Goal: Task Accomplishment & Management: Manage account settings

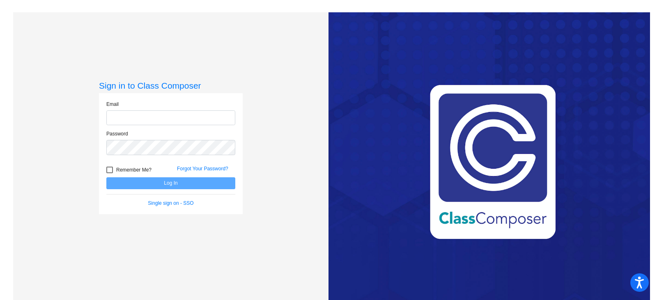
type input "[EMAIL_ADDRESS][DOMAIN_NAME]"
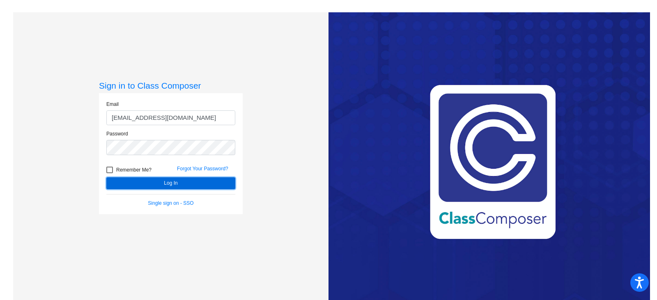
click at [189, 185] on button "Log In" at bounding box center [170, 183] width 129 height 12
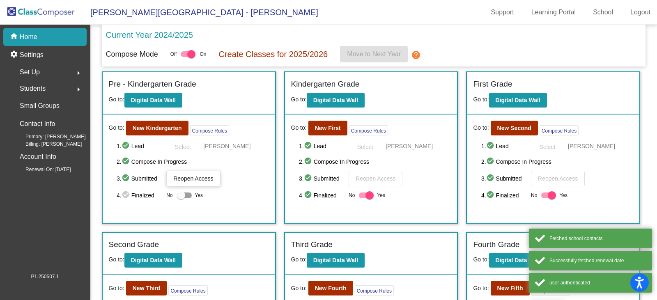
scroll to position [82, 0]
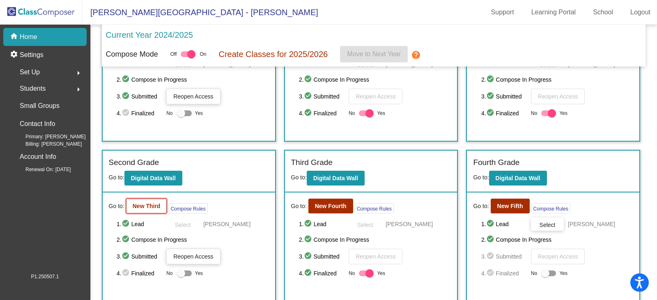
click at [152, 207] on b "New Third" at bounding box center [147, 206] width 28 height 7
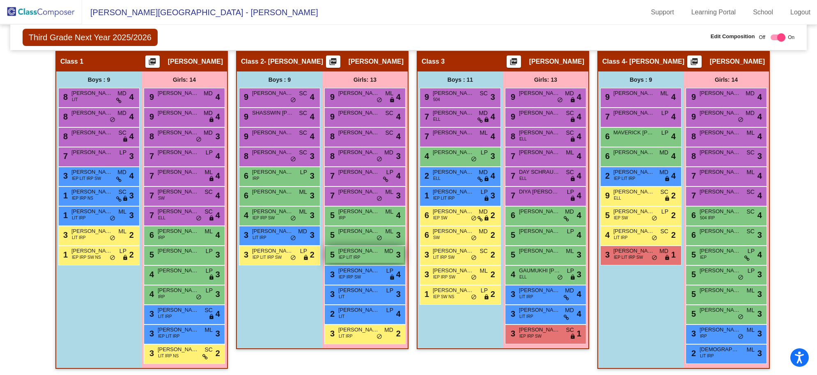
scroll to position [0, 0]
click at [39, 9] on img at bounding box center [41, 12] width 82 height 24
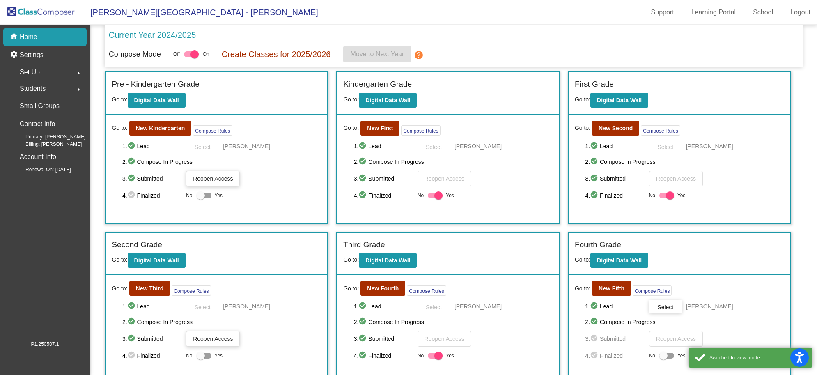
scroll to position [60, 0]
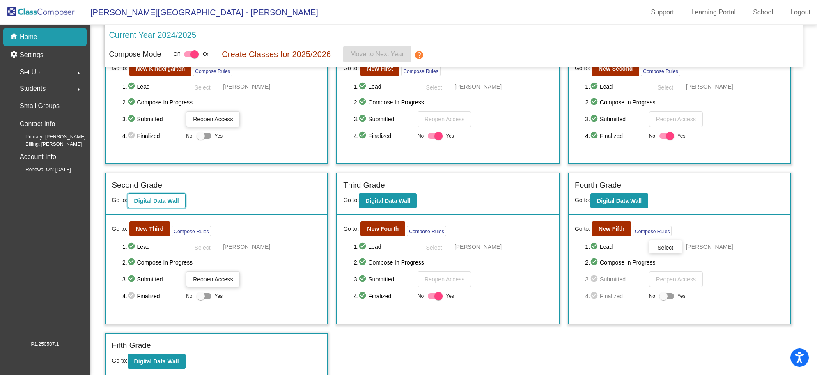
click at [160, 198] on b "Digital Data Wall" at bounding box center [156, 201] width 45 height 7
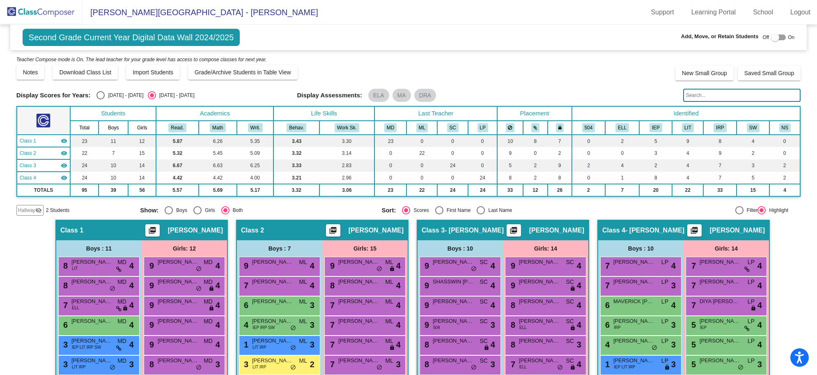
click at [35, 13] on img at bounding box center [41, 12] width 82 height 24
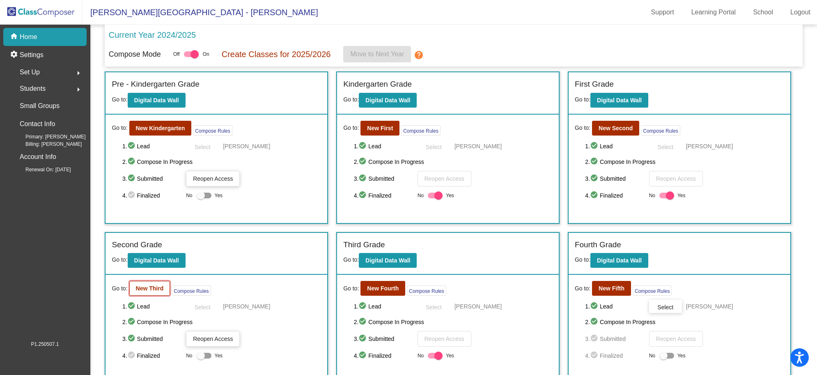
click at [149, 283] on button "New Third" at bounding box center [149, 288] width 41 height 15
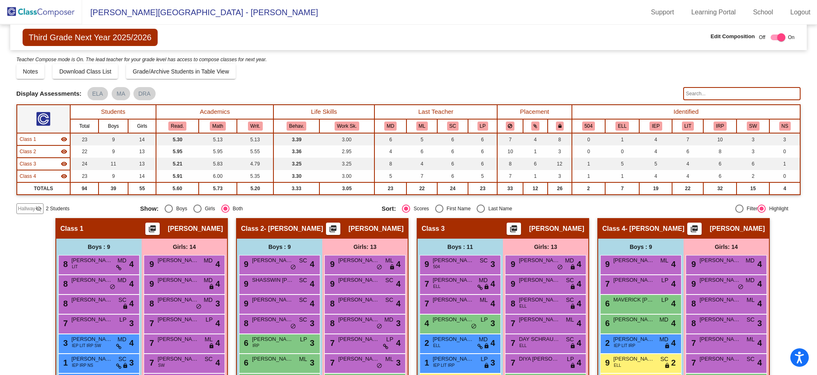
click at [36, 209] on mat-icon "visibility_off" at bounding box center [38, 208] width 7 height 7
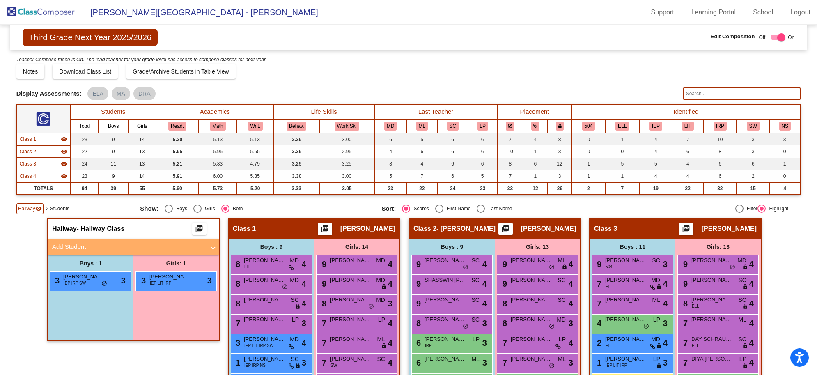
click at [32, 208] on span "Hallway" at bounding box center [26, 208] width 17 height 7
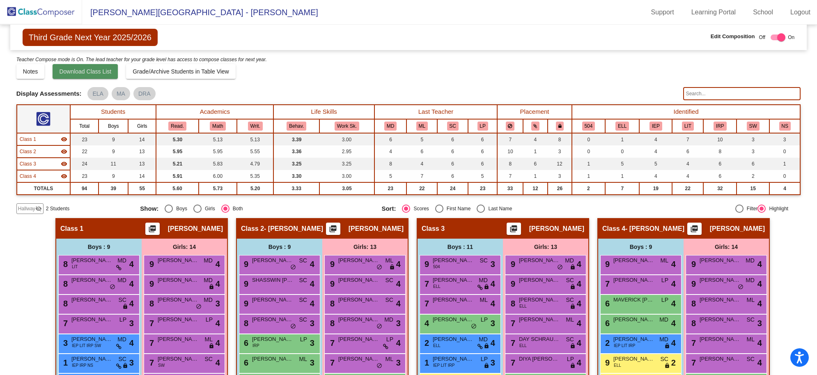
click at [90, 67] on button "Download Class List" at bounding box center [85, 71] width 65 height 15
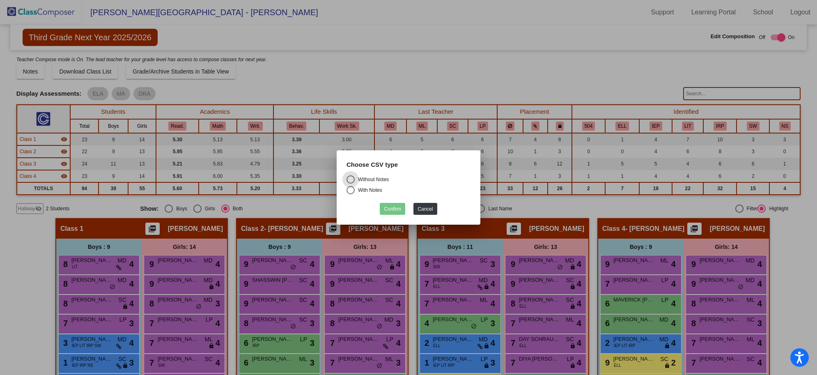
click at [372, 181] on div "Without Notes" at bounding box center [372, 179] width 34 height 7
click at [351, 184] on input "Without Notes" at bounding box center [350, 184] width 0 height 0
radio input "true"
click at [393, 209] on button "Confirm" at bounding box center [392, 209] width 25 height 12
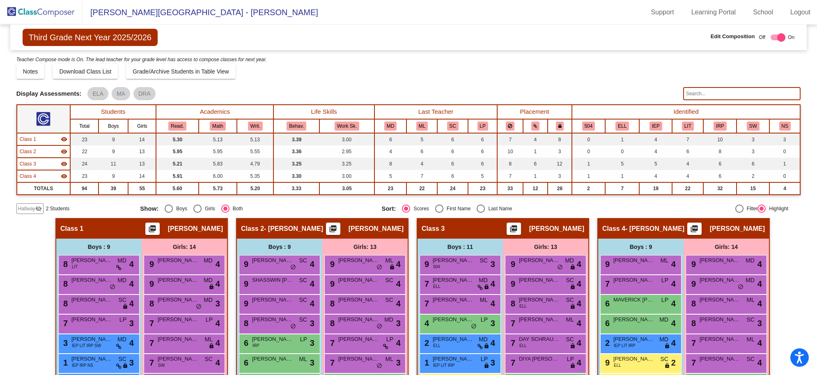
click at [38, 5] on img at bounding box center [41, 12] width 82 height 24
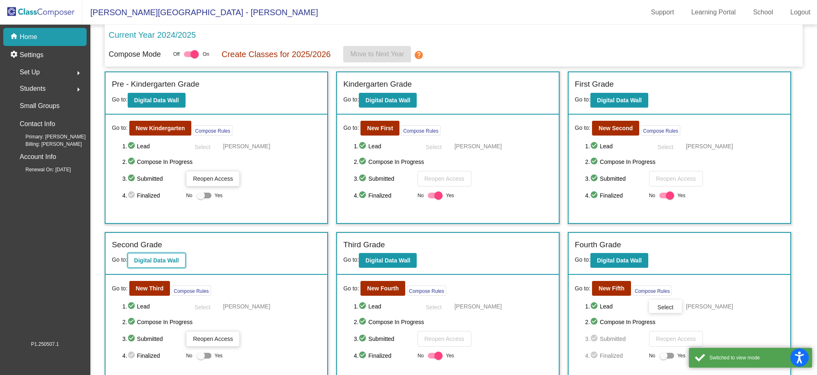
click at [165, 256] on button "Digital Data Wall" at bounding box center [157, 260] width 58 height 15
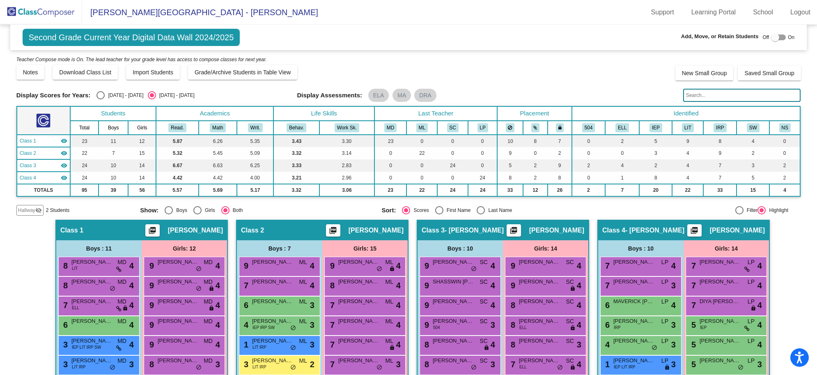
click at [32, 207] on span "Hallway" at bounding box center [26, 210] width 17 height 7
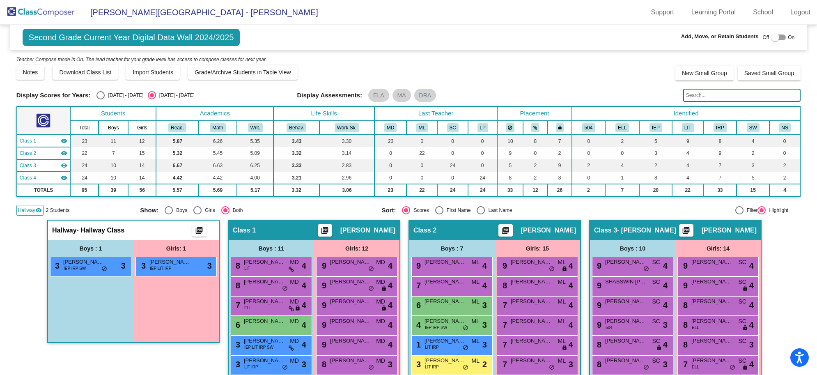
click at [32, 207] on span "Hallway" at bounding box center [26, 210] width 17 height 7
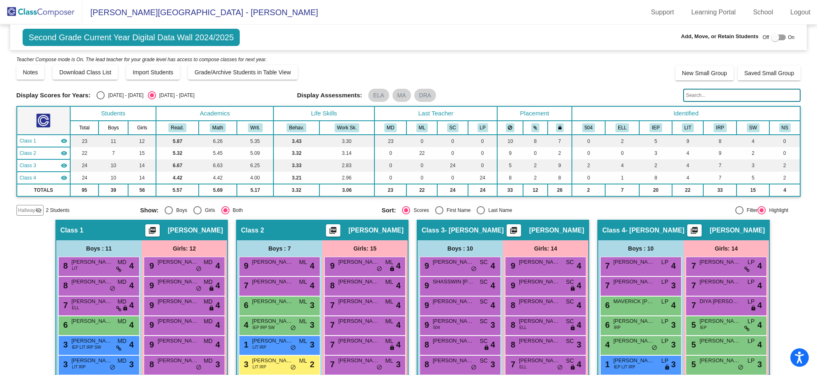
click at [40, 14] on img at bounding box center [41, 12] width 82 height 24
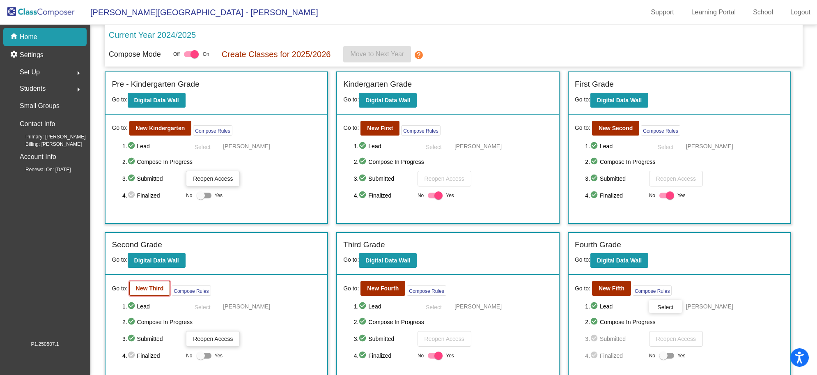
click at [146, 285] on b "New Third" at bounding box center [150, 288] width 28 height 7
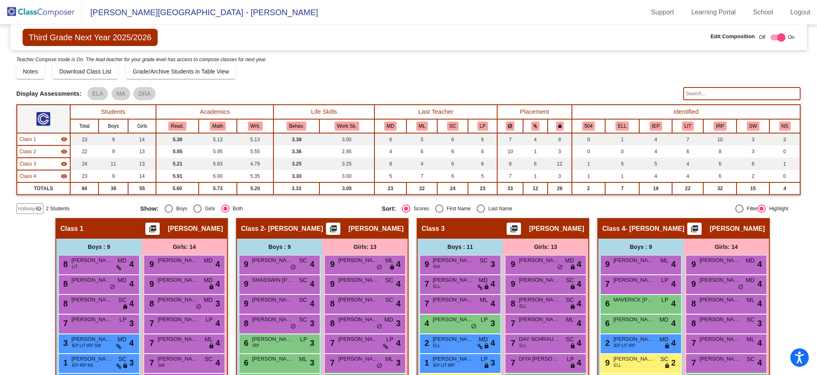
click at [36, 209] on mat-icon "visibility_off" at bounding box center [38, 208] width 7 height 7
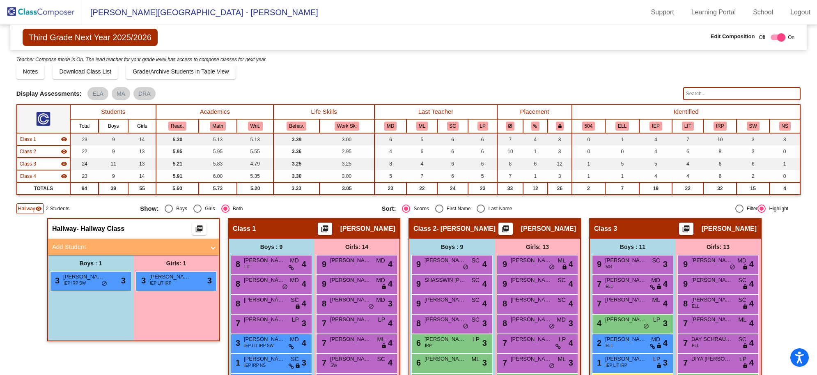
click at [36, 209] on mat-icon "visibility" at bounding box center [38, 208] width 7 height 7
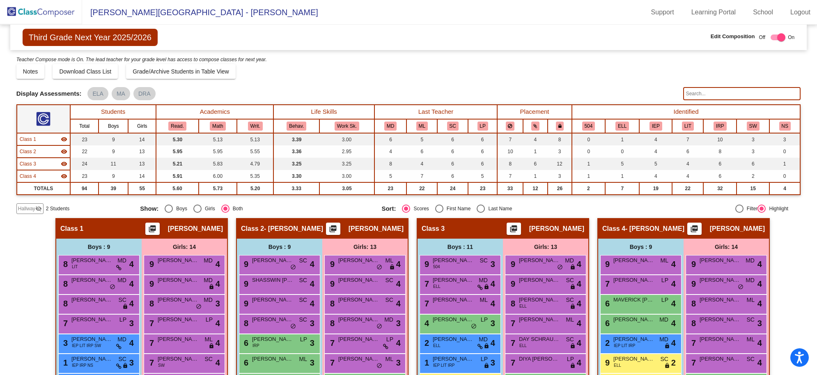
click at [28, 13] on img at bounding box center [41, 12] width 82 height 24
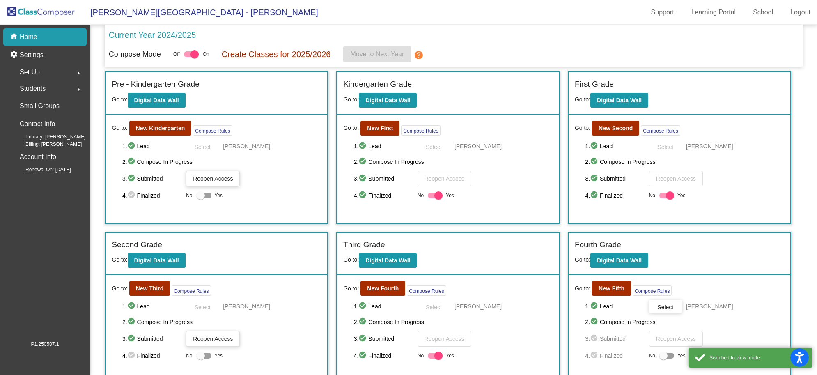
scroll to position [51, 0]
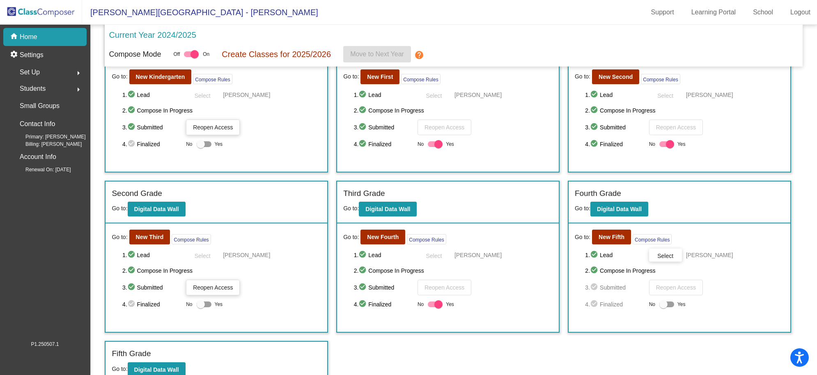
click at [214, 288] on span "Reopen Access" at bounding box center [213, 287] width 40 height 7
click at [159, 210] on b "Digital Data Wall" at bounding box center [156, 209] width 45 height 7
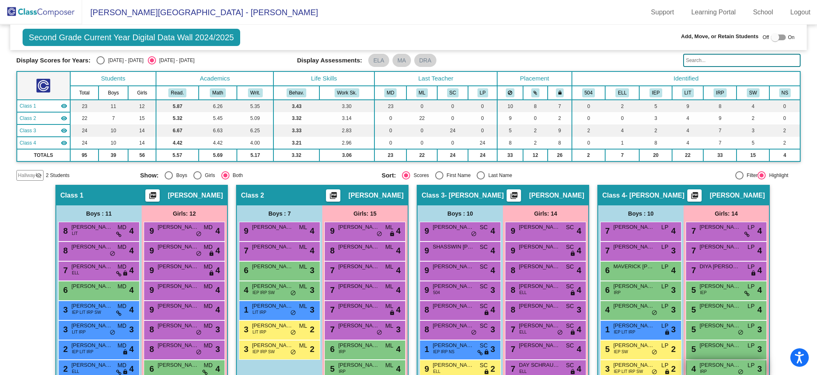
scroll to position [189, 0]
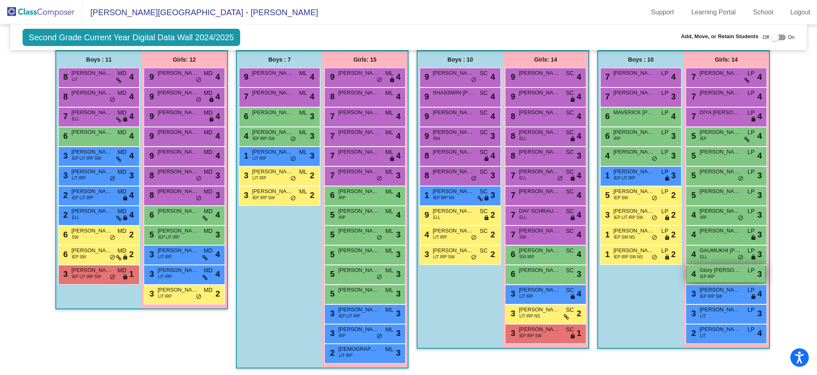
click at [657, 278] on div "4 Glory [PERSON_NAME] IEP IRP LP lock do_not_disturb_alt 3" at bounding box center [726, 273] width 78 height 17
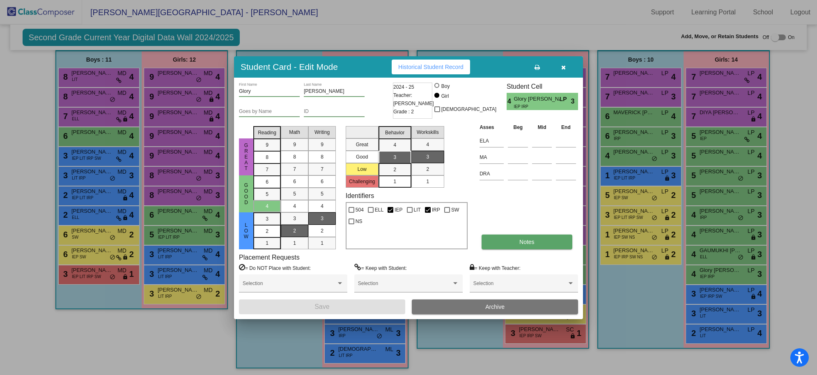
click at [538, 248] on button "Notes" at bounding box center [527, 241] width 90 height 15
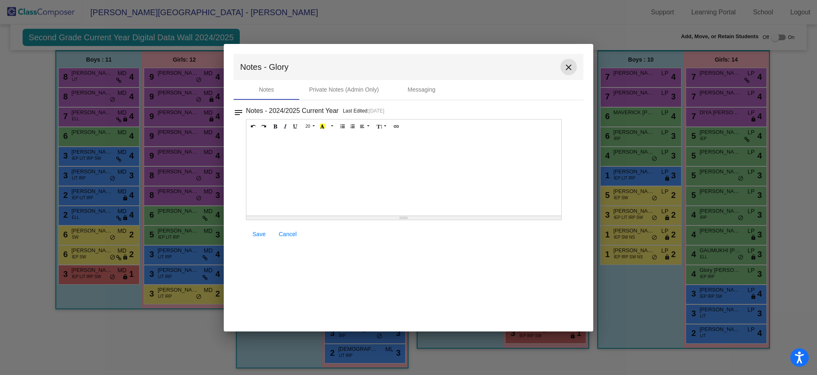
click at [573, 69] on mat-icon "close" at bounding box center [569, 67] width 10 height 10
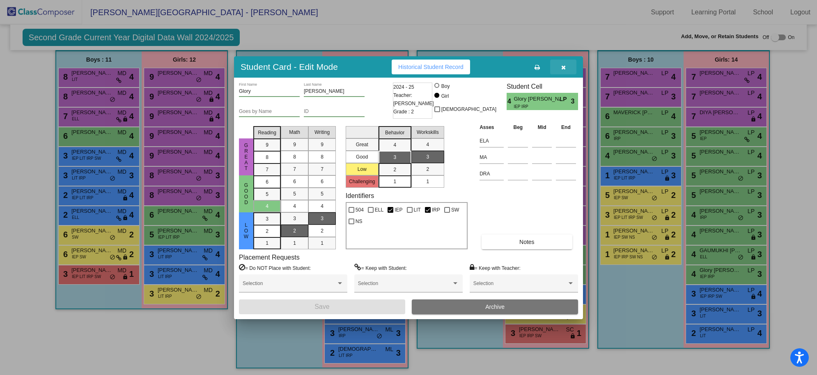
click at [558, 68] on button "button" at bounding box center [563, 67] width 26 height 15
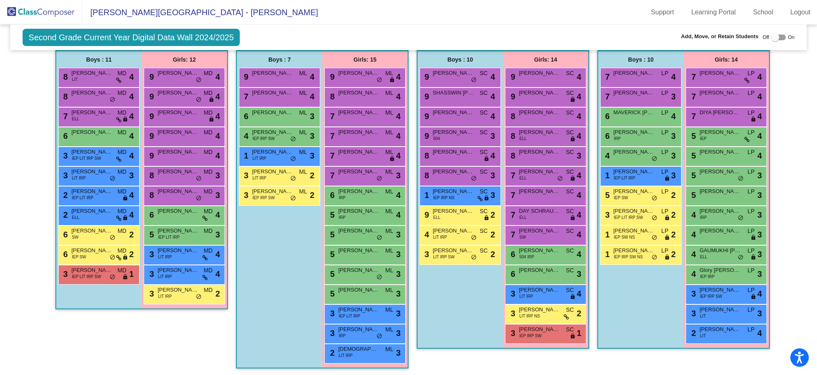
scroll to position [35, 0]
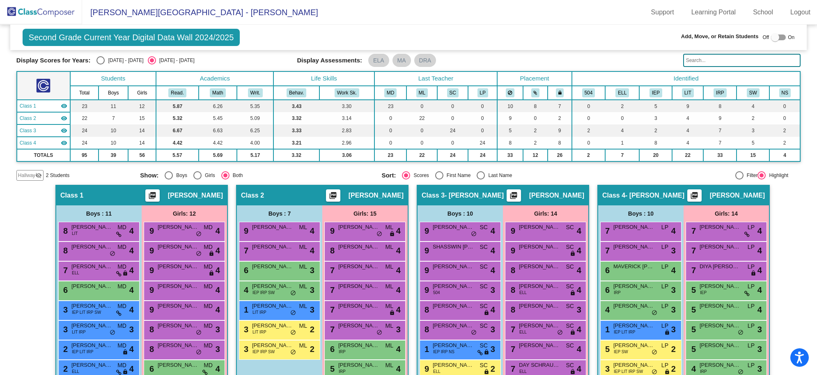
click at [29, 9] on img at bounding box center [41, 12] width 82 height 24
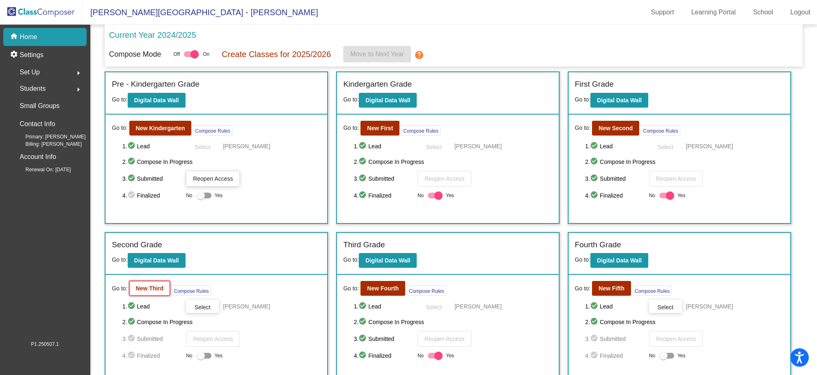
click at [157, 285] on b "New Third" at bounding box center [150, 288] width 28 height 7
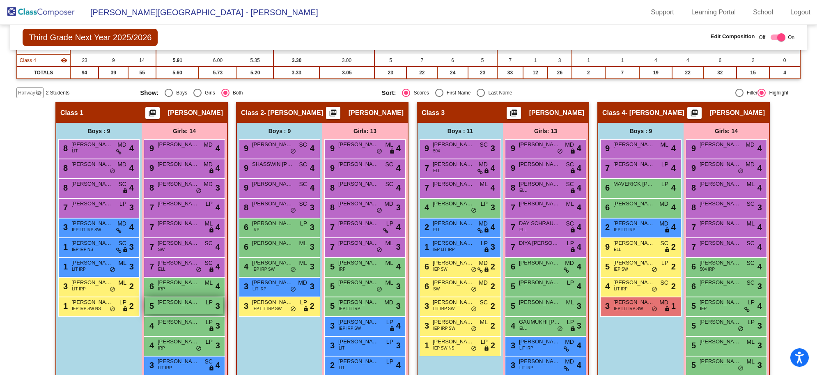
scroll to position [167, 0]
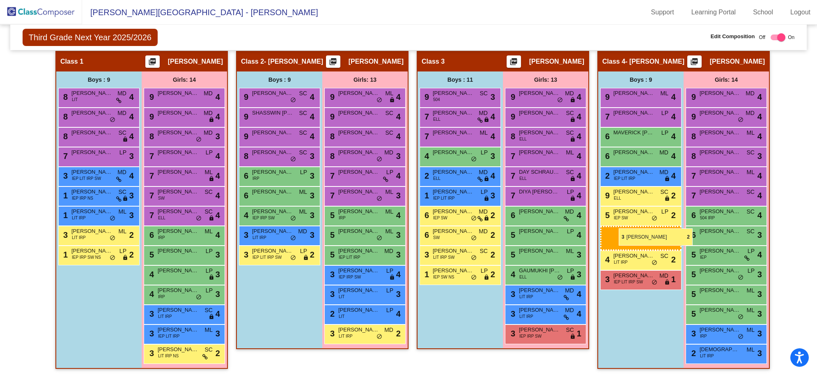
drag, startPoint x: 447, startPoint y: 273, endPoint x: 619, endPoint y: 228, distance: 177.8
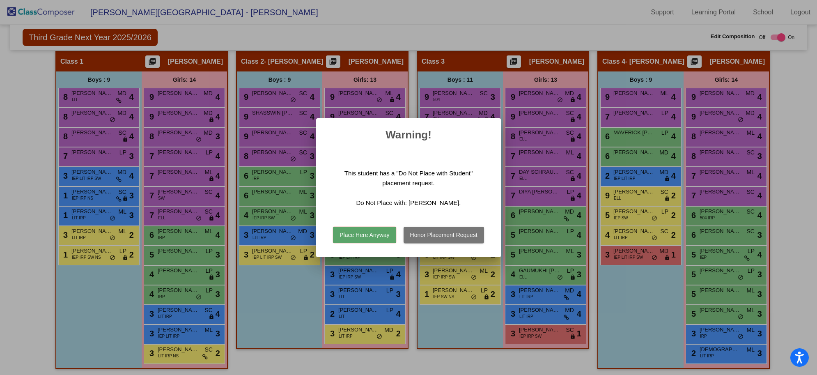
click at [436, 233] on button "Honor Placement Request" at bounding box center [444, 235] width 80 height 16
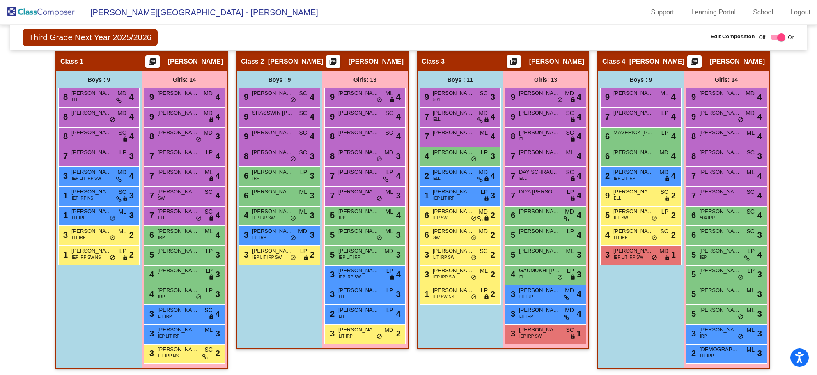
click at [41, 11] on img at bounding box center [41, 12] width 82 height 24
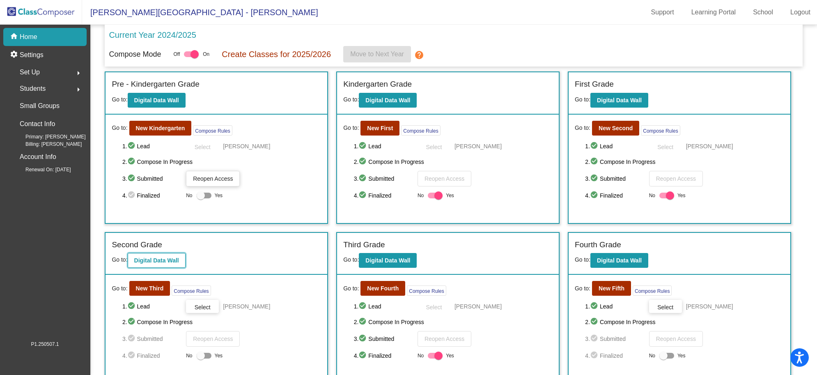
click at [163, 264] on button "Digital Data Wall" at bounding box center [157, 260] width 58 height 15
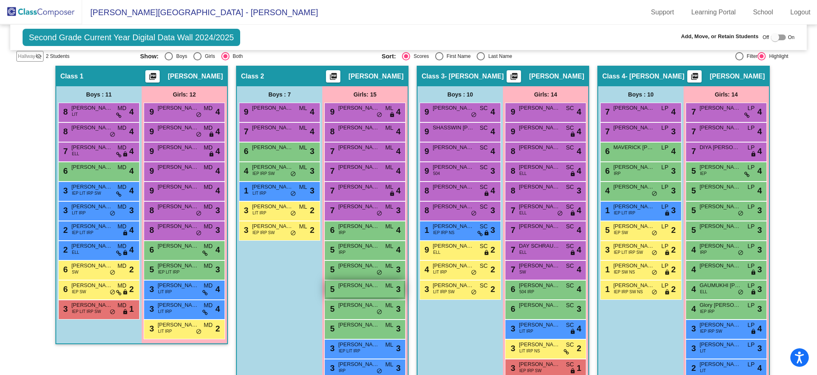
scroll to position [189, 0]
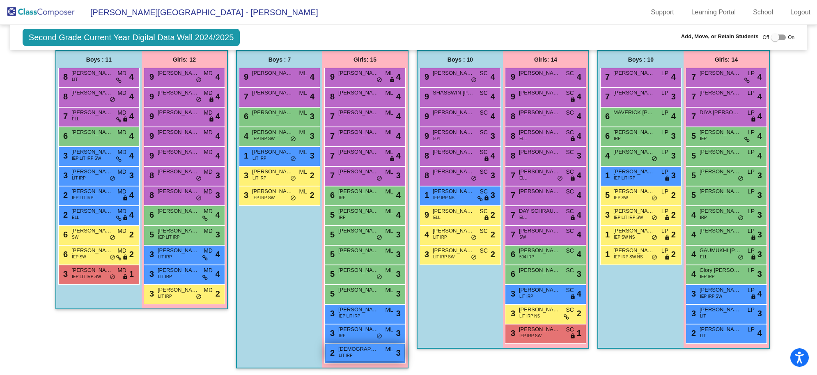
click at [364, 300] on span "[DEMOGRAPHIC_DATA][PERSON_NAME]" at bounding box center [358, 349] width 41 height 8
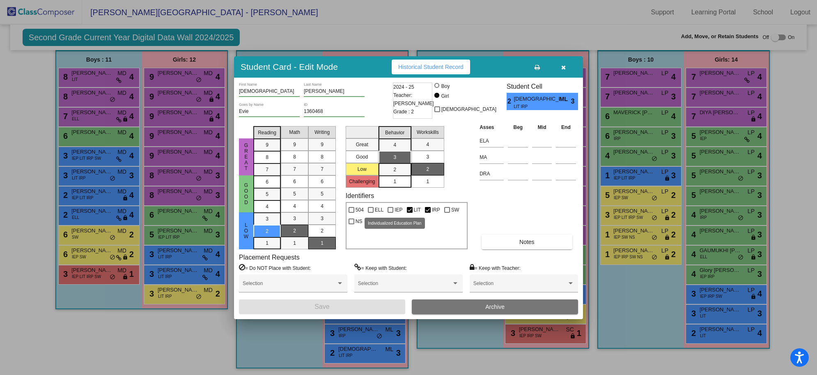
click at [388, 209] on div at bounding box center [391, 210] width 6 height 6
click at [390, 213] on input "IEP" at bounding box center [390, 213] width 0 height 0
checkbox input "true"
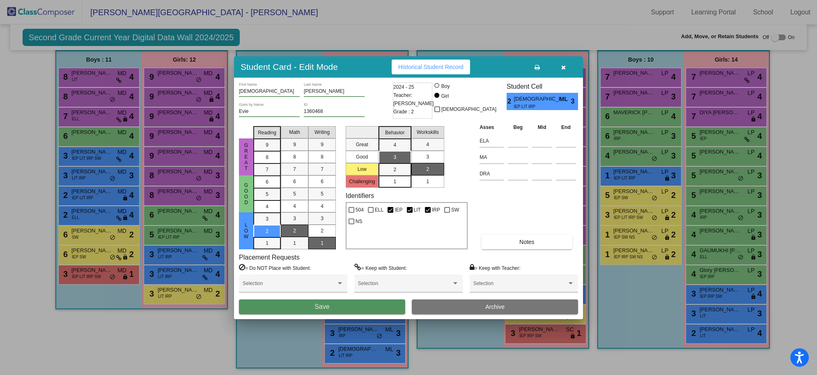
click at [352, 300] on button "Save" at bounding box center [322, 306] width 166 height 15
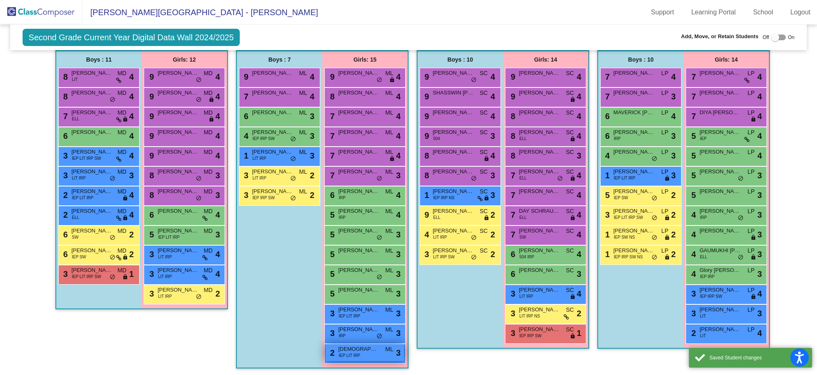
click at [352, 300] on span "IEP LIT IRP" at bounding box center [349, 355] width 21 height 6
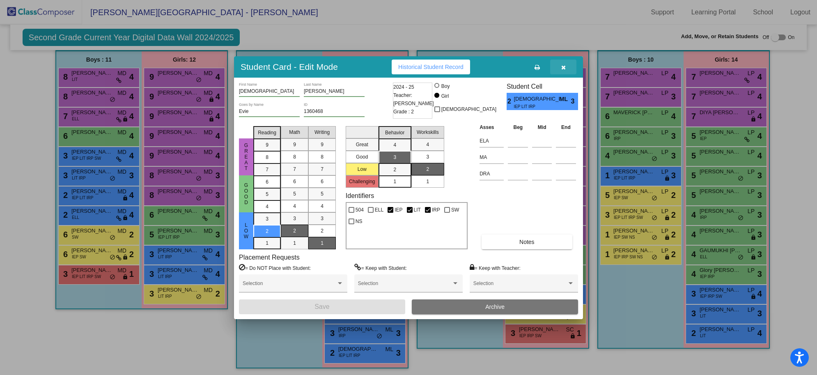
click at [564, 70] on button "button" at bounding box center [563, 67] width 26 height 15
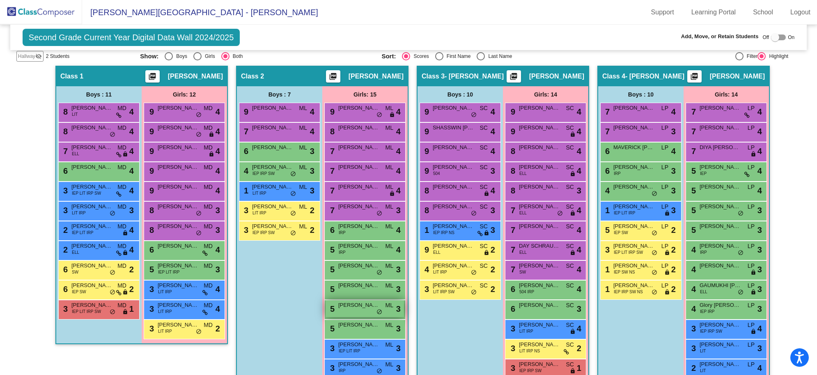
scroll to position [0, 0]
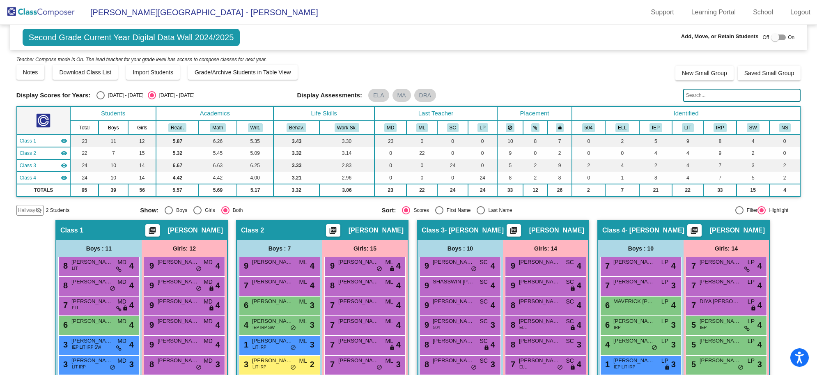
click at [29, 13] on img at bounding box center [41, 12] width 82 height 24
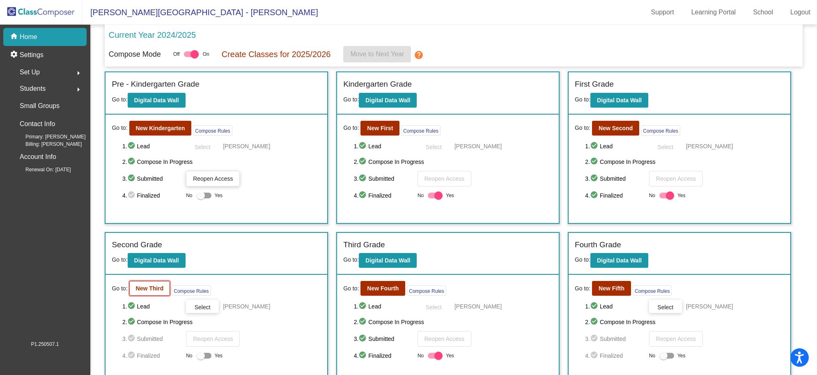
click at [146, 290] on b "New Third" at bounding box center [150, 288] width 28 height 7
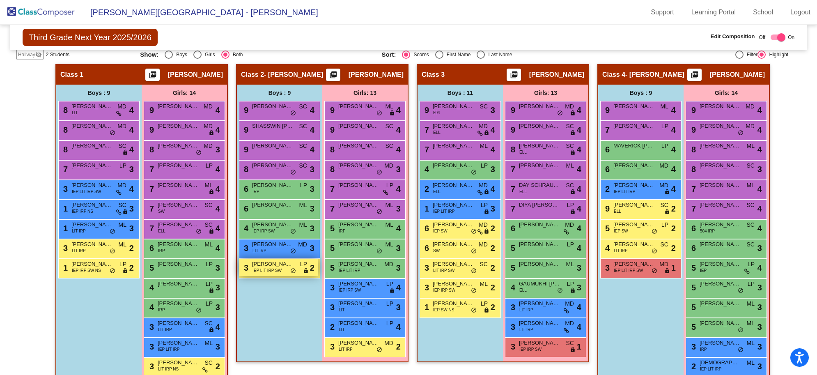
scroll to position [167, 0]
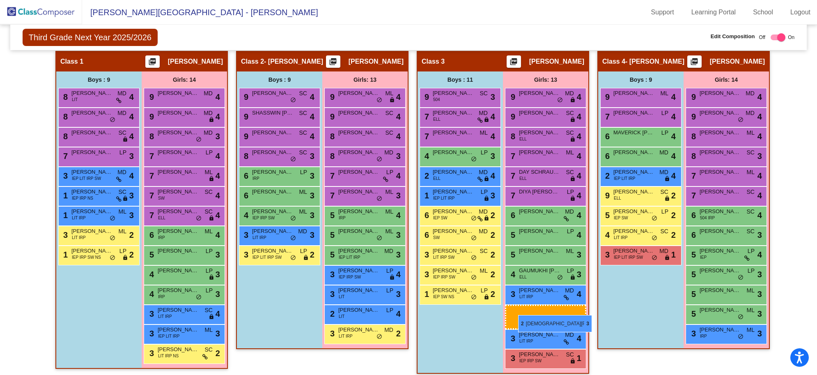
drag, startPoint x: 715, startPoint y: 352, endPoint x: 518, endPoint y: 315, distance: 199.7
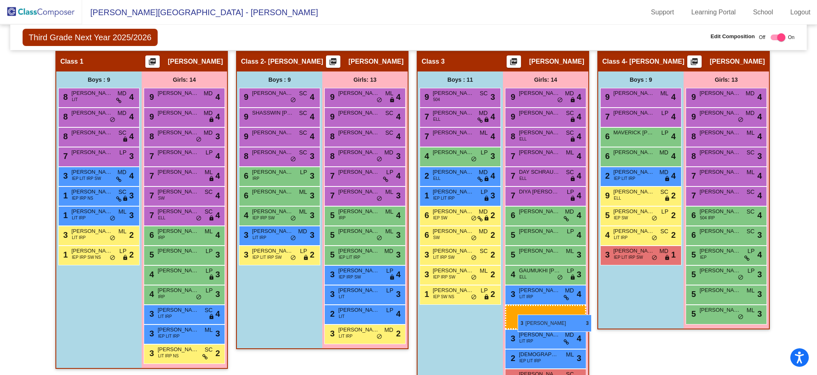
drag, startPoint x: 730, startPoint y: 333, endPoint x: 518, endPoint y: 315, distance: 212.7
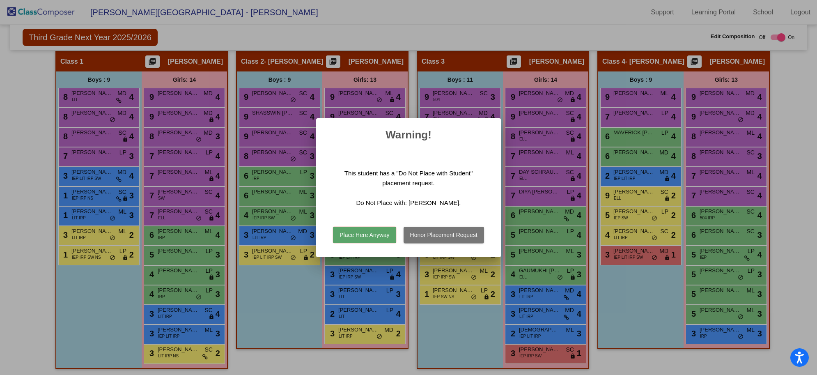
click at [355, 234] on button "Place Here Anyway" at bounding box center [364, 235] width 63 height 16
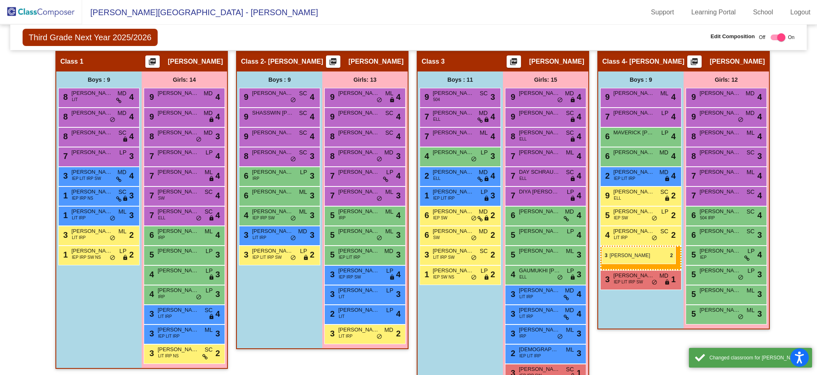
drag, startPoint x: 452, startPoint y: 271, endPoint x: 602, endPoint y: 247, distance: 152.2
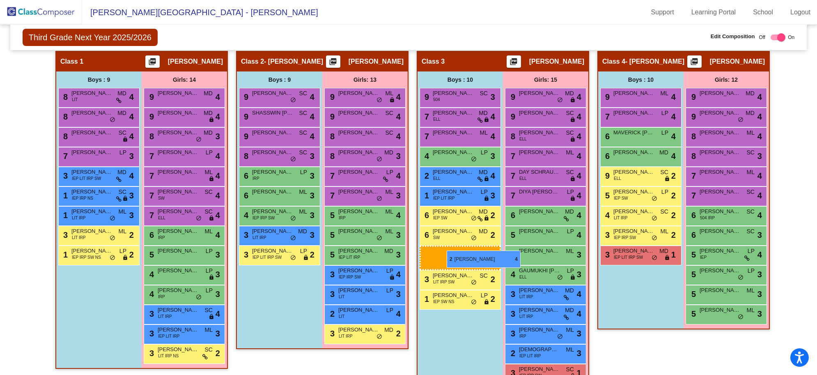
drag, startPoint x: 648, startPoint y: 178, endPoint x: 447, endPoint y: 250, distance: 213.6
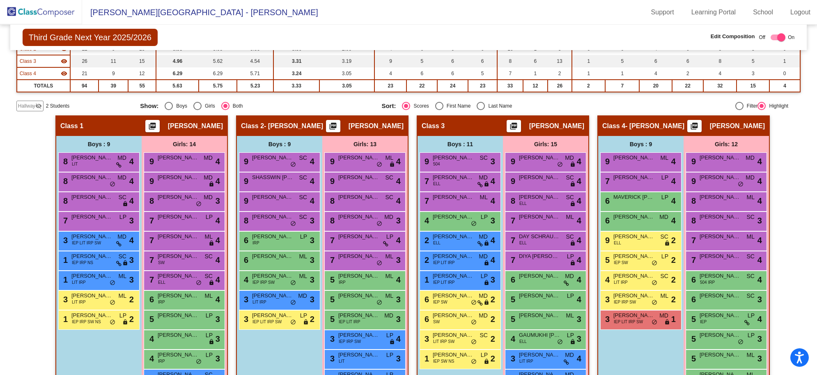
scroll to position [154, 0]
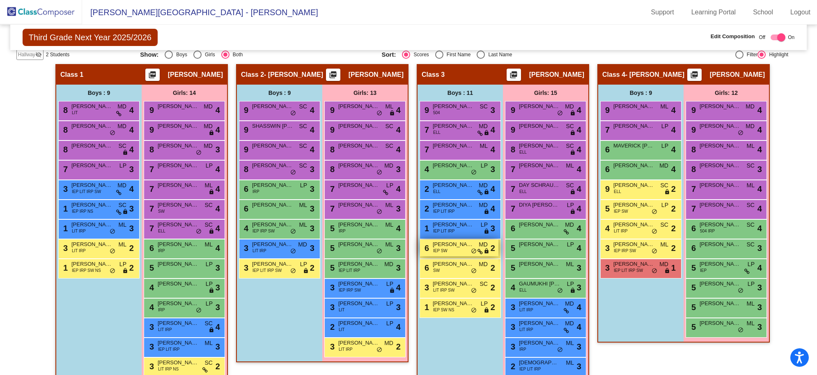
click at [453, 250] on div "6 [PERSON_NAME] IEP SW MD lock do_not_disturb_alt 2" at bounding box center [459, 247] width 78 height 17
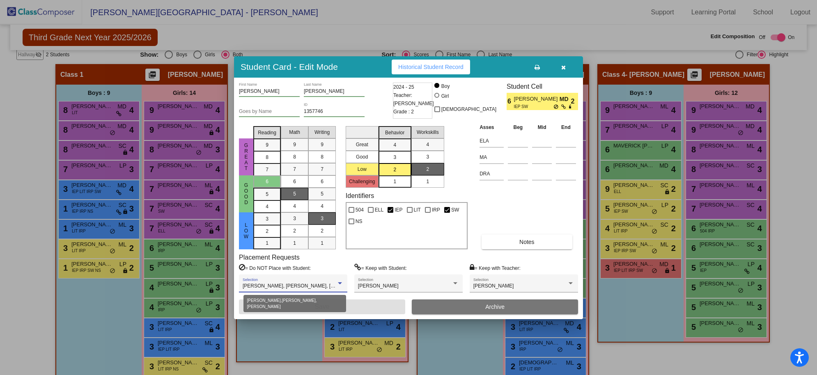
click at [339, 282] on div at bounding box center [339, 283] width 7 height 6
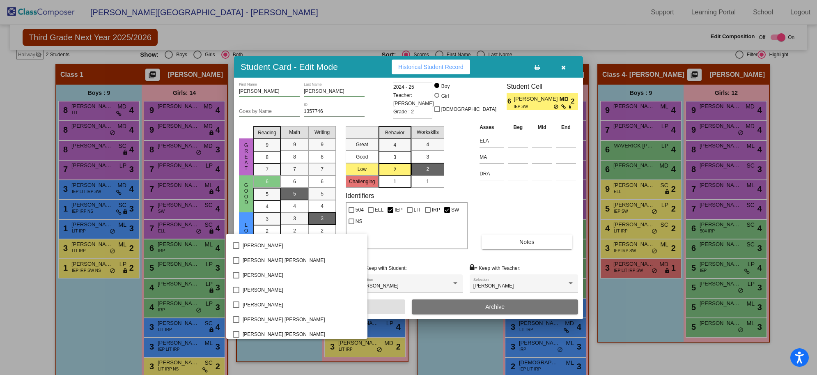
scroll to position [689, 0]
click at [560, 70] on div at bounding box center [408, 187] width 817 height 375
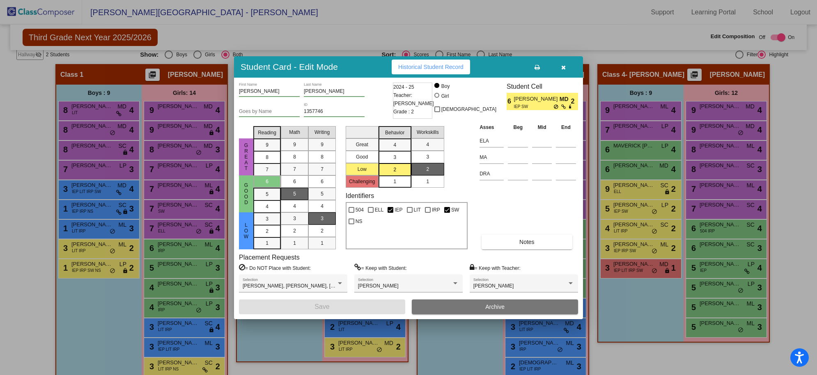
click at [567, 65] on button "button" at bounding box center [563, 67] width 26 height 15
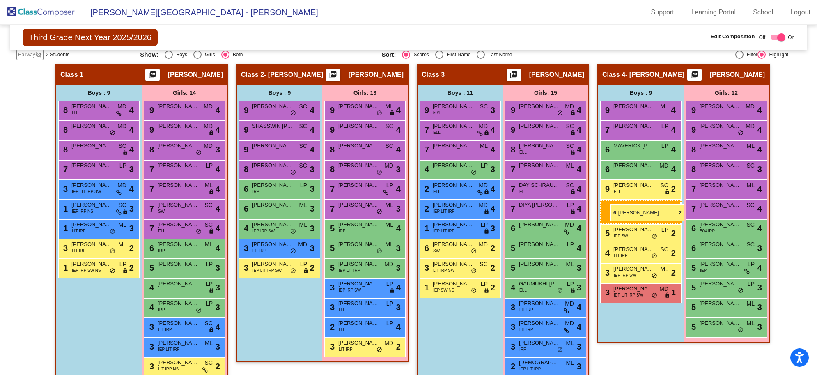
drag, startPoint x: 436, startPoint y: 251, endPoint x: 611, endPoint y: 204, distance: 181.1
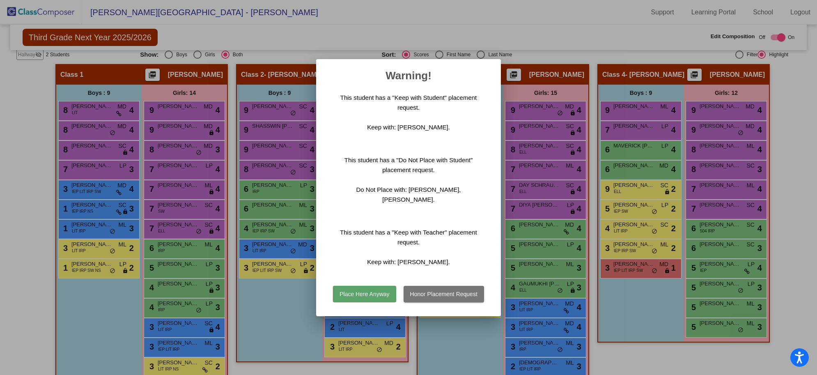
click at [436, 287] on button "Honor Placement Request" at bounding box center [444, 294] width 80 height 16
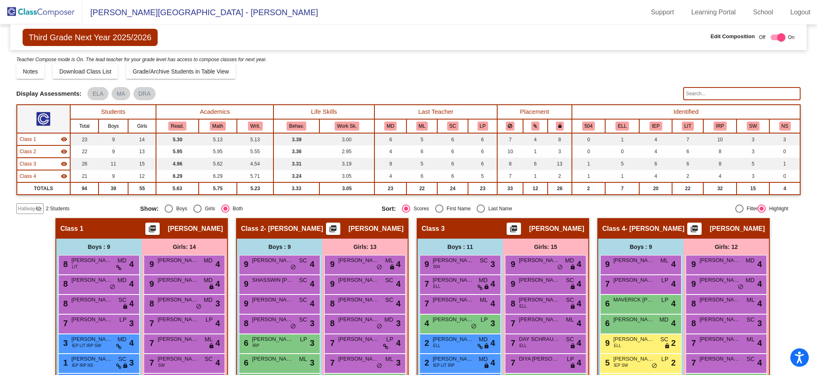
scroll to position [154, 0]
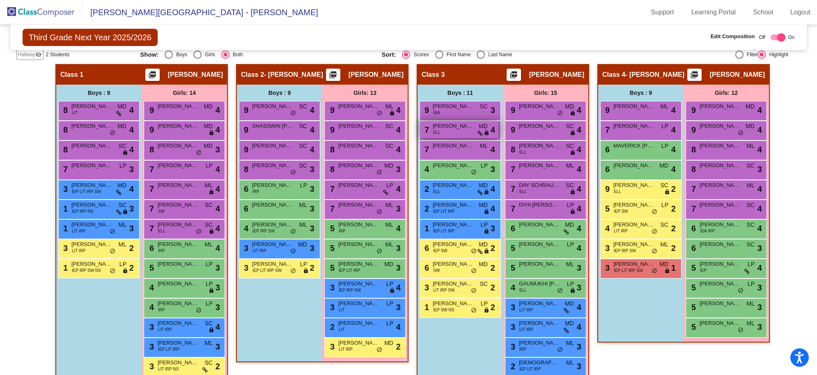
click at [443, 132] on div "7 [PERSON_NAME] ELL MD lock do_not_disturb_alt 4" at bounding box center [459, 129] width 78 height 17
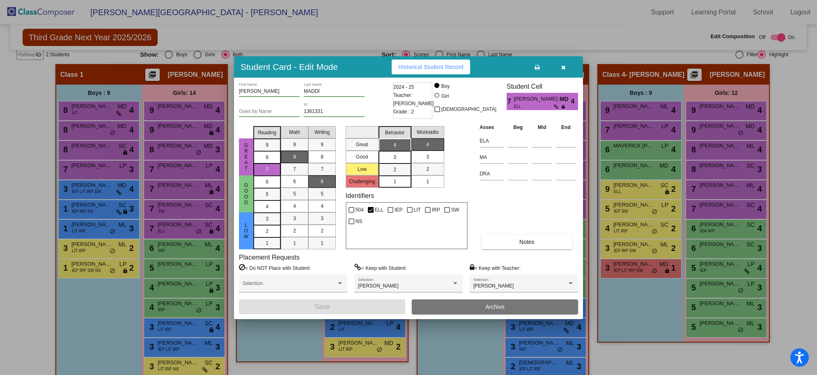
click at [565, 64] on button "button" at bounding box center [563, 67] width 26 height 15
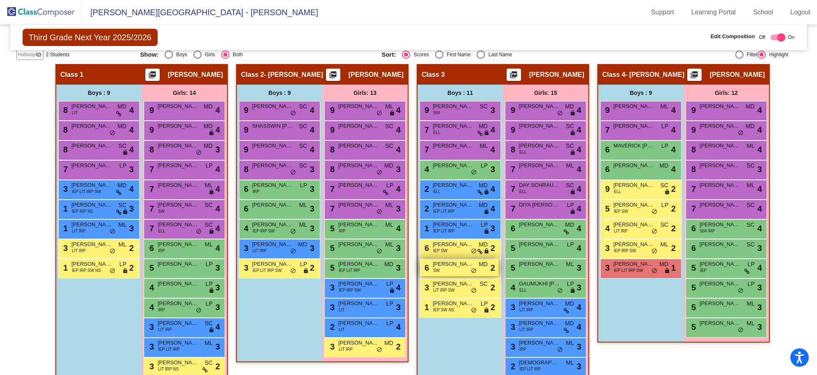
click at [445, 266] on span "[PERSON_NAME]" at bounding box center [453, 264] width 41 height 8
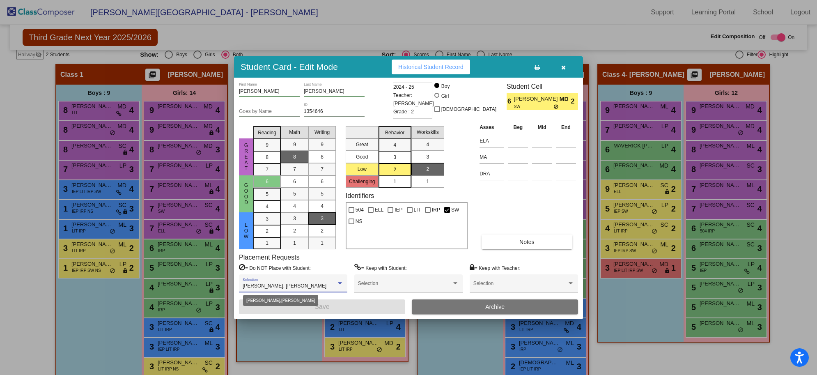
click at [272, 285] on span "[PERSON_NAME], [PERSON_NAME]" at bounding box center [285, 286] width 84 height 6
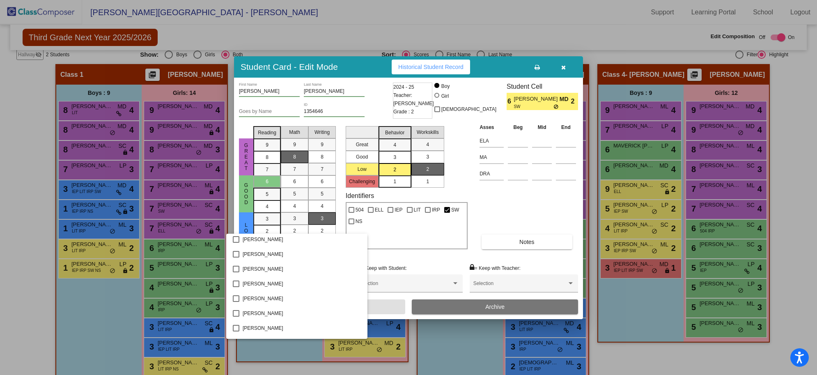
scroll to position [1005, 0]
click at [561, 68] on div at bounding box center [408, 187] width 817 height 375
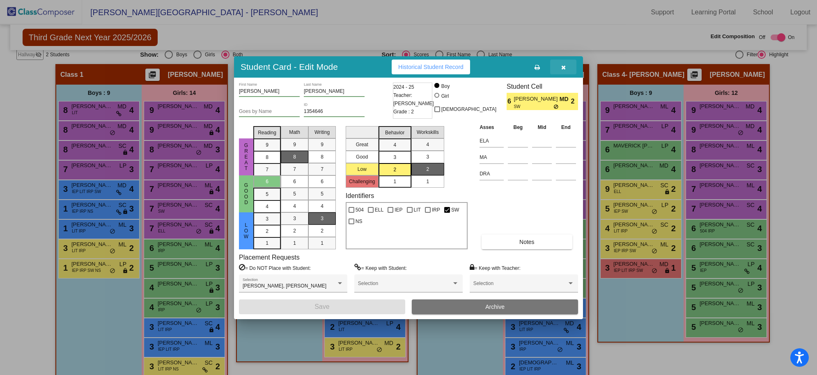
click at [561, 67] on icon "button" at bounding box center [563, 67] width 5 height 6
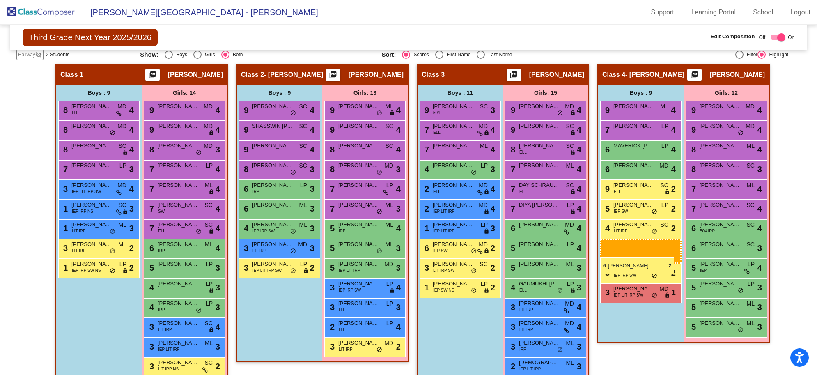
drag, startPoint x: 446, startPoint y: 269, endPoint x: 600, endPoint y: 257, distance: 155.3
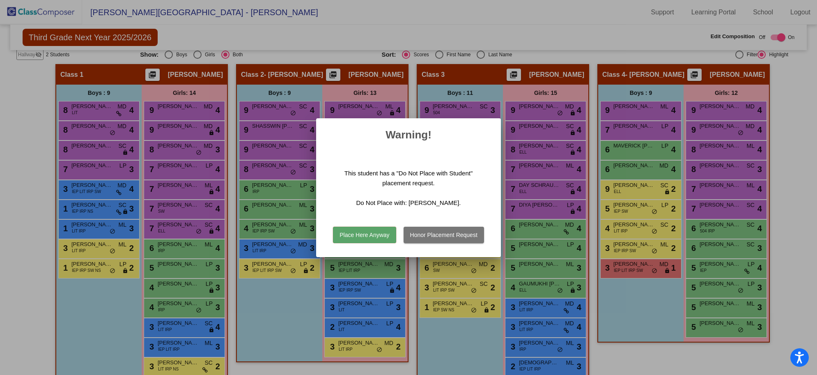
click at [448, 238] on button "Honor Placement Request" at bounding box center [444, 235] width 80 height 16
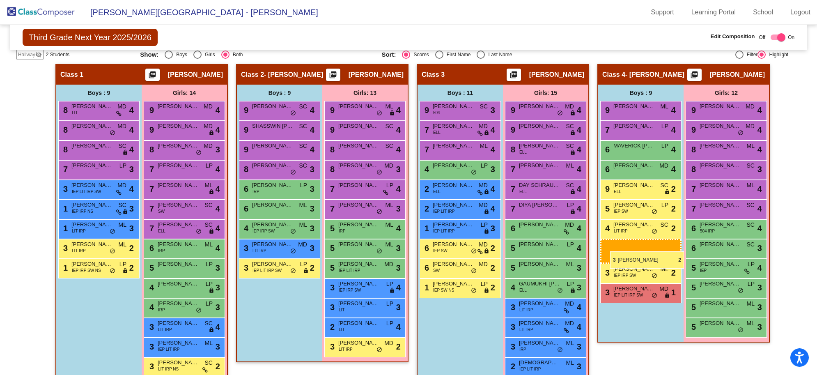
drag, startPoint x: 444, startPoint y: 288, endPoint x: 610, endPoint y: 251, distance: 170.7
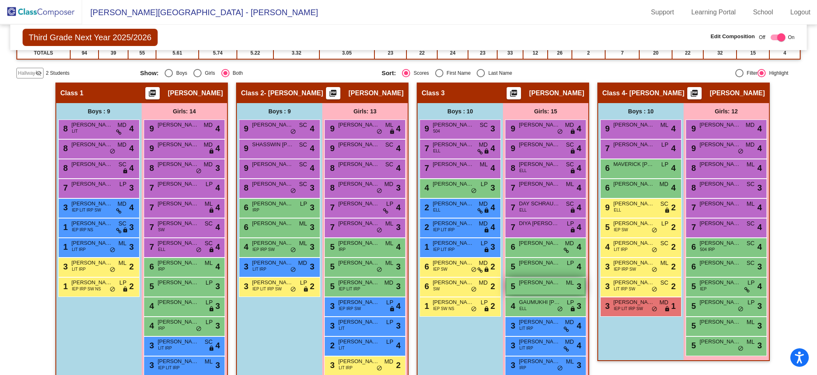
scroll to position [187, 0]
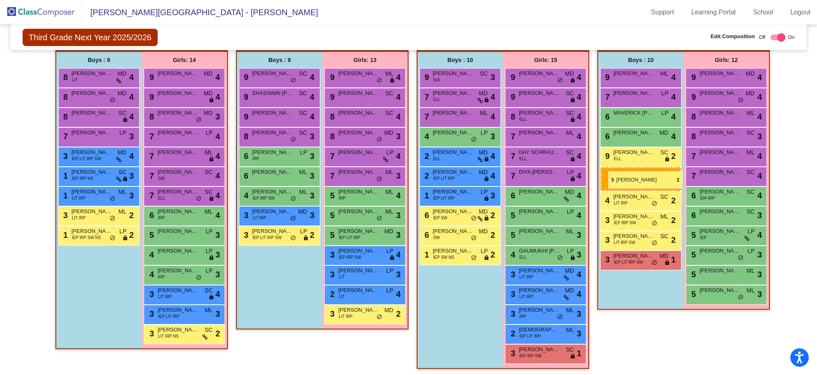
drag, startPoint x: 632, startPoint y: 177, endPoint x: 609, endPoint y: 171, distance: 24.5
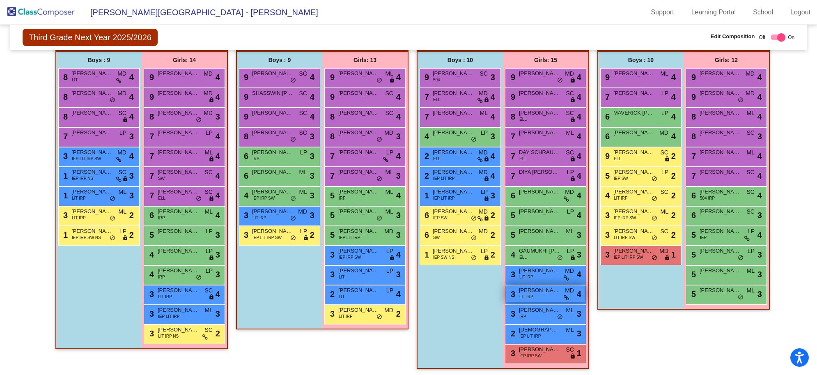
click at [530, 296] on span "LIT IRP" at bounding box center [526, 297] width 14 height 6
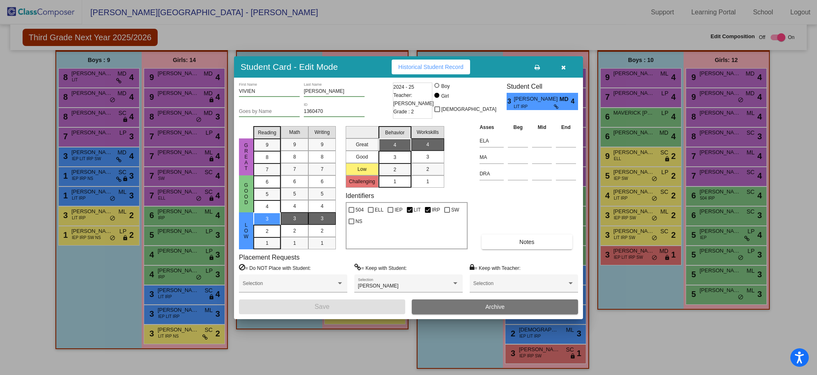
click at [562, 65] on icon "button" at bounding box center [563, 67] width 5 height 6
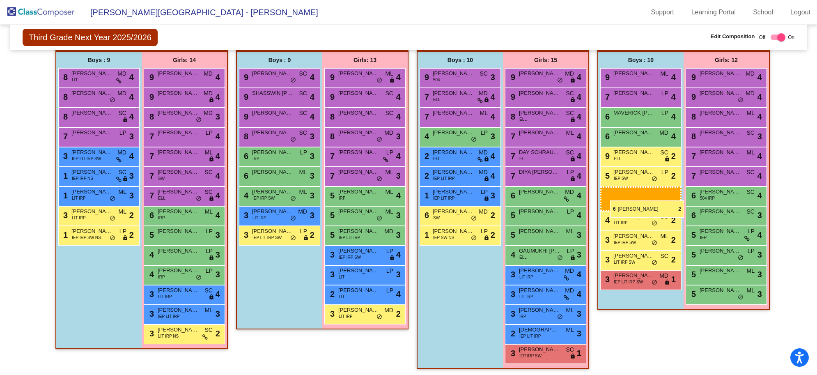
drag, startPoint x: 442, startPoint y: 214, endPoint x: 610, endPoint y: 200, distance: 168.5
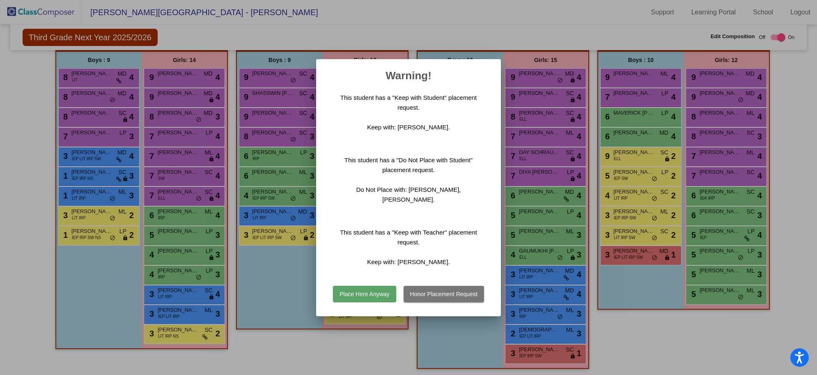
click at [385, 288] on button "Place Here Anyway" at bounding box center [364, 294] width 63 height 16
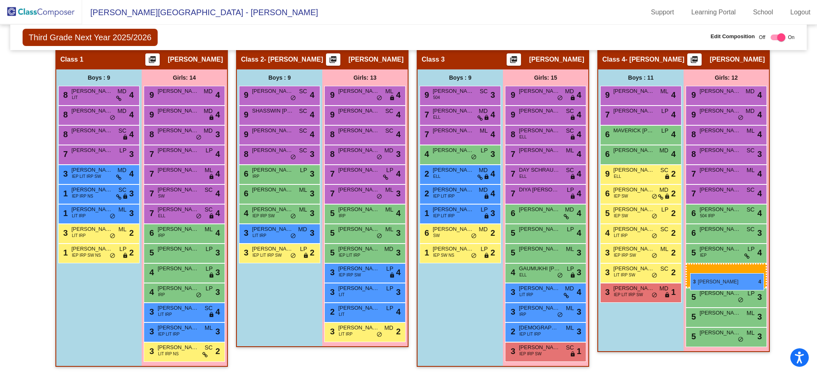
scroll to position [167, 0]
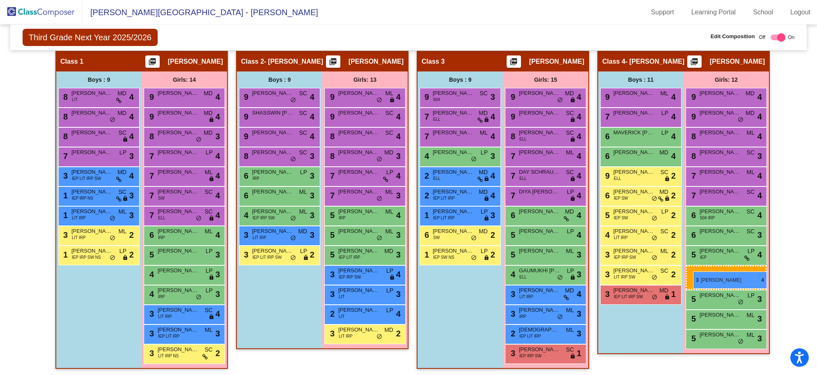
drag, startPoint x: 525, startPoint y: 294, endPoint x: 693, endPoint y: 271, distance: 169.9
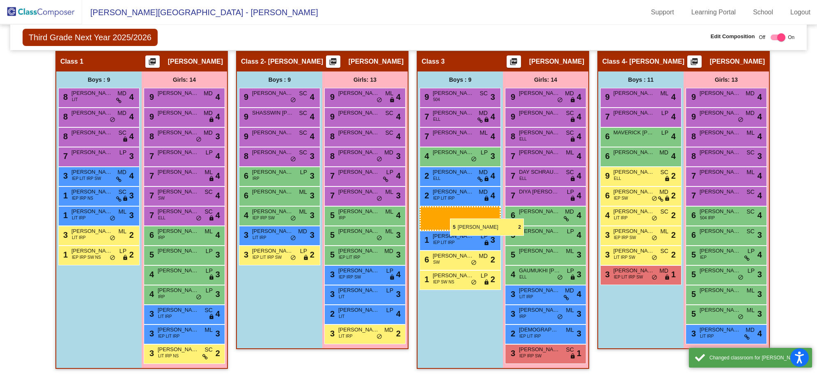
drag, startPoint x: 631, startPoint y: 211, endPoint x: 450, endPoint y: 218, distance: 180.9
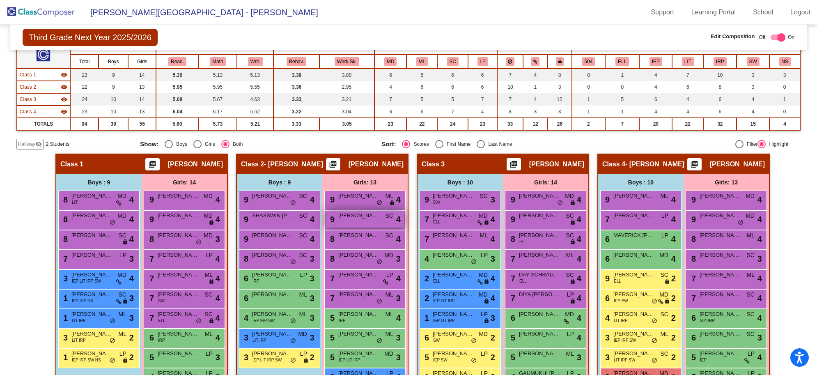
scroll to position [116, 0]
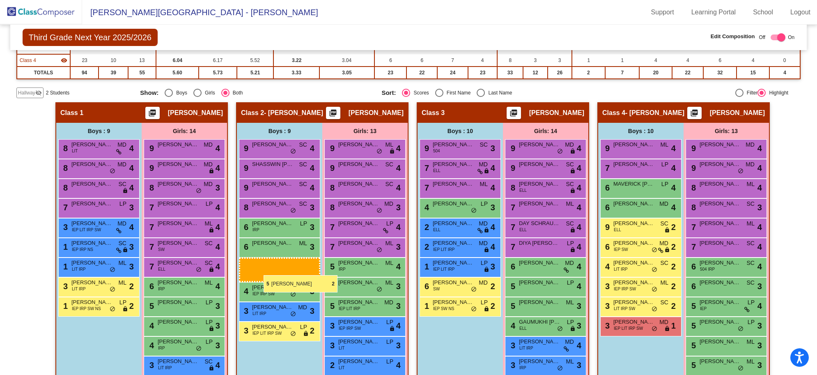
drag, startPoint x: 450, startPoint y: 306, endPoint x: 264, endPoint y: 275, distance: 189.4
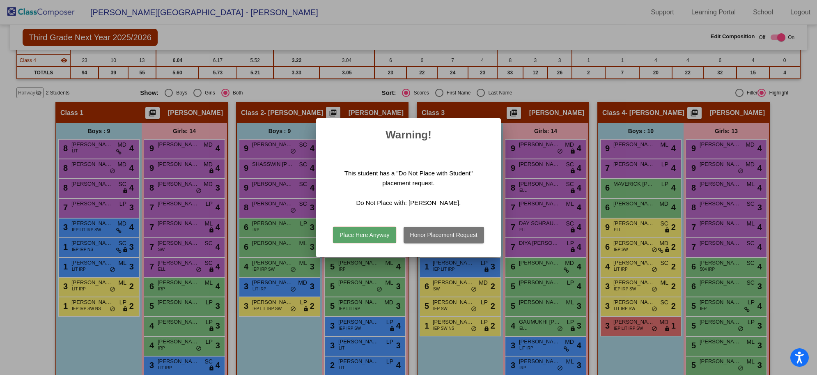
click at [441, 232] on button "Honor Placement Request" at bounding box center [444, 235] width 80 height 16
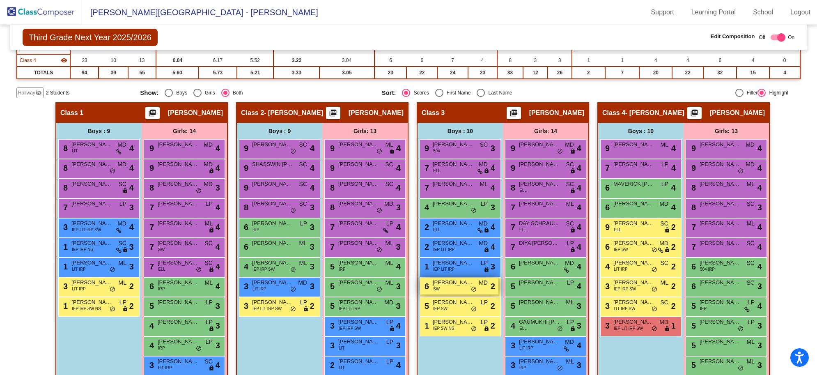
click at [459, 287] on div "6 [PERSON_NAME] SW MD lock do_not_disturb_alt 2" at bounding box center [459, 286] width 78 height 17
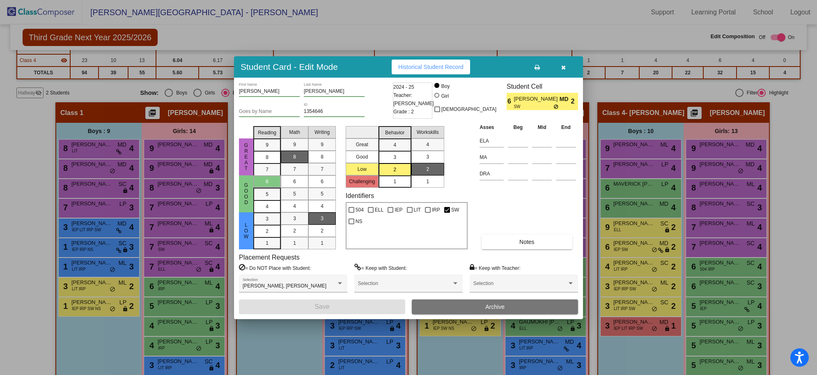
click at [564, 70] on button "button" at bounding box center [563, 67] width 26 height 15
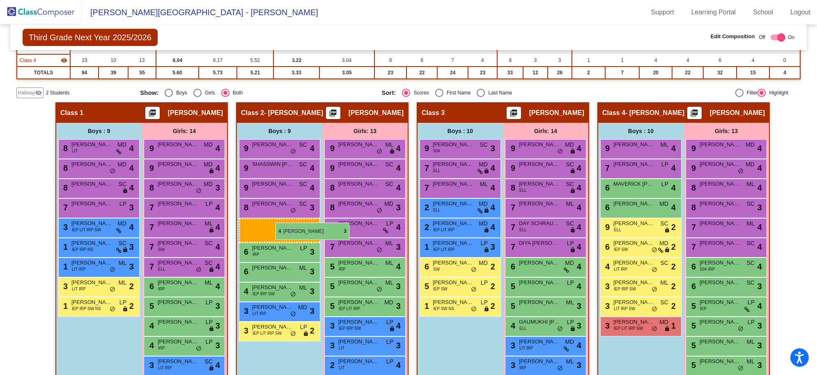
drag, startPoint x: 457, startPoint y: 208, endPoint x: 276, endPoint y: 223, distance: 182.1
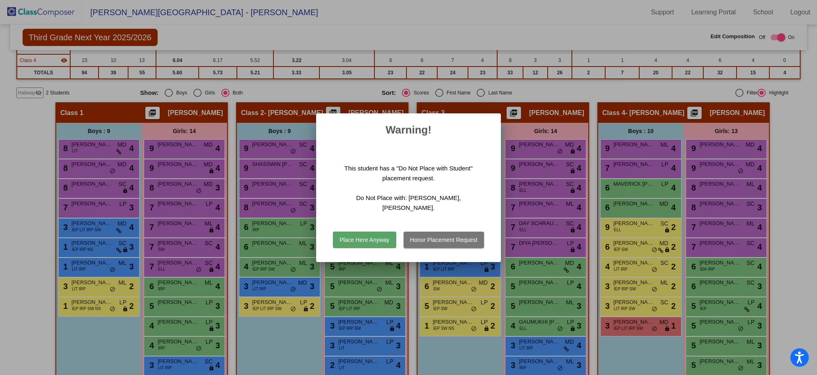
click at [372, 241] on button "Place Here Anyway" at bounding box center [364, 240] width 63 height 16
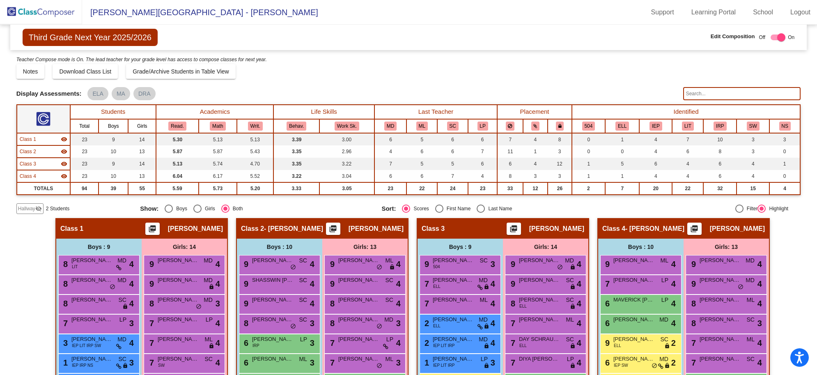
scroll to position [154, 0]
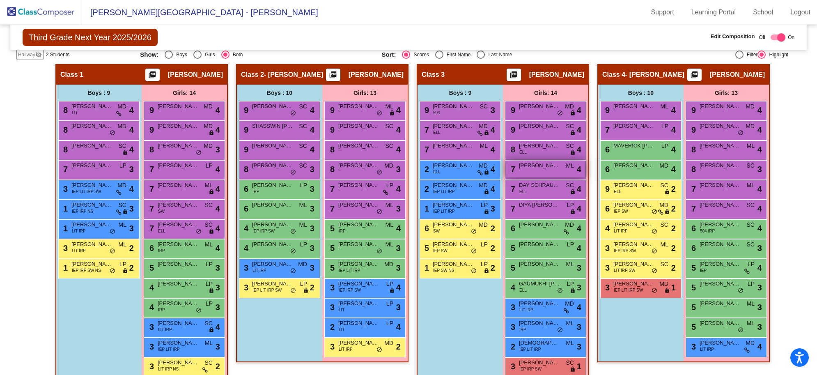
click at [525, 167] on span "[PERSON_NAME]" at bounding box center [539, 165] width 41 height 8
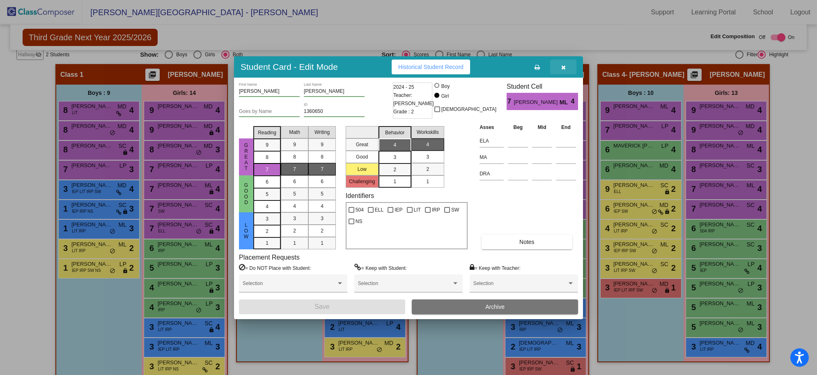
click at [566, 71] on button "button" at bounding box center [563, 67] width 26 height 15
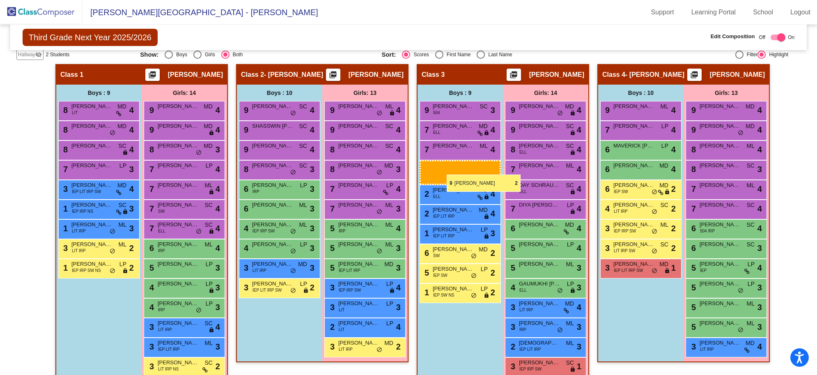
drag, startPoint x: 630, startPoint y: 189, endPoint x: 447, endPoint y: 175, distance: 183.3
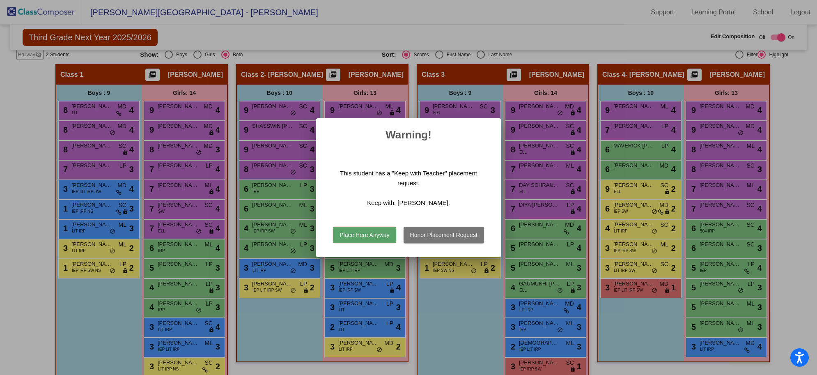
click at [378, 233] on button "Place Here Anyway" at bounding box center [364, 235] width 63 height 16
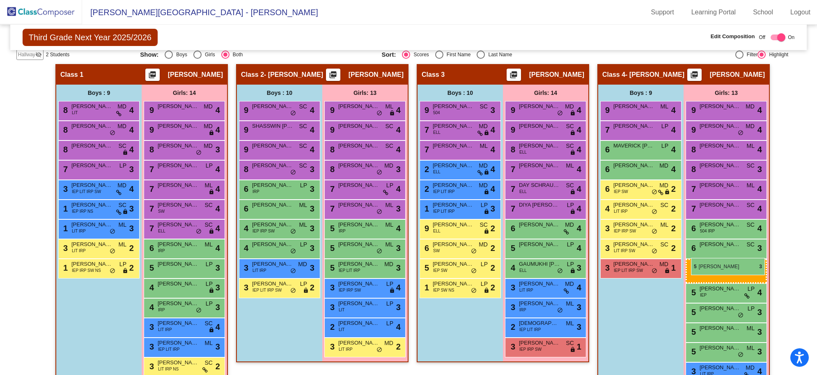
drag, startPoint x: 537, startPoint y: 270, endPoint x: 691, endPoint y: 258, distance: 154.9
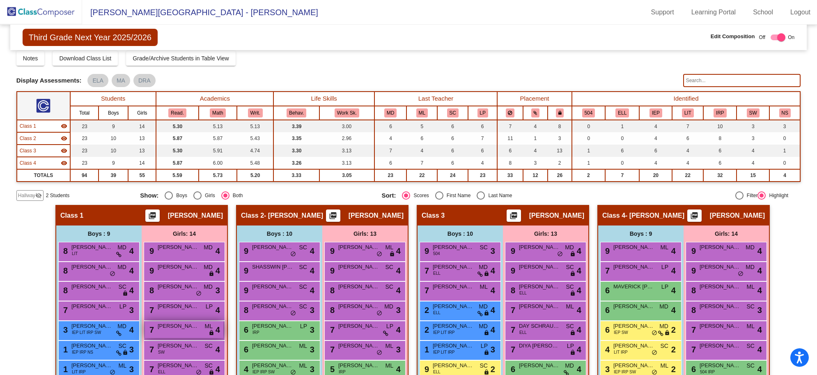
scroll to position [116, 0]
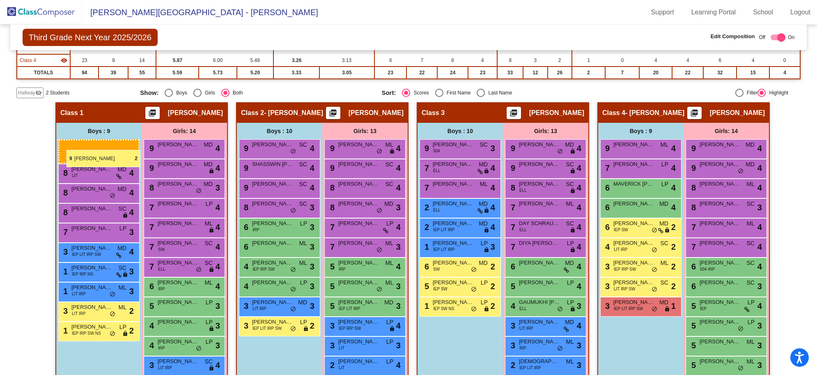
drag, startPoint x: 450, startPoint y: 267, endPoint x: 67, endPoint y: 150, distance: 400.9
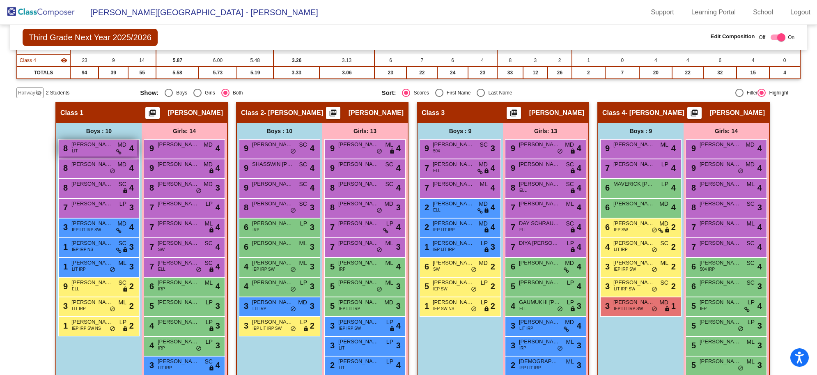
click at [88, 147] on span "[PERSON_NAME]" at bounding box center [91, 144] width 41 height 8
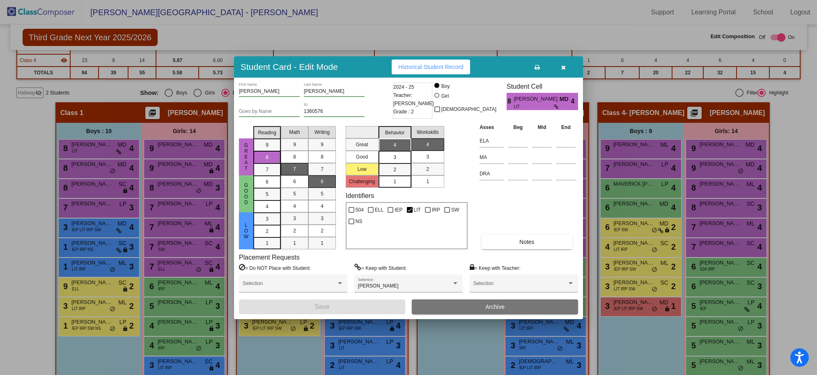
click at [561, 67] on icon "button" at bounding box center [563, 67] width 5 height 6
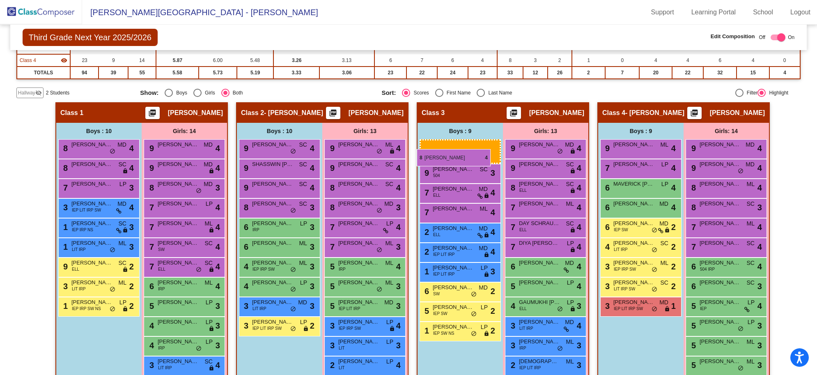
drag, startPoint x: 77, startPoint y: 147, endPoint x: 417, endPoint y: 149, distance: 340.0
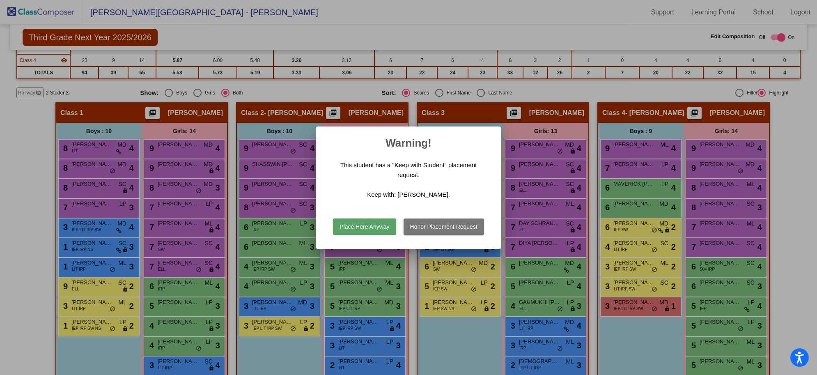
click at [444, 225] on button "Honor Placement Request" at bounding box center [444, 226] width 80 height 16
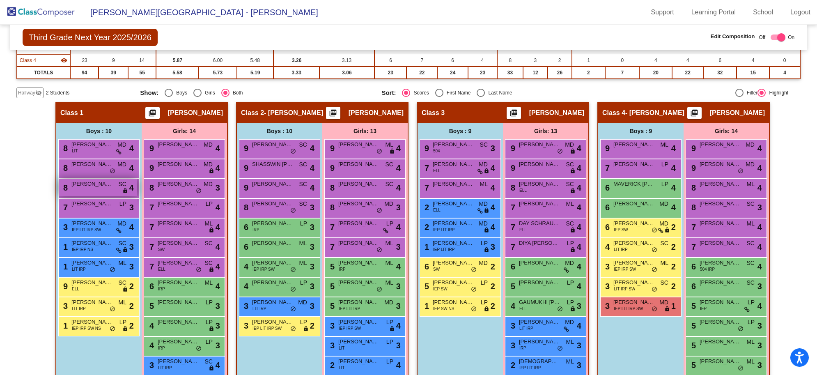
click at [79, 188] on div "8 [PERSON_NAME] SC lock do_not_disturb_alt 4" at bounding box center [98, 187] width 78 height 17
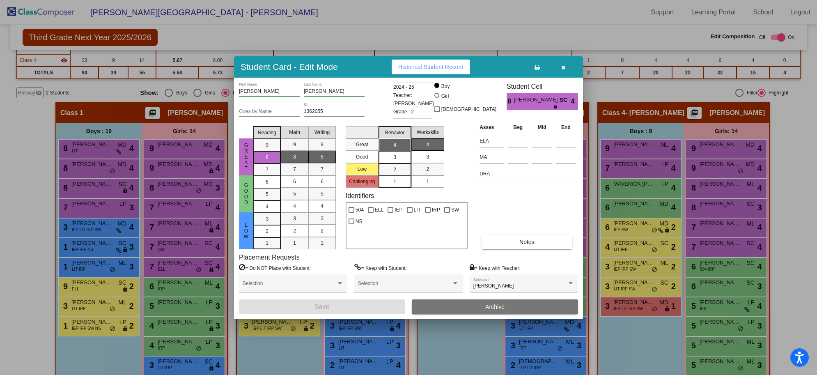
click at [567, 69] on button "button" at bounding box center [563, 67] width 26 height 15
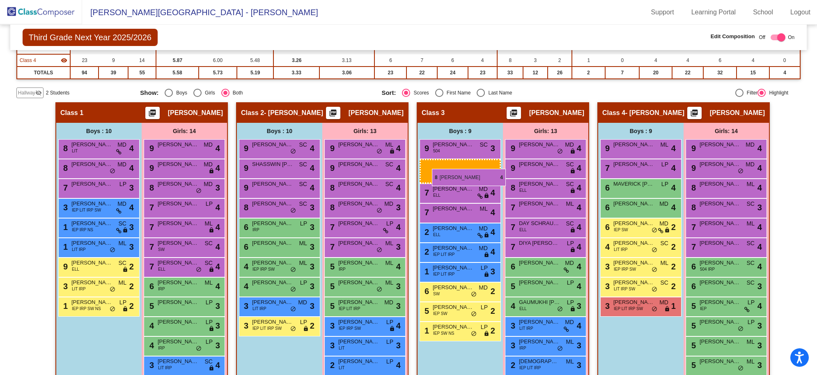
drag, startPoint x: 94, startPoint y: 189, endPoint x: 432, endPoint y: 169, distance: 339.0
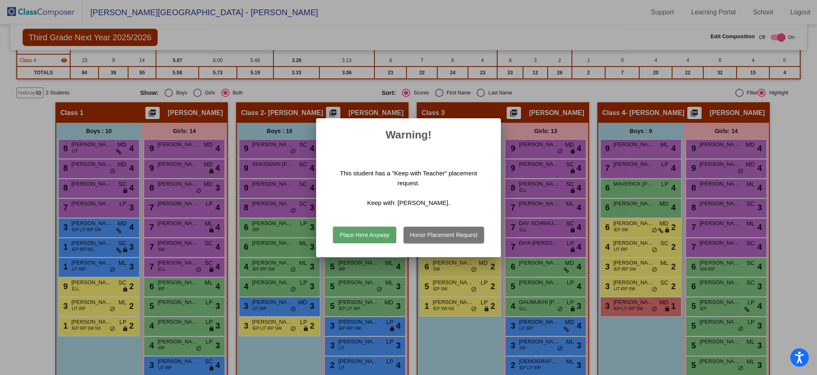
click at [365, 233] on button "Place Here Anyway" at bounding box center [364, 235] width 63 height 16
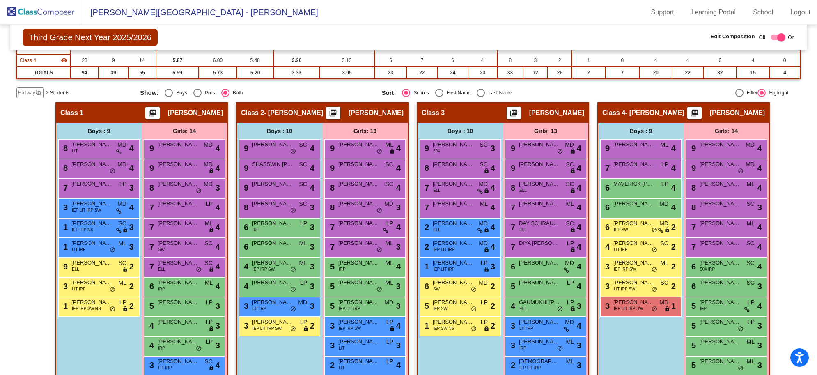
click at [56, 91] on span "2 Students" at bounding box center [57, 92] width 23 height 7
click at [37, 92] on mat-icon "visibility_off" at bounding box center [38, 93] width 7 height 7
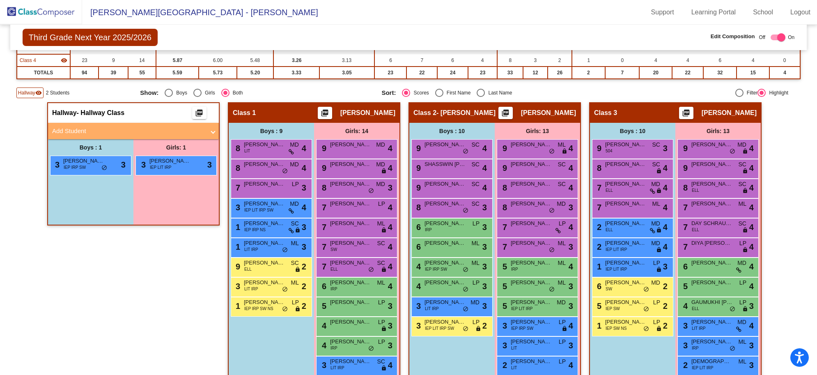
click at [37, 92] on mat-icon "visibility" at bounding box center [38, 93] width 7 height 7
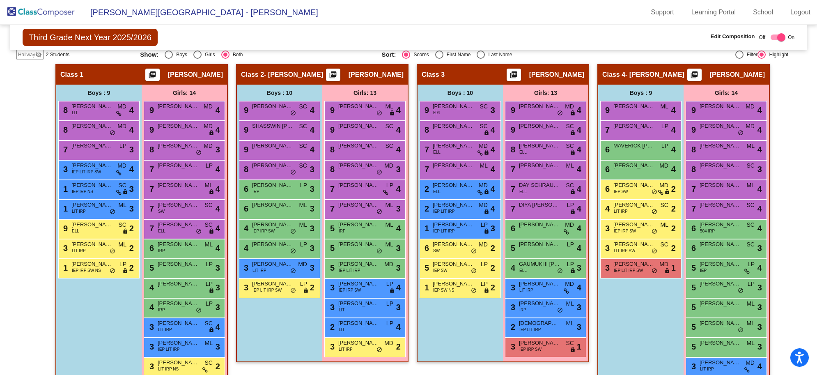
scroll to position [167, 0]
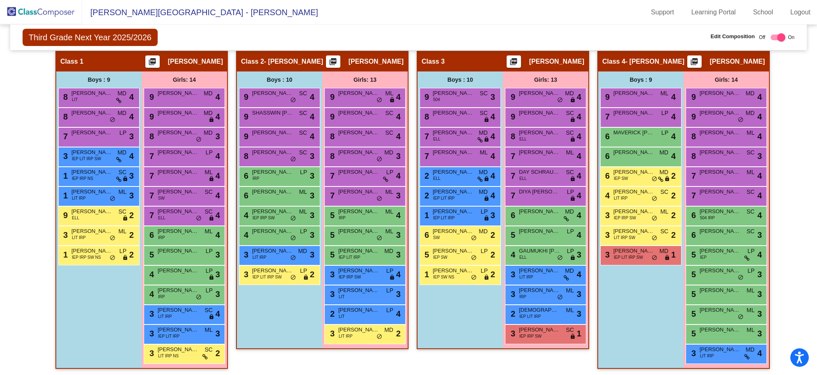
click at [0, 0] on div "Boys : 10 9 [PERSON_NAME] SC lock do_not_disturb_alt 4 9 SHASSWIN [PERSON_NAME]…" at bounding box center [0, 0] width 0 height 0
click at [284, 154] on span "[PERSON_NAME]" at bounding box center [272, 152] width 41 height 8
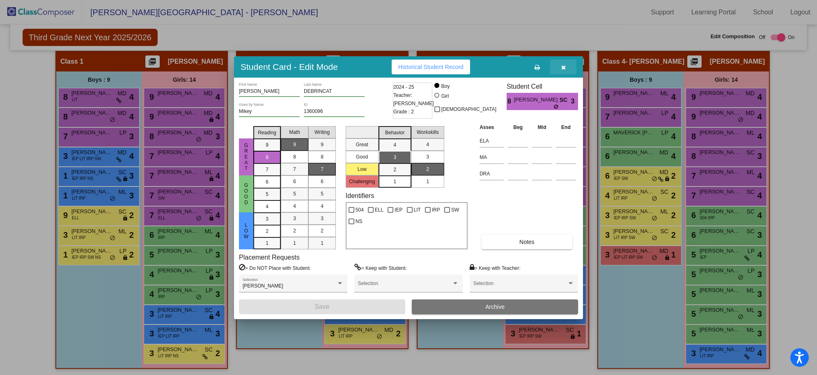
click at [561, 67] on icon "button" at bounding box center [563, 67] width 5 height 6
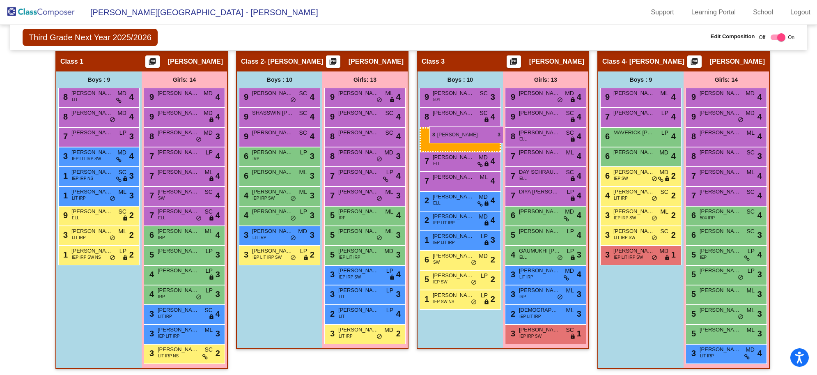
drag, startPoint x: 269, startPoint y: 157, endPoint x: 430, endPoint y: 126, distance: 163.5
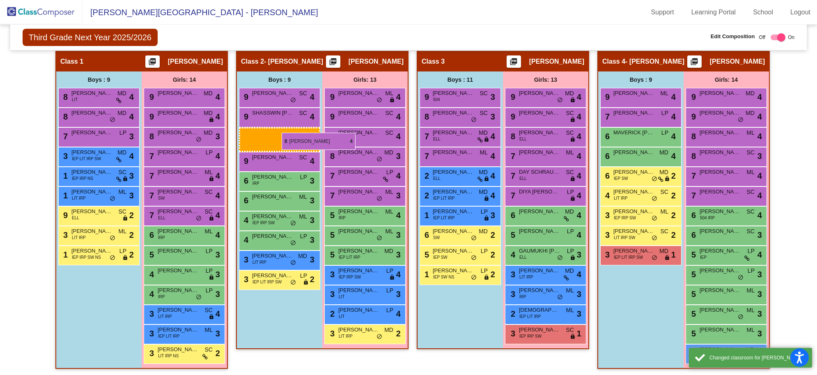
drag, startPoint x: 442, startPoint y: 116, endPoint x: 282, endPoint y: 133, distance: 161.0
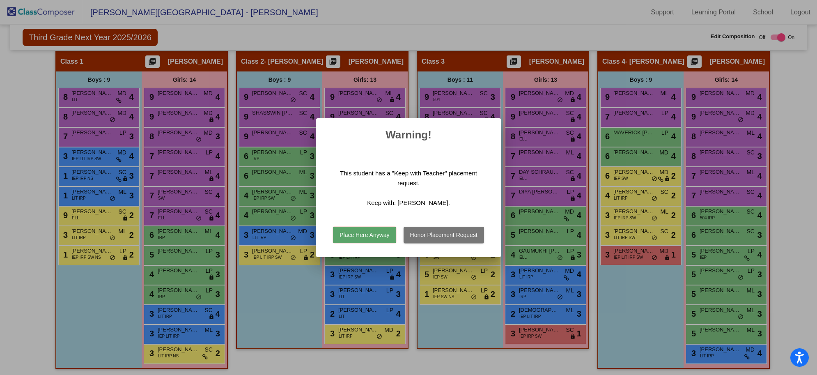
click at [362, 236] on button "Place Here Anyway" at bounding box center [364, 235] width 63 height 16
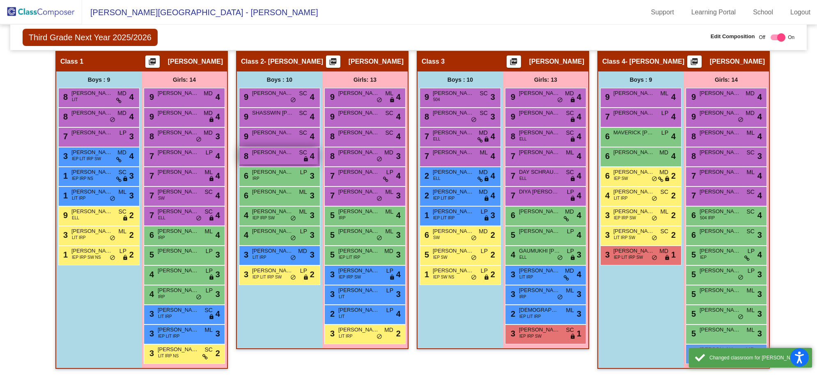
click at [277, 155] on span "[PERSON_NAME]" at bounding box center [272, 152] width 41 height 8
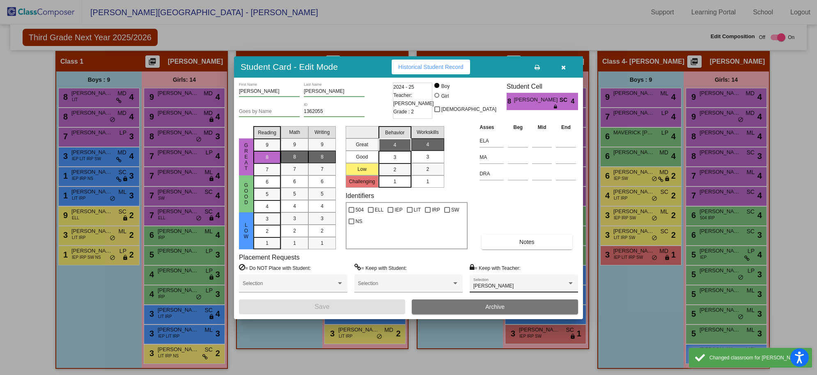
click at [501, 284] on span "[PERSON_NAME]" at bounding box center [493, 286] width 41 height 6
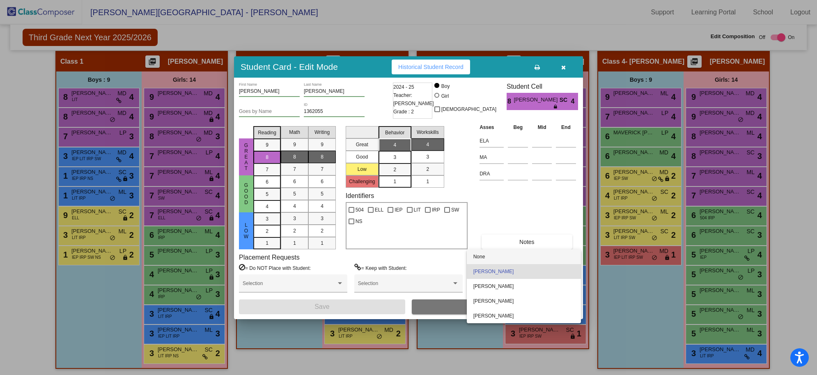
click at [489, 260] on span "None" at bounding box center [523, 256] width 101 height 15
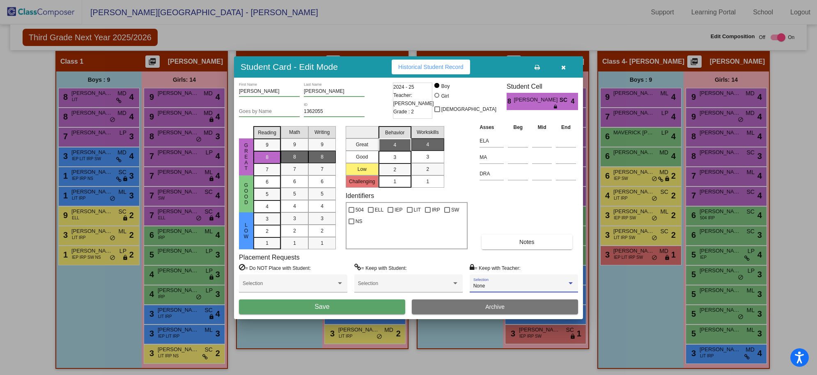
click at [361, 300] on button "Save" at bounding box center [322, 306] width 166 height 15
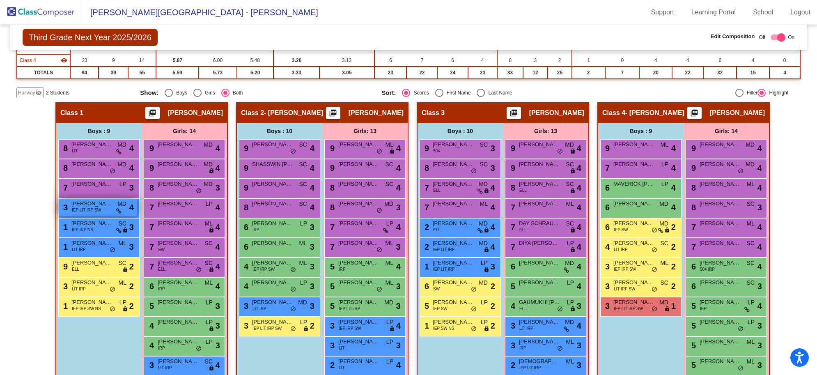
scroll to position [13, 0]
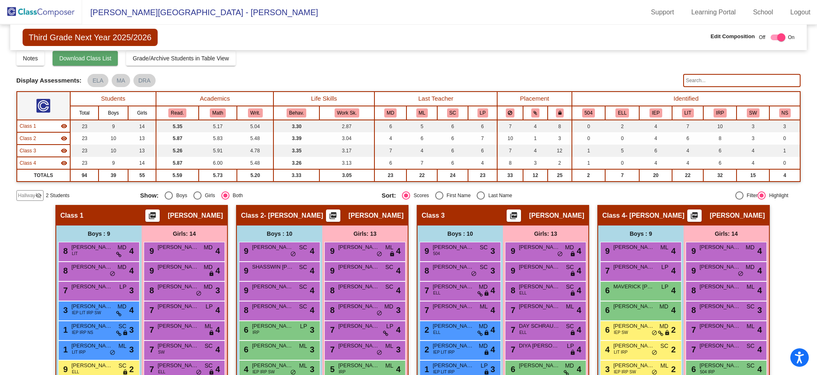
click at [83, 60] on span "Download Class List" at bounding box center [85, 58] width 52 height 7
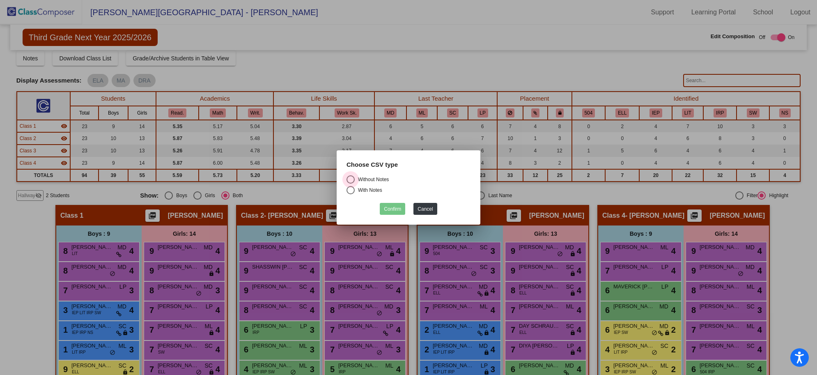
click at [371, 176] on div "Without Notes" at bounding box center [372, 179] width 34 height 7
click at [351, 184] on input "Without Notes" at bounding box center [350, 184] width 0 height 0
radio input "true"
click at [387, 205] on button "Confirm" at bounding box center [392, 209] width 25 height 12
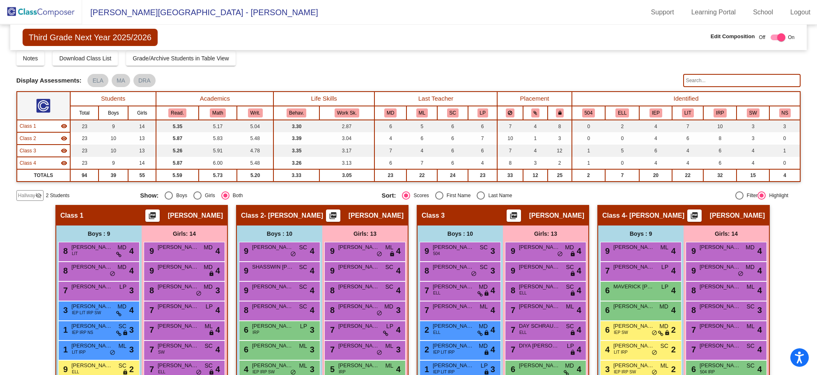
click at [34, 13] on img at bounding box center [41, 12] width 82 height 24
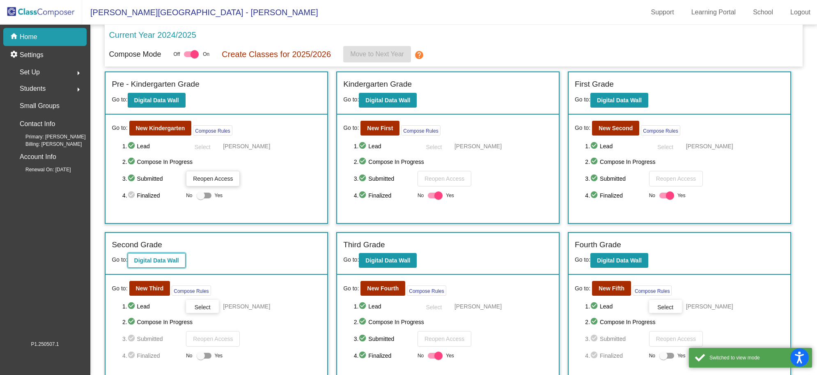
click at [145, 266] on button "Digital Data Wall" at bounding box center [157, 260] width 58 height 15
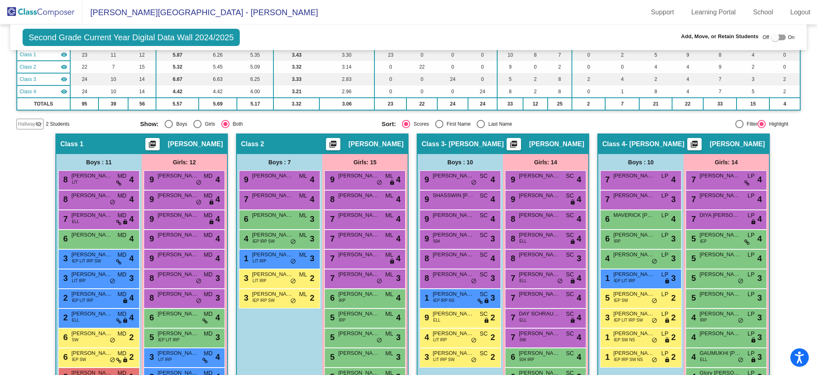
scroll to position [189, 0]
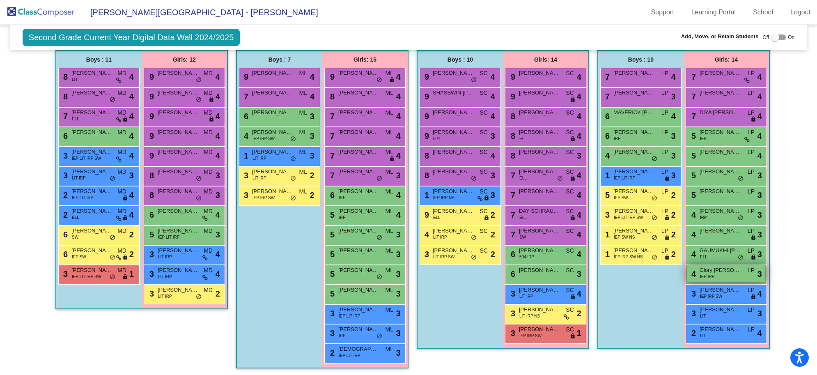
click at [657, 274] on span "IEP IRP" at bounding box center [707, 276] width 14 height 6
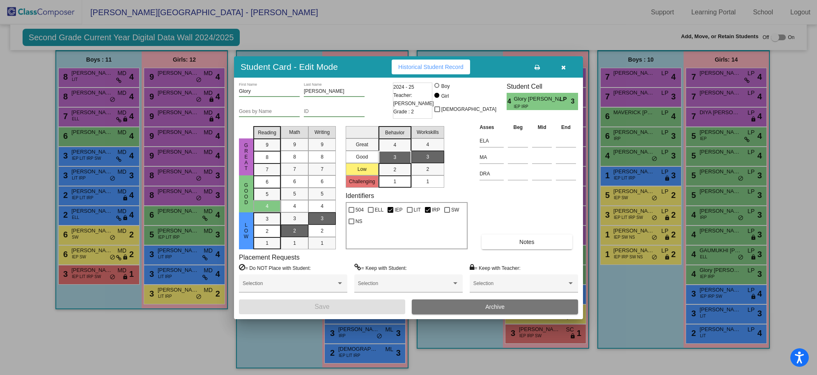
drag, startPoint x: 567, startPoint y: 65, endPoint x: 469, endPoint y: 56, distance: 98.6
click at [567, 65] on button "button" at bounding box center [563, 67] width 26 height 15
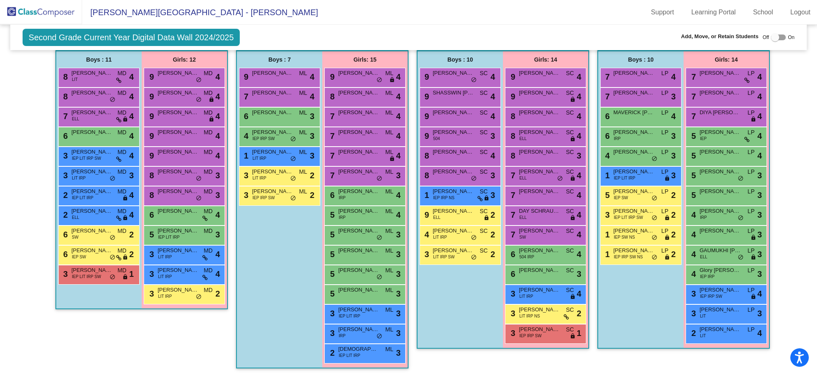
click at [26, 15] on img at bounding box center [41, 12] width 82 height 24
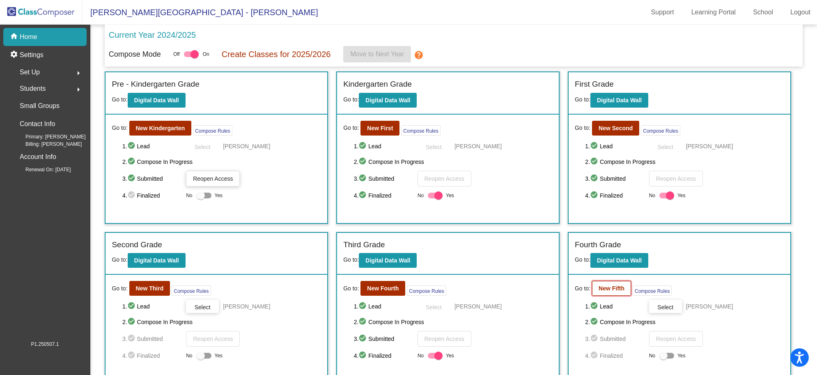
click at [609, 290] on b "New Fifth" at bounding box center [612, 288] width 26 height 7
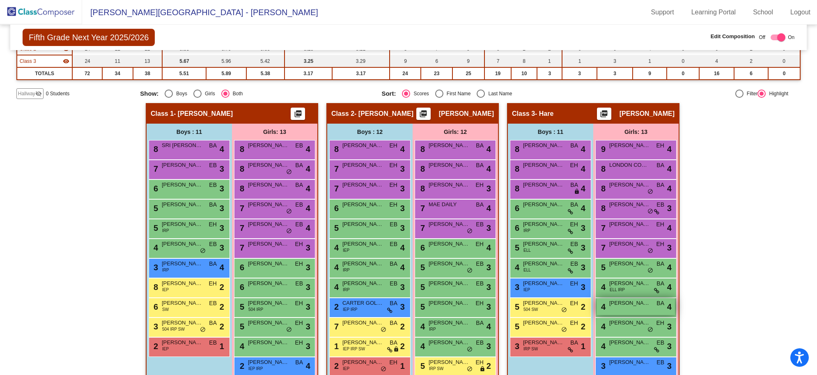
scroll to position [136, 0]
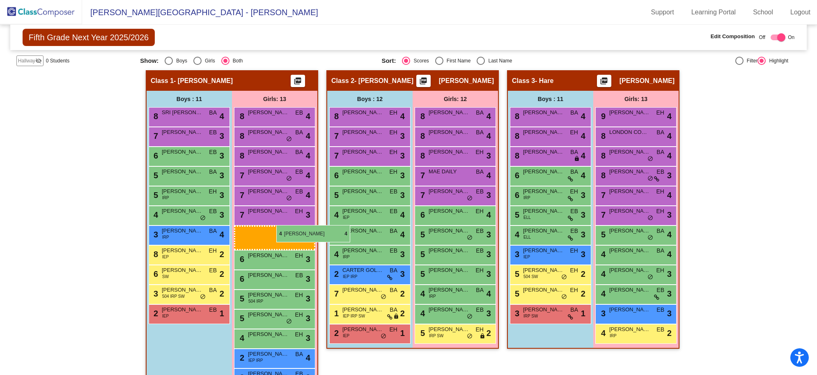
drag, startPoint x: 648, startPoint y: 250, endPoint x: 276, endPoint y: 225, distance: 372.9
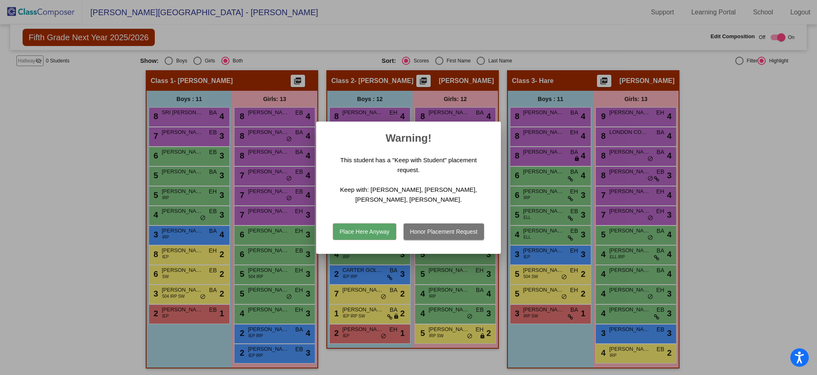
click at [355, 230] on button "Place Here Anyway" at bounding box center [364, 231] width 63 height 16
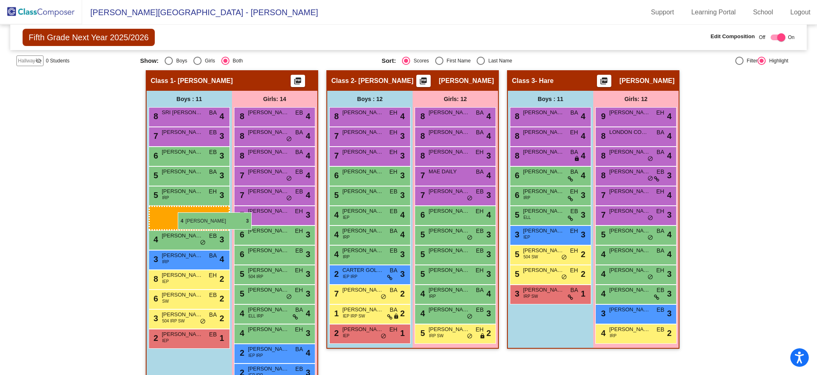
drag, startPoint x: 535, startPoint y: 233, endPoint x: 178, endPoint y: 212, distance: 357.4
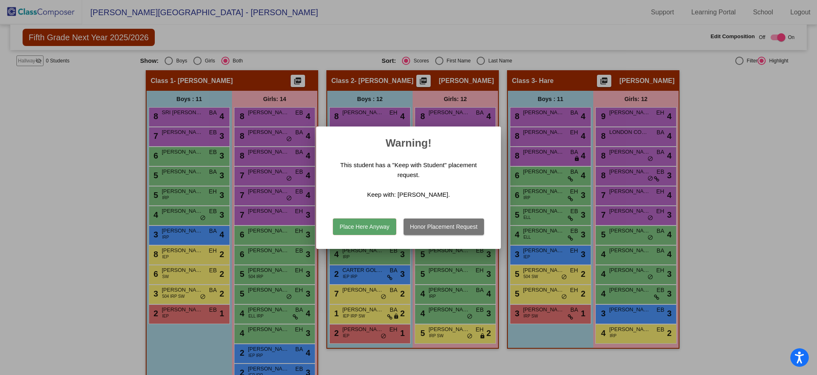
click at [350, 225] on button "Place Here Anyway" at bounding box center [364, 226] width 63 height 16
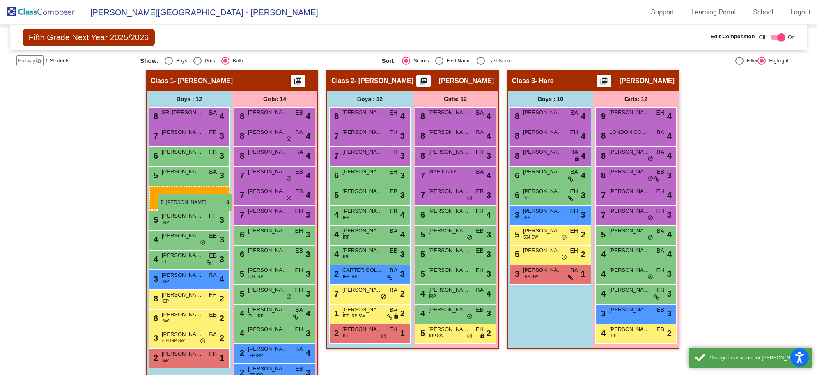
drag, startPoint x: 542, startPoint y: 212, endPoint x: 158, endPoint y: 194, distance: 384.4
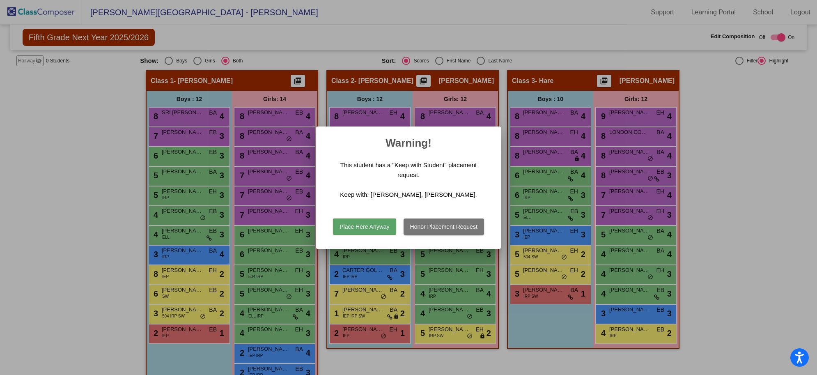
click at [372, 235] on button "Place Here Anyway" at bounding box center [364, 226] width 63 height 16
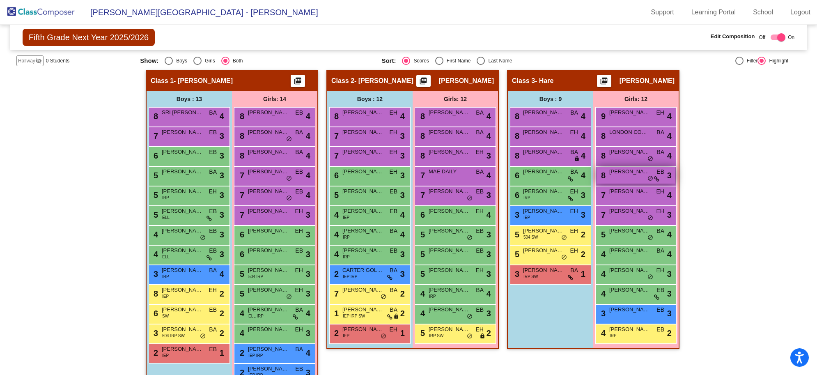
click at [631, 175] on div "8 [PERSON_NAME] EB lock do_not_disturb_alt 3" at bounding box center [636, 175] width 78 height 17
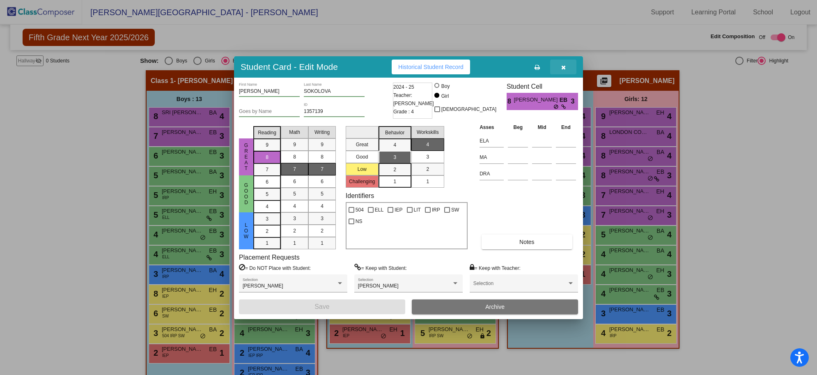
click at [563, 67] on icon "button" at bounding box center [563, 67] width 5 height 6
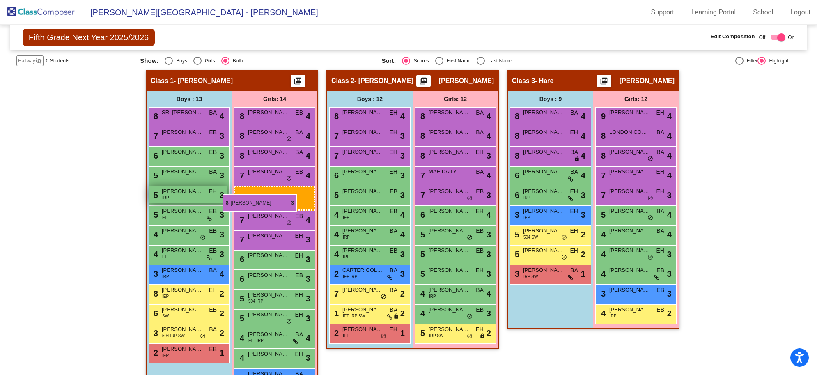
drag, startPoint x: 633, startPoint y: 175, endPoint x: 223, endPoint y: 194, distance: 410.3
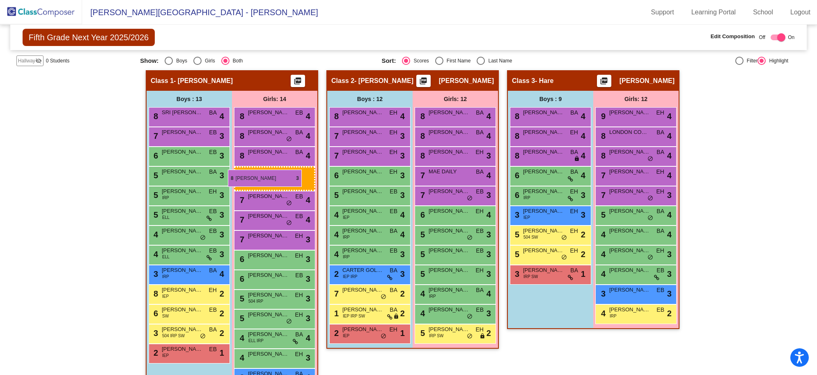
drag, startPoint x: 617, startPoint y: 172, endPoint x: 228, endPoint y: 170, distance: 388.9
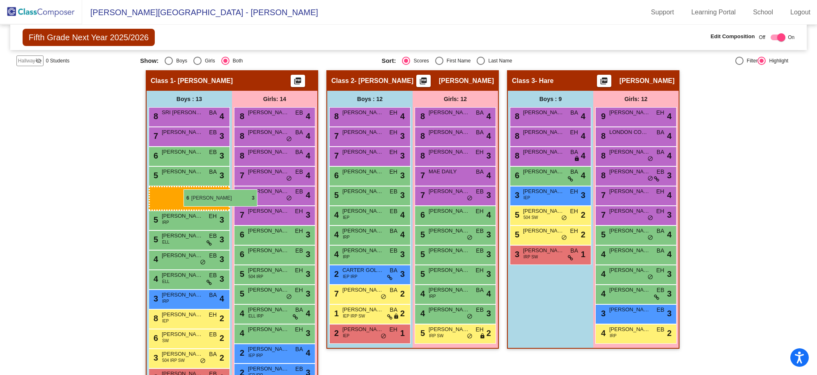
drag, startPoint x: 559, startPoint y: 194, endPoint x: 184, endPoint y: 189, distance: 375.8
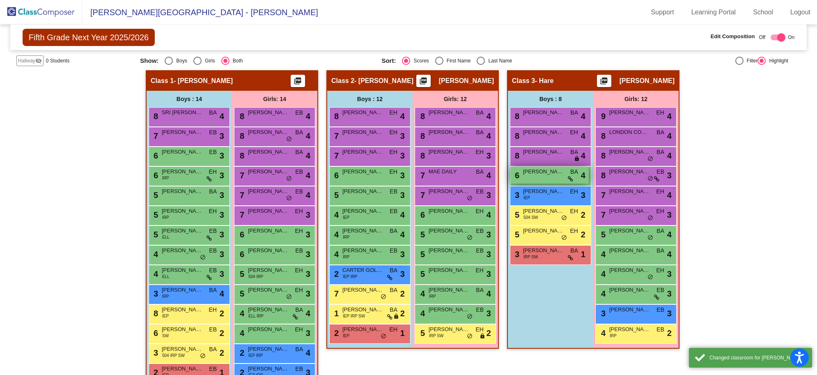
click at [558, 175] on div "6 [PERSON_NAME] BA lock do_not_disturb_alt 4" at bounding box center [549, 175] width 78 height 17
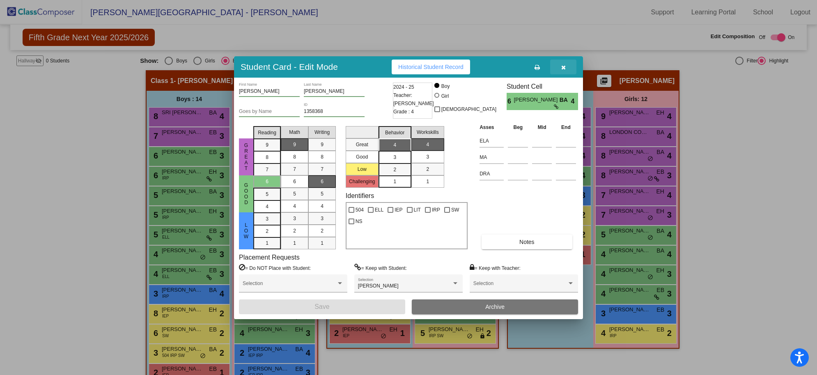
click at [563, 64] on icon "button" at bounding box center [563, 67] width 5 height 6
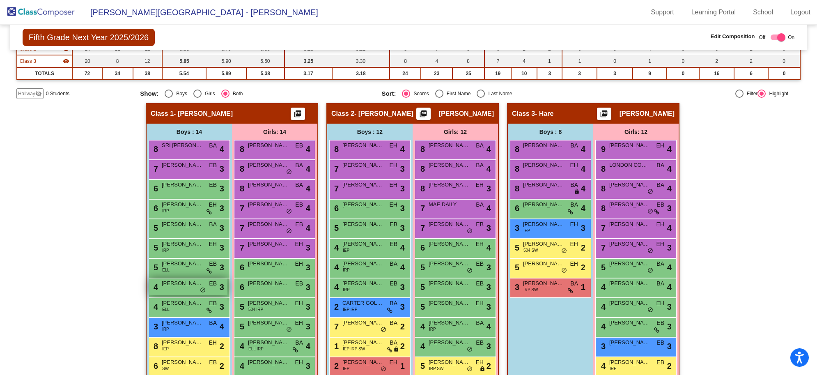
scroll to position [155, 0]
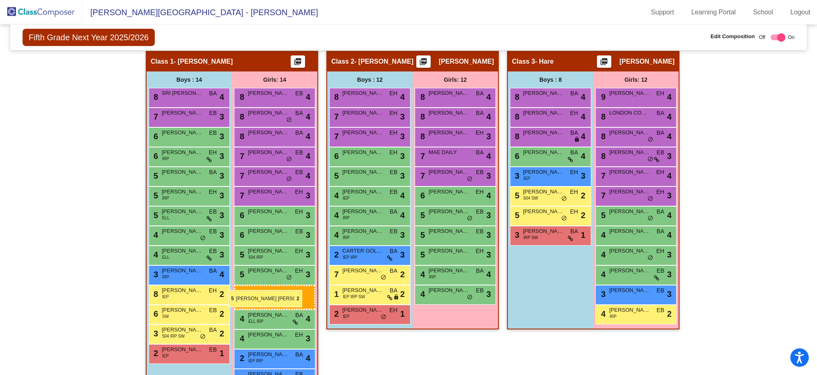
drag, startPoint x: 456, startPoint y: 318, endPoint x: 230, endPoint y: 289, distance: 227.8
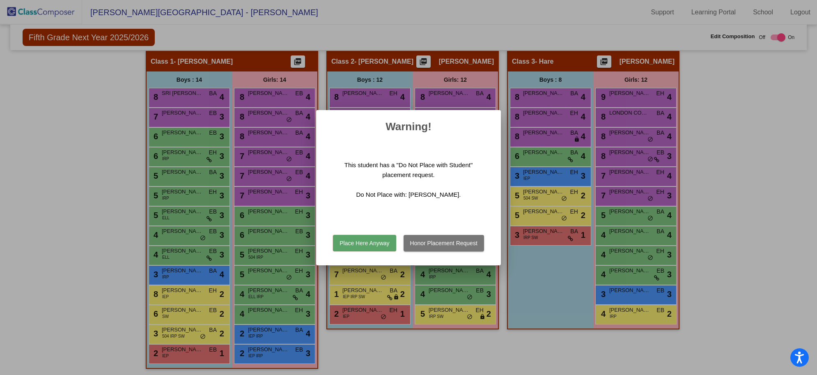
click at [363, 246] on button "Place Here Anyway" at bounding box center [364, 243] width 63 height 16
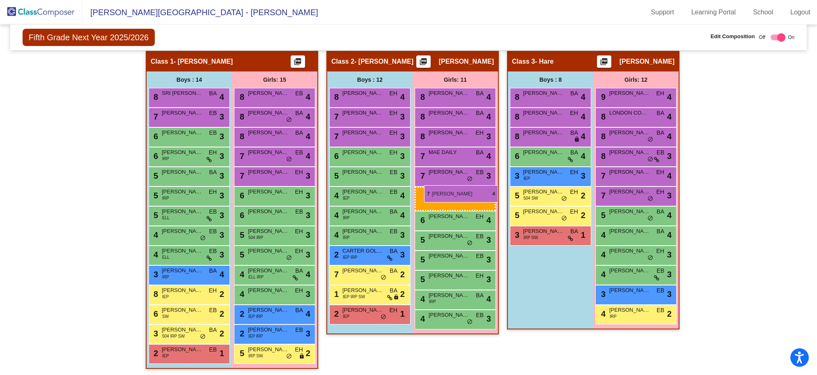
drag, startPoint x: 267, startPoint y: 177, endPoint x: 424, endPoint y: 185, distance: 157.5
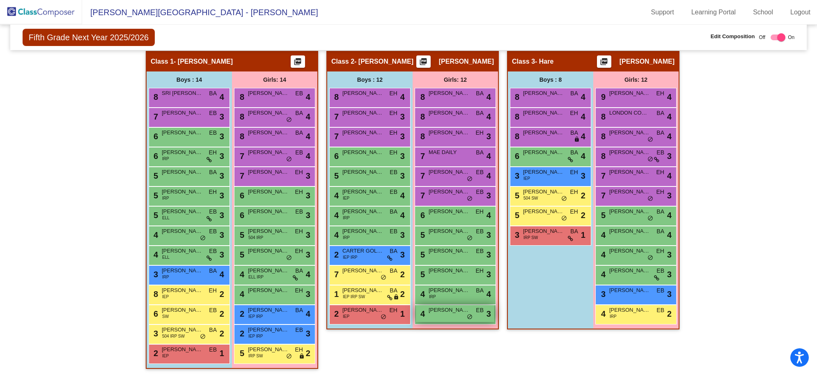
click at [447, 300] on div "4 [PERSON_NAME] EB lock do_not_disturb_alt 3" at bounding box center [455, 313] width 78 height 17
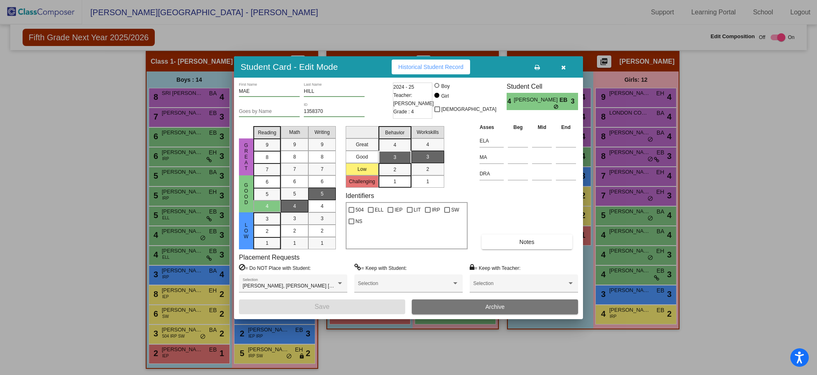
click at [560, 68] on button "button" at bounding box center [563, 67] width 26 height 15
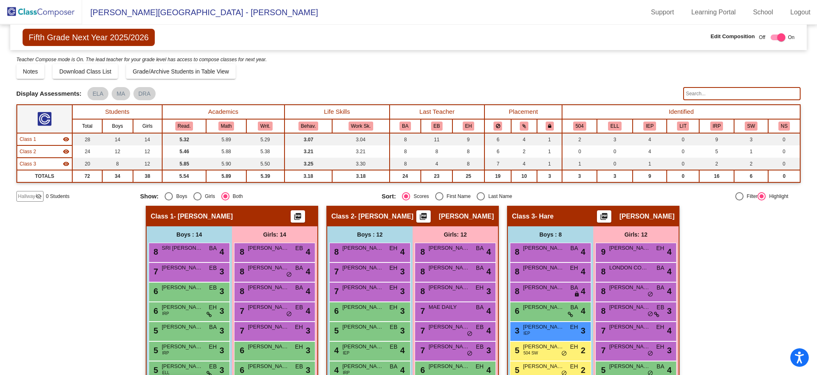
scroll to position [154, 0]
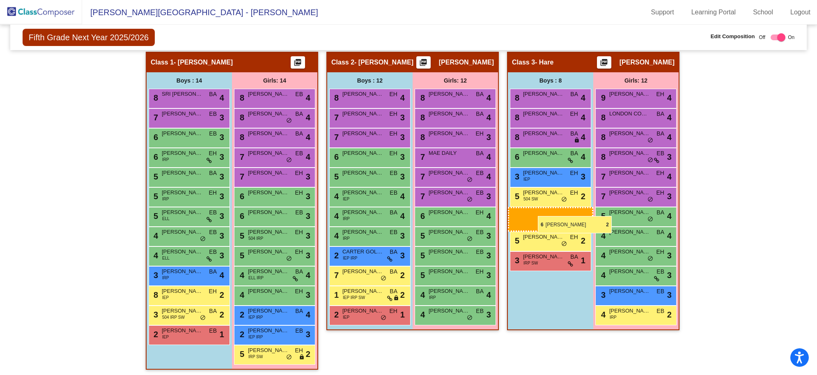
drag, startPoint x: 175, startPoint y: 315, endPoint x: 538, endPoint y: 216, distance: 376.7
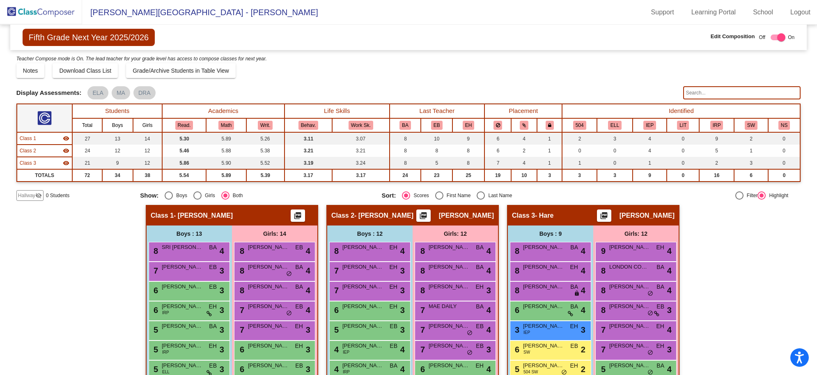
scroll to position [155, 0]
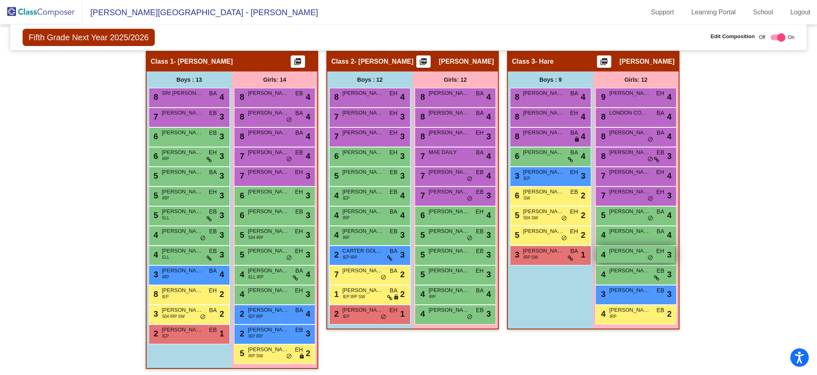
click at [634, 248] on span "[PERSON_NAME]" at bounding box center [629, 251] width 41 height 8
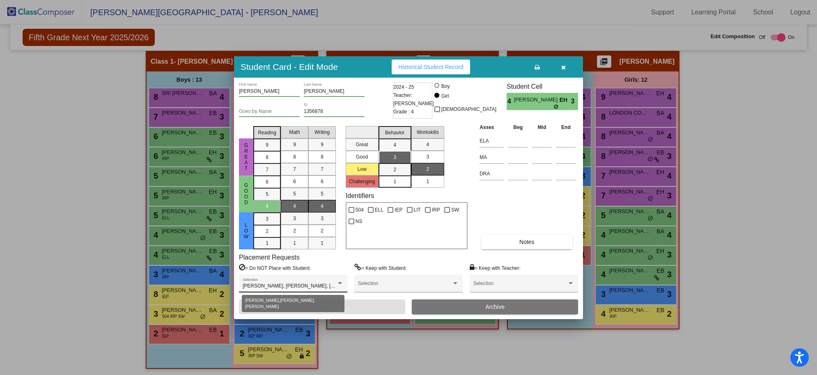
click at [339, 285] on div at bounding box center [339, 283] width 7 height 6
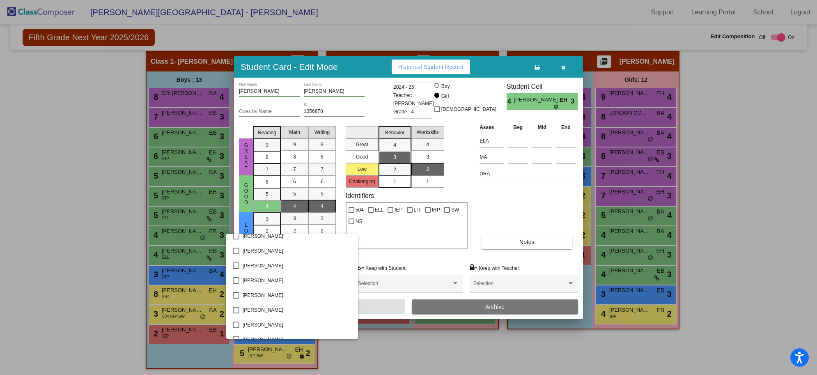
scroll to position [0, 0]
click at [561, 65] on div at bounding box center [408, 187] width 817 height 375
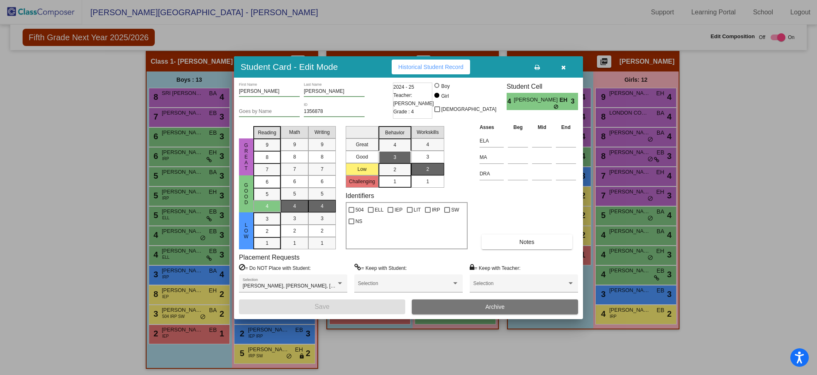
click at [563, 67] on icon "button" at bounding box center [563, 67] width 5 height 6
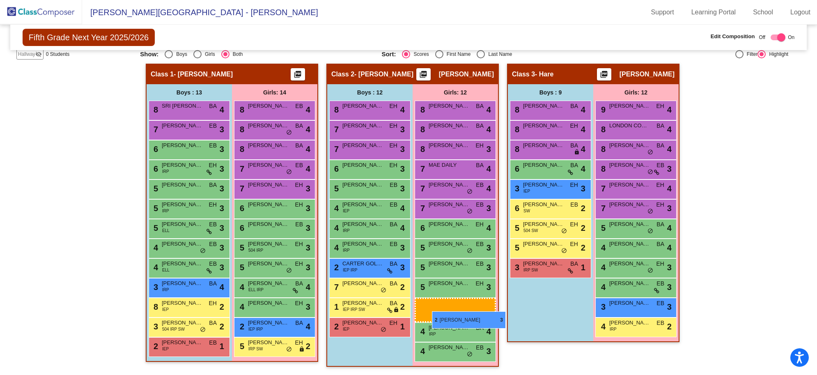
scroll to position [140, 0]
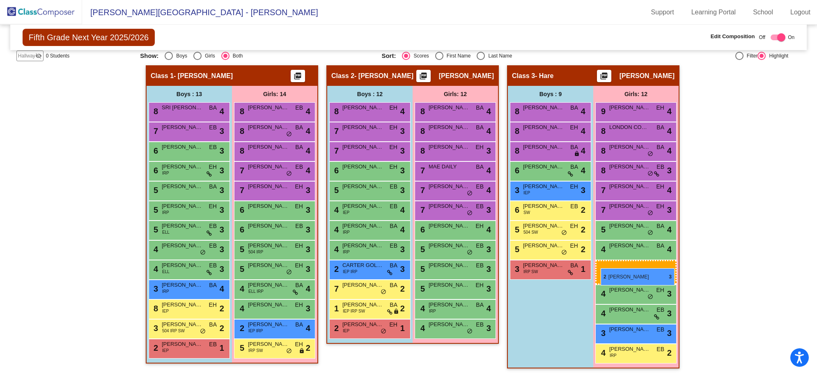
drag, startPoint x: 250, startPoint y: 331, endPoint x: 601, endPoint y: 268, distance: 355.9
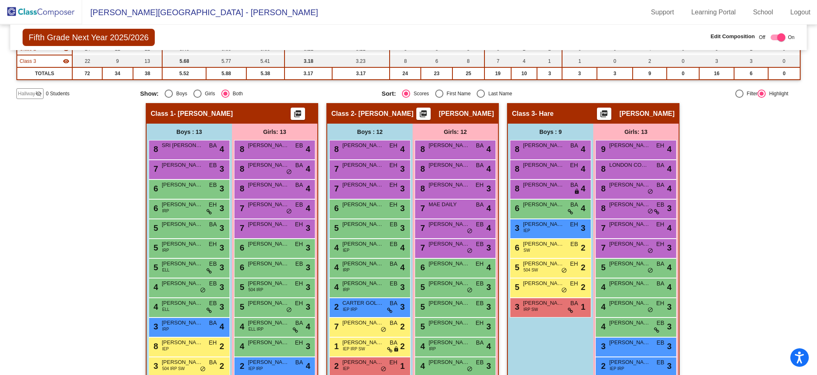
scroll to position [136, 0]
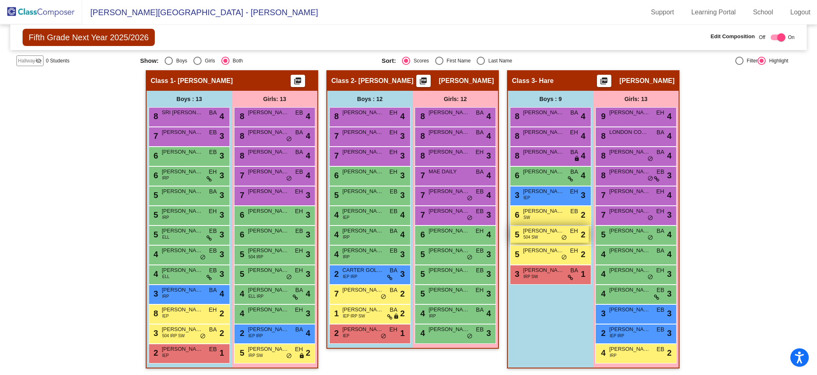
click at [543, 237] on div "5 [PERSON_NAME] 504 SW EH lock do_not_disturb_alt 2" at bounding box center [549, 234] width 78 height 17
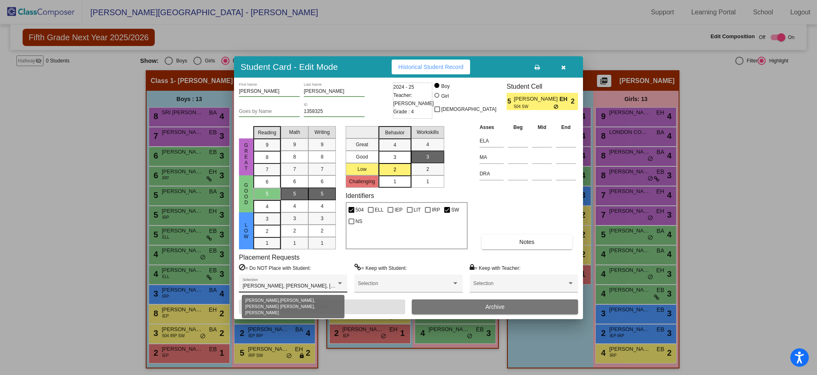
click at [315, 285] on span "[PERSON_NAME], [PERSON_NAME], [PERSON_NAME] [PERSON_NAME], [PERSON_NAME]" at bounding box center [349, 286] width 212 height 6
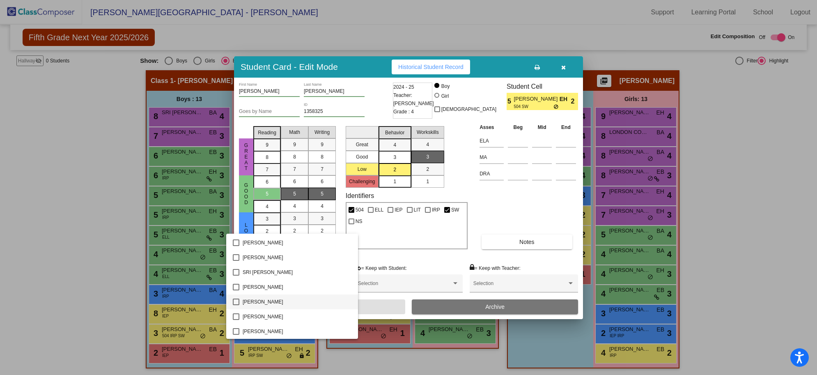
scroll to position [739, 0]
click at [657, 212] on div at bounding box center [408, 187] width 817 height 375
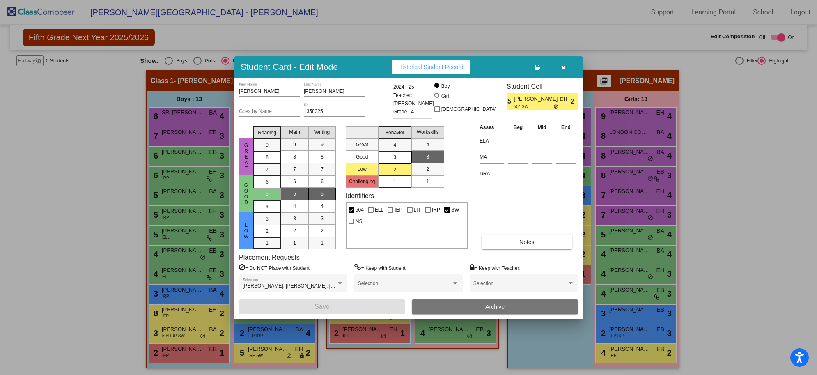
click at [561, 66] on icon "button" at bounding box center [563, 67] width 5 height 6
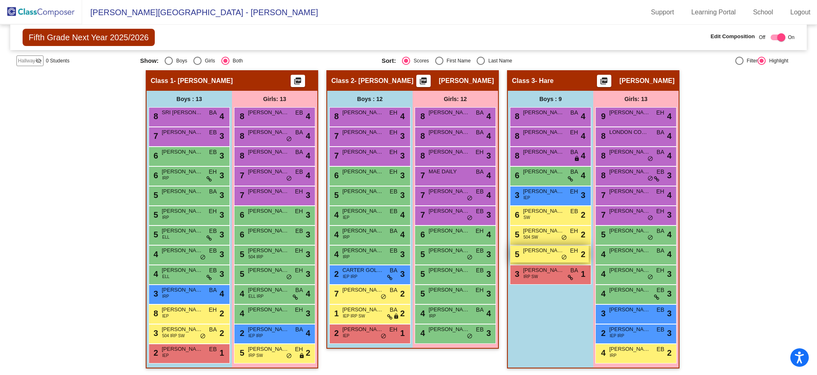
click at [548, 254] on div "5 JAXON [PERSON_NAME] lock do_not_disturb_alt 2" at bounding box center [549, 254] width 78 height 17
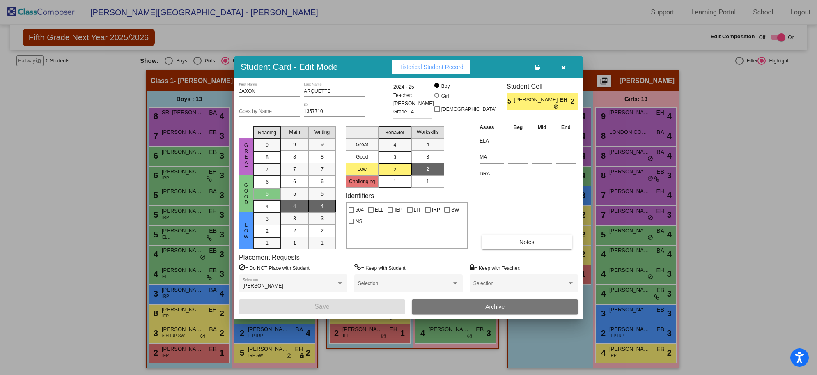
click at [566, 68] on button "button" at bounding box center [563, 67] width 26 height 15
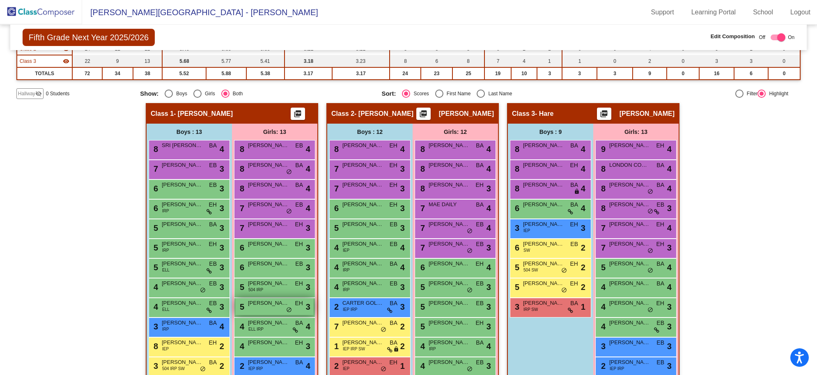
scroll to position [136, 0]
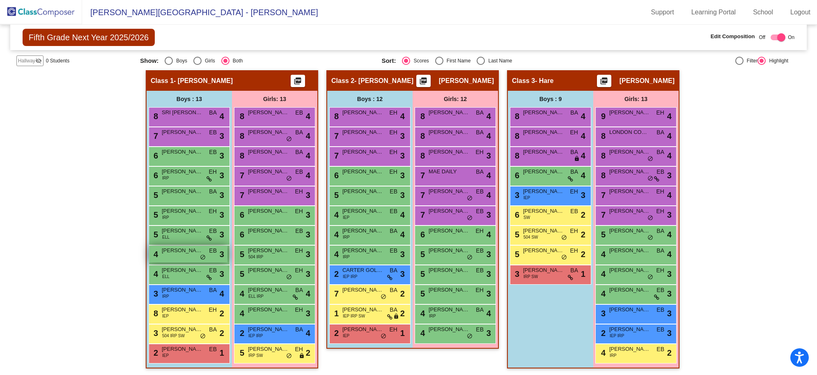
click at [171, 257] on div "4 [PERSON_NAME] EB lock do_not_disturb_alt 3" at bounding box center [188, 254] width 78 height 17
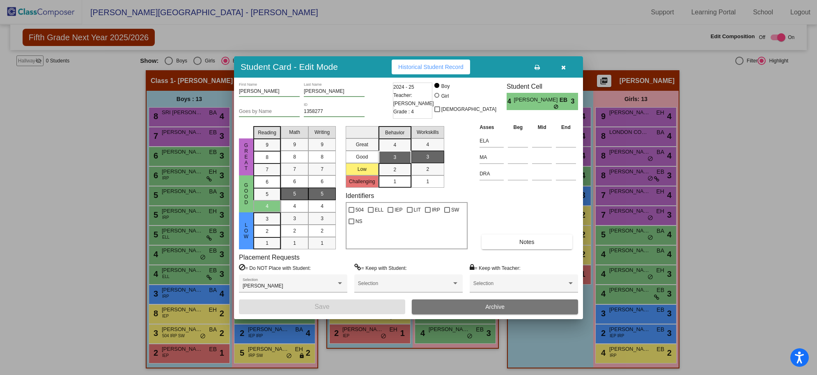
click at [559, 65] on button "button" at bounding box center [563, 67] width 26 height 15
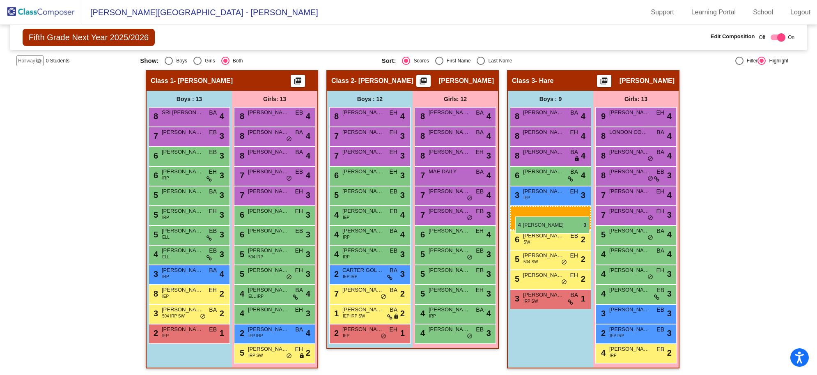
drag, startPoint x: 167, startPoint y: 250, endPoint x: 515, endPoint y: 216, distance: 349.9
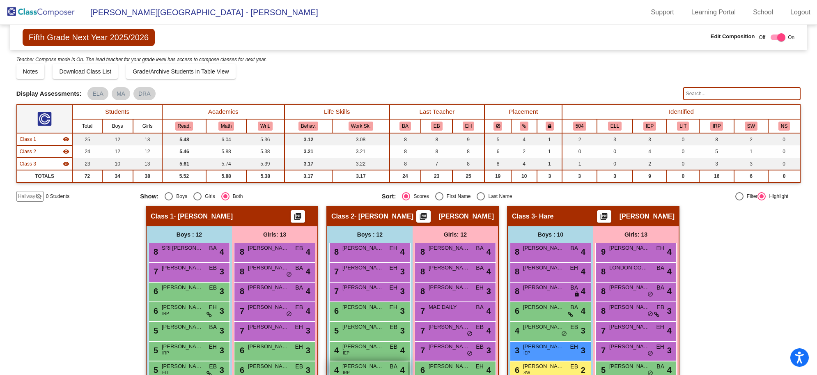
scroll to position [103, 0]
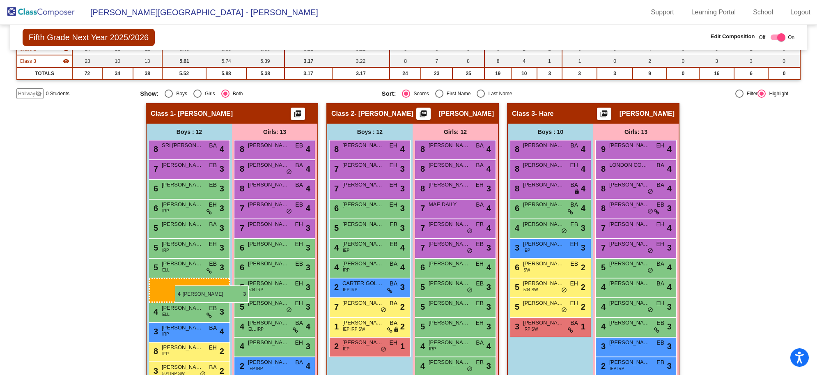
drag, startPoint x: 362, startPoint y: 287, endPoint x: 175, endPoint y: 285, distance: 186.9
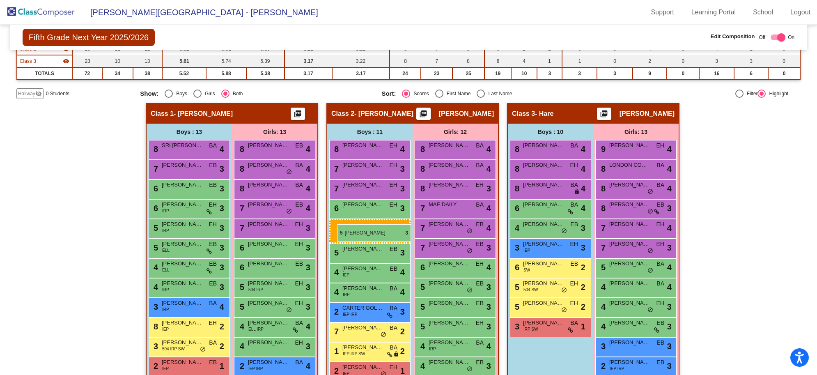
drag, startPoint x: 163, startPoint y: 227, endPoint x: 337, endPoint y: 224, distance: 174.1
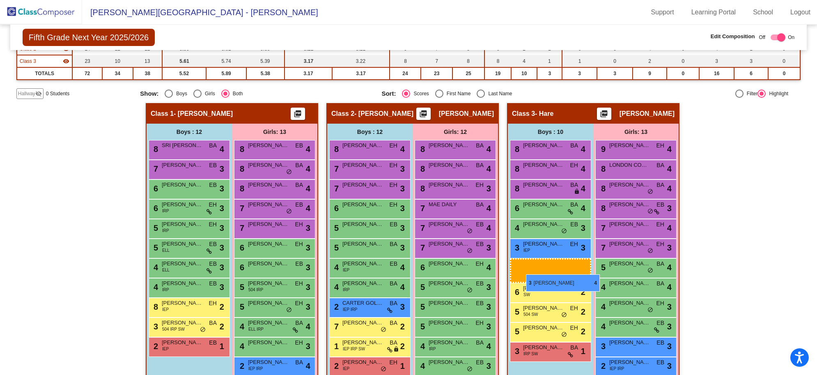
drag, startPoint x: 184, startPoint y: 302, endPoint x: 526, endPoint y: 274, distance: 343.2
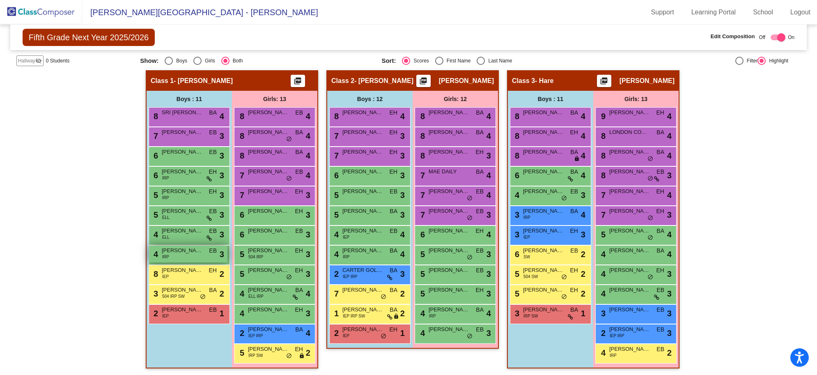
scroll to position [0, 0]
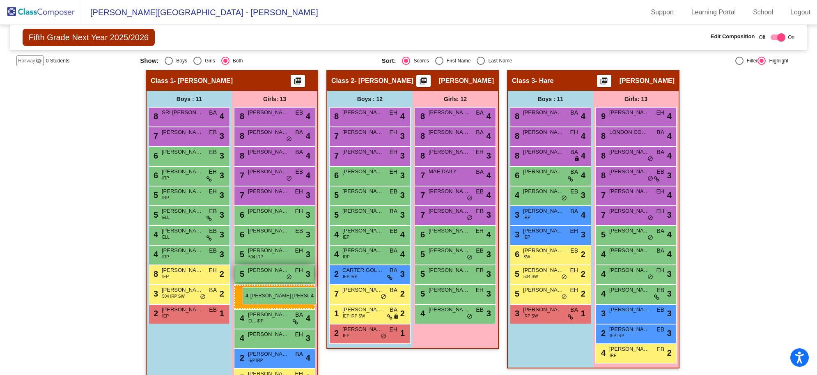
drag, startPoint x: 453, startPoint y: 313, endPoint x: 245, endPoint y: 278, distance: 211.1
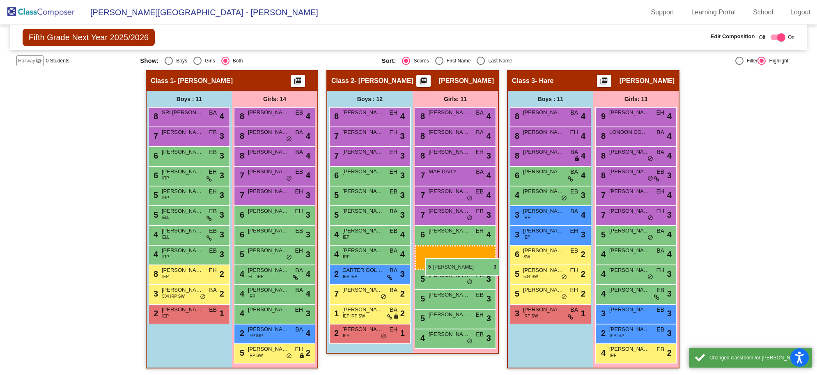
drag, startPoint x: 243, startPoint y: 251, endPoint x: 425, endPoint y: 258, distance: 182.5
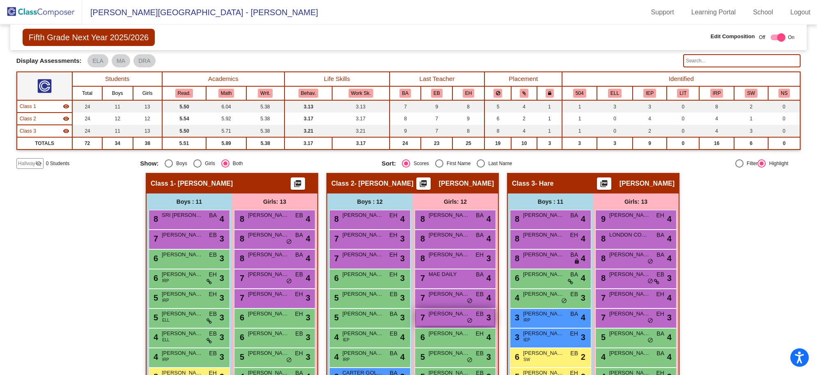
scroll to position [136, 0]
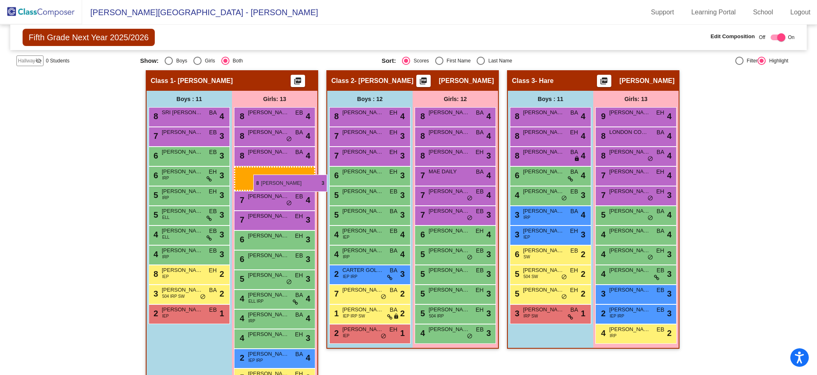
drag, startPoint x: 643, startPoint y: 176, endPoint x: 252, endPoint y: 175, distance: 391.4
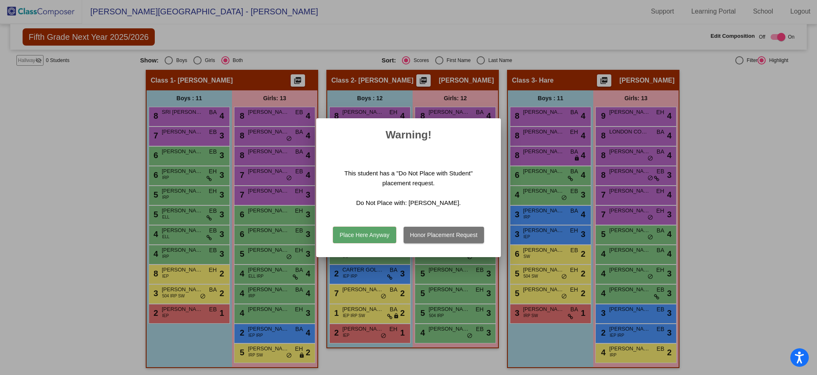
scroll to position [0, 0]
click at [439, 237] on button "Honor Placement Request" at bounding box center [444, 235] width 80 height 16
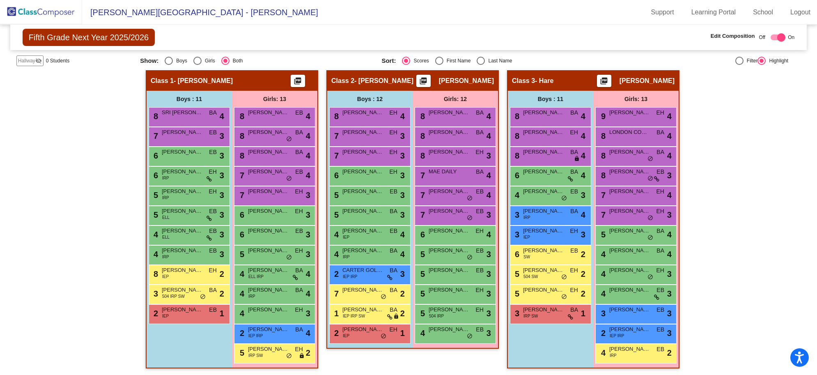
scroll to position [0, 0]
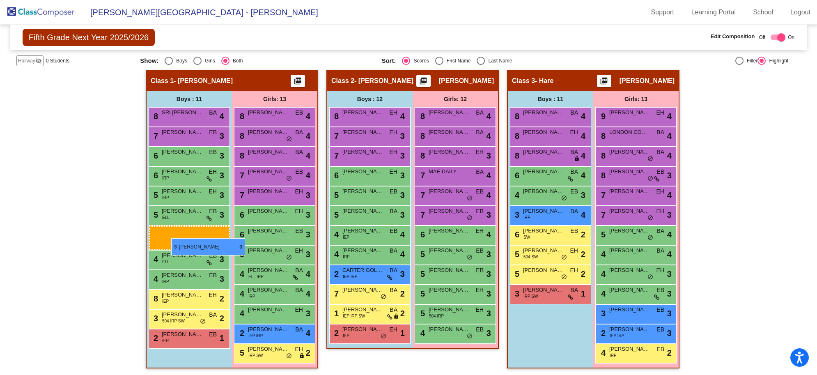
drag, startPoint x: 547, startPoint y: 233, endPoint x: 171, endPoint y: 238, distance: 376.2
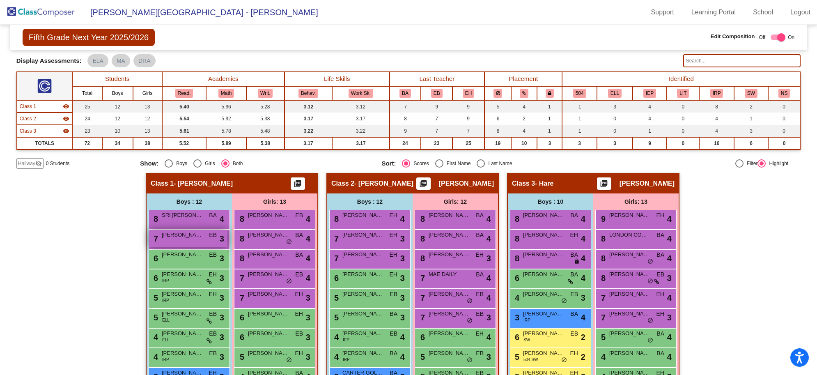
scroll to position [84, 0]
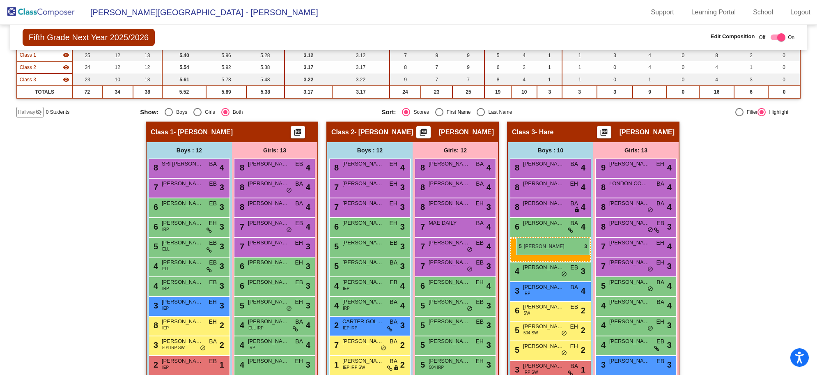
drag, startPoint x: 171, startPoint y: 246, endPoint x: 516, endPoint y: 237, distance: 345.1
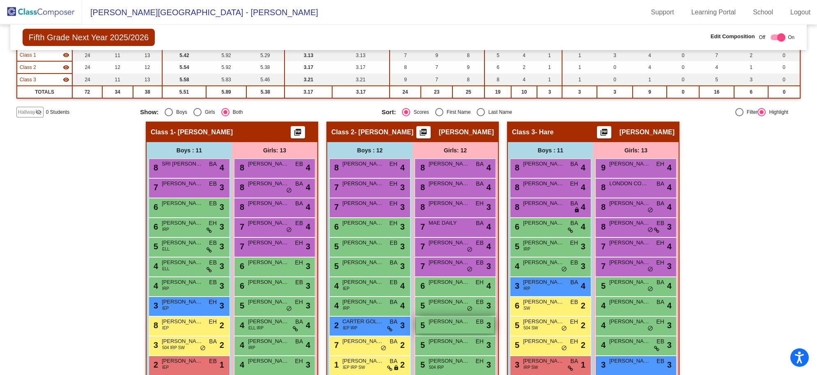
scroll to position [136, 0]
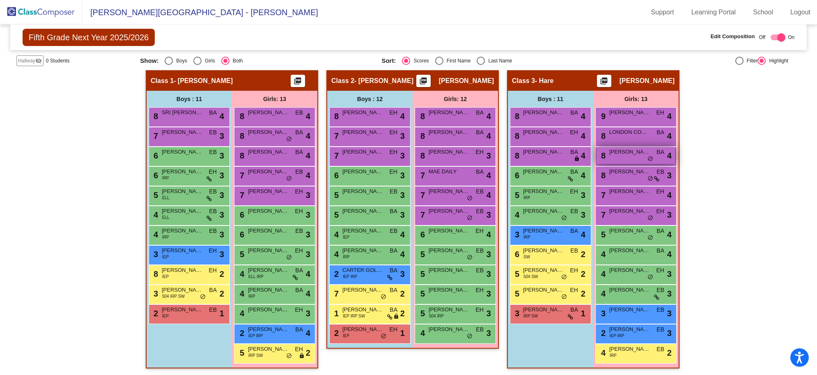
click at [616, 154] on span "[PERSON_NAME]" at bounding box center [629, 152] width 41 height 8
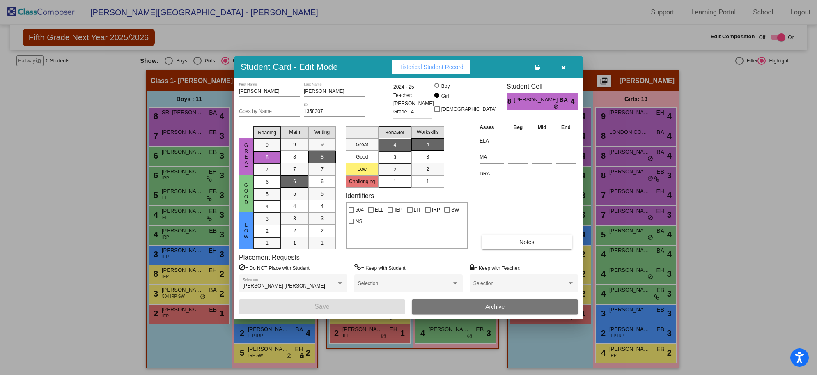
click at [559, 68] on button "button" at bounding box center [563, 67] width 26 height 15
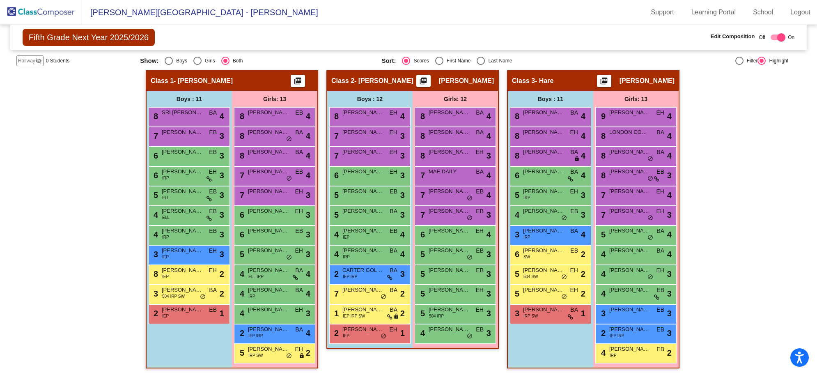
scroll to position [0, 0]
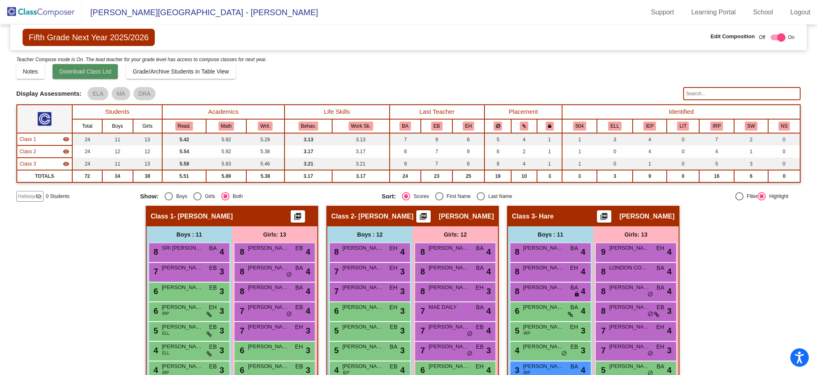
click at [79, 71] on span "Download Class List" at bounding box center [85, 71] width 52 height 7
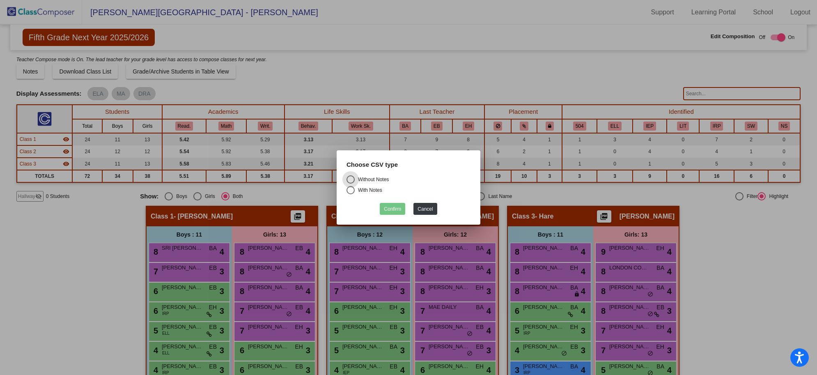
click at [379, 179] on div "Without Notes" at bounding box center [372, 179] width 34 height 7
click at [351, 184] on input "Without Notes" at bounding box center [350, 184] width 0 height 0
radio input "true"
click at [390, 206] on button "Confirm" at bounding box center [392, 209] width 25 height 12
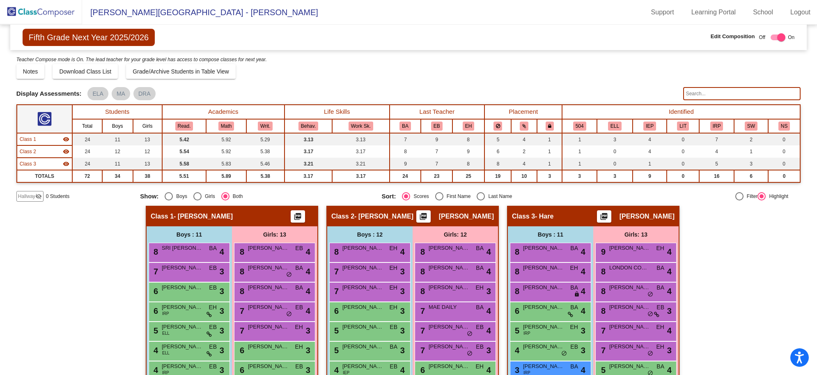
click at [30, 9] on img at bounding box center [41, 12] width 82 height 24
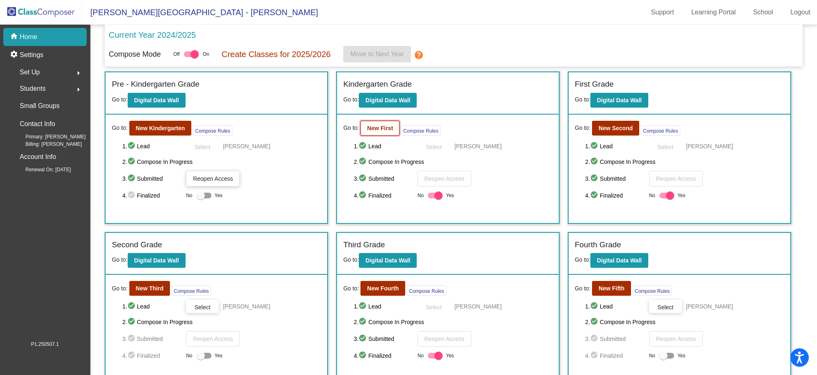
click at [374, 128] on b "New First" at bounding box center [380, 128] width 26 height 7
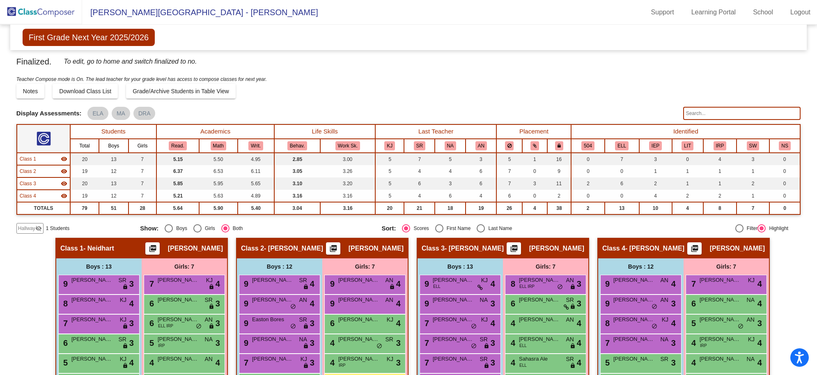
click at [25, 8] on img at bounding box center [41, 12] width 82 height 24
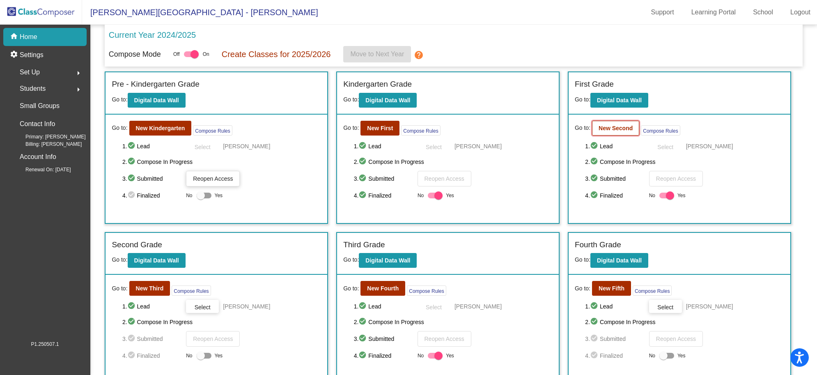
click at [618, 130] on b "New Second" at bounding box center [616, 128] width 34 height 7
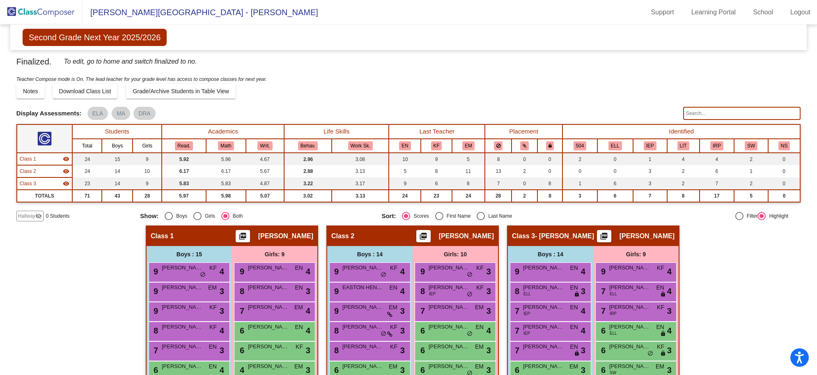
click at [52, 21] on img at bounding box center [41, 12] width 82 height 24
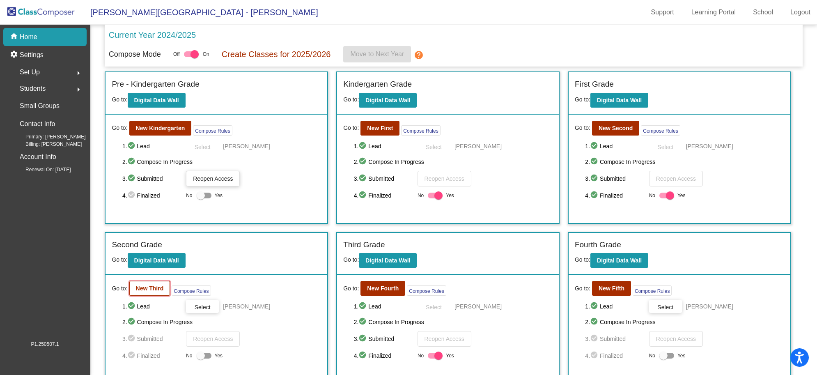
click at [142, 283] on button "New Third" at bounding box center [149, 288] width 41 height 15
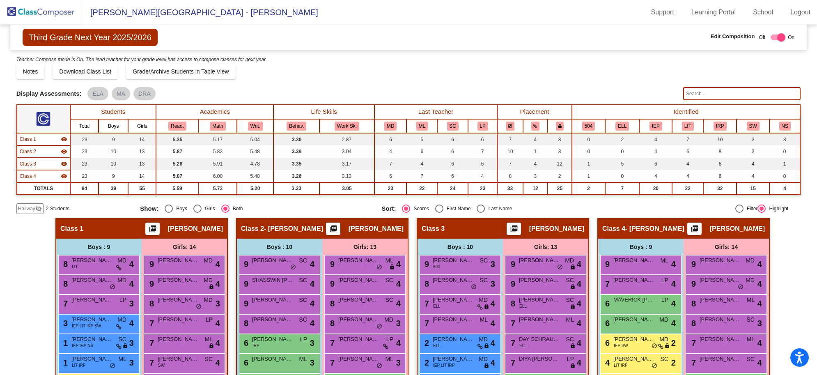
click at [57, 16] on img at bounding box center [41, 12] width 82 height 24
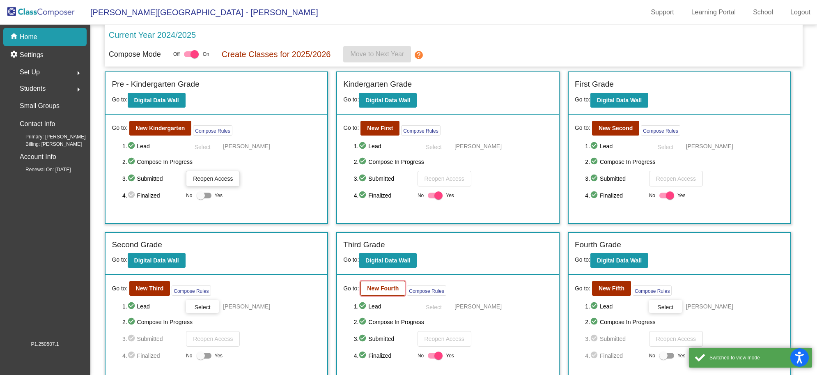
click at [375, 293] on button "New Fourth" at bounding box center [383, 288] width 45 height 15
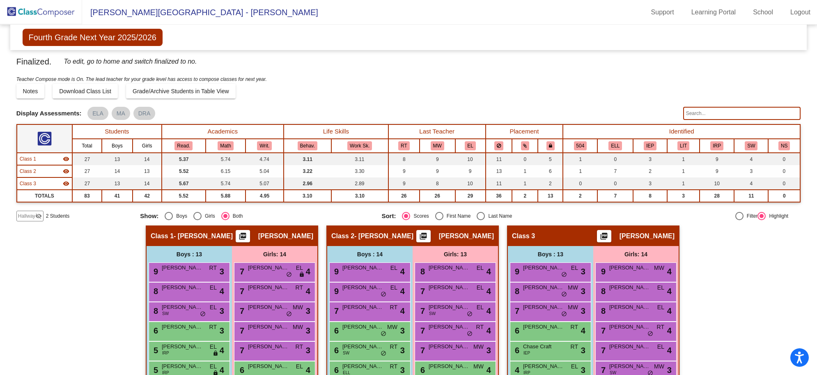
click at [50, 13] on img at bounding box center [41, 12] width 82 height 24
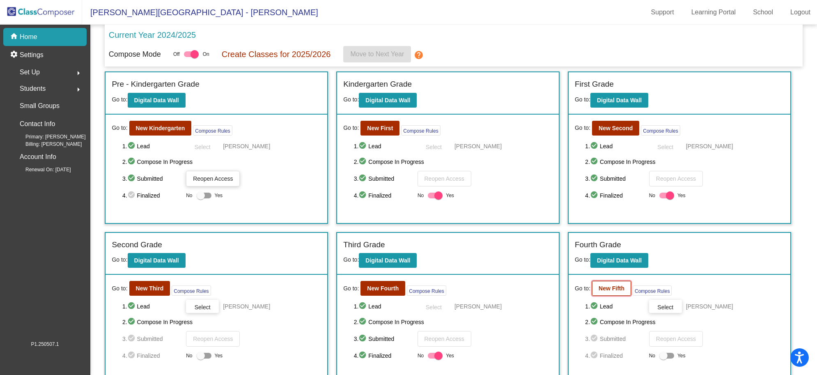
click at [609, 288] on b "New Fifth" at bounding box center [612, 288] width 26 height 7
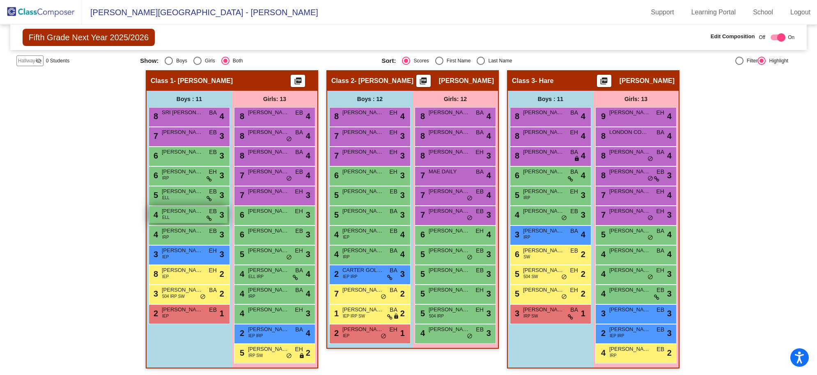
scroll to position [33, 0]
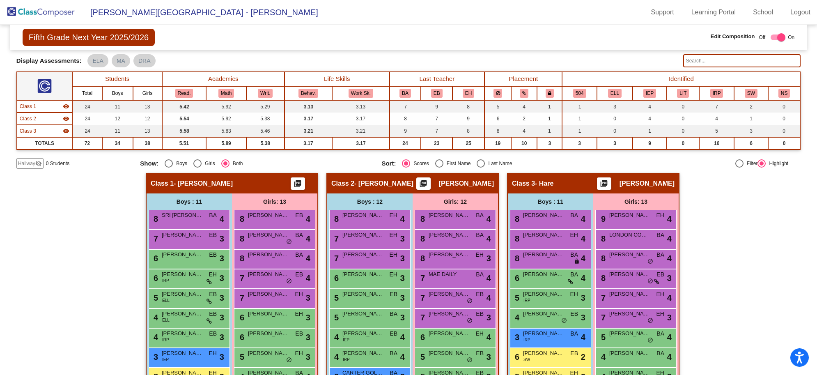
click at [32, 8] on img at bounding box center [41, 12] width 82 height 24
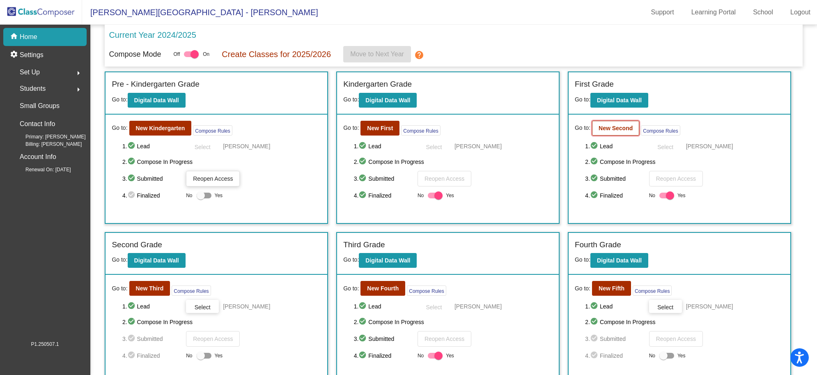
click at [625, 131] on button "New Second" at bounding box center [615, 128] width 47 height 15
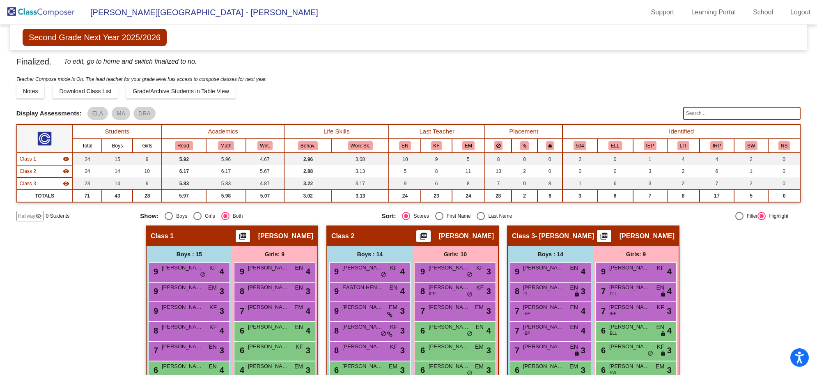
click at [37, 11] on img at bounding box center [41, 12] width 82 height 24
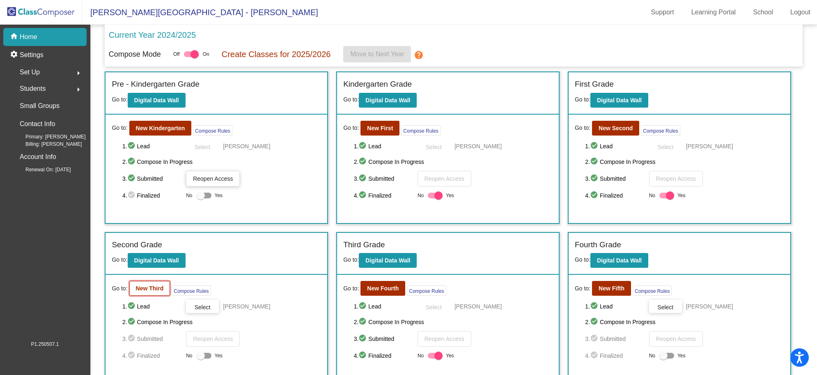
click at [151, 294] on button "New Third" at bounding box center [149, 288] width 41 height 15
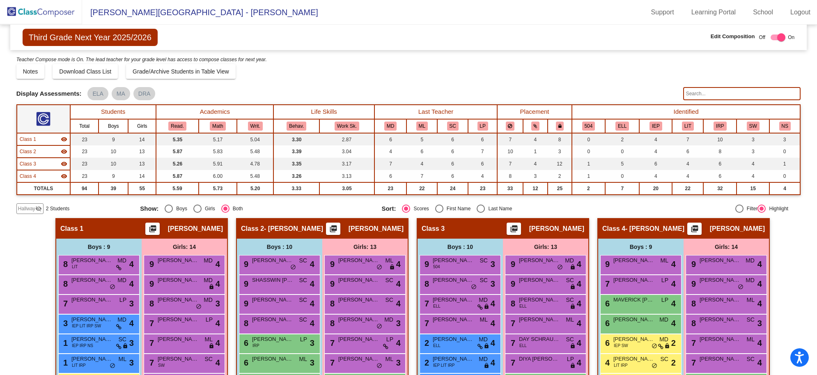
click at [69, 9] on img at bounding box center [41, 12] width 82 height 24
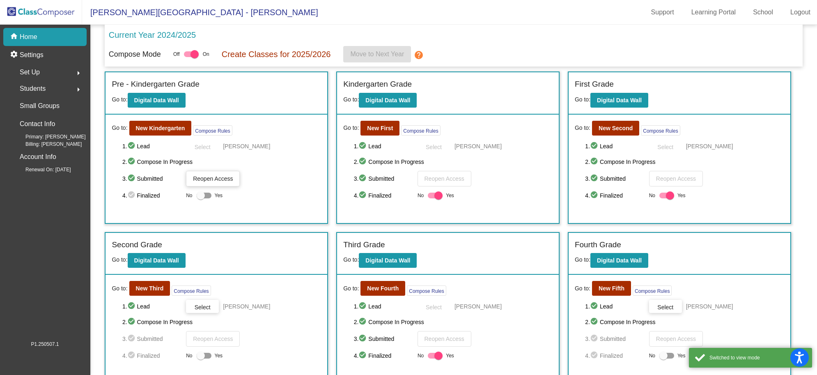
scroll to position [60, 0]
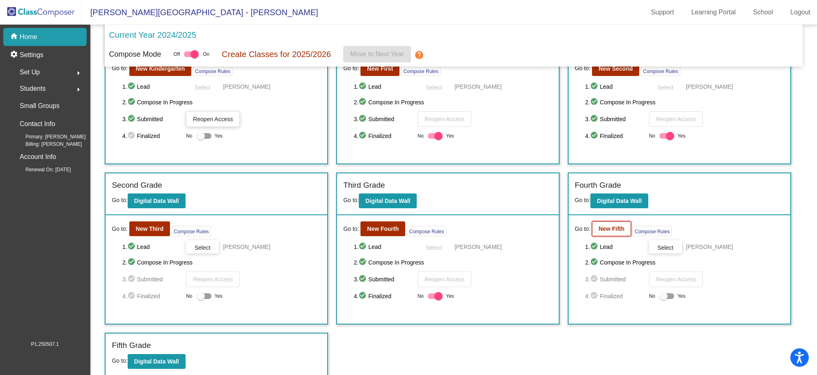
click at [611, 231] on b "New Fifth" at bounding box center [612, 228] width 26 height 7
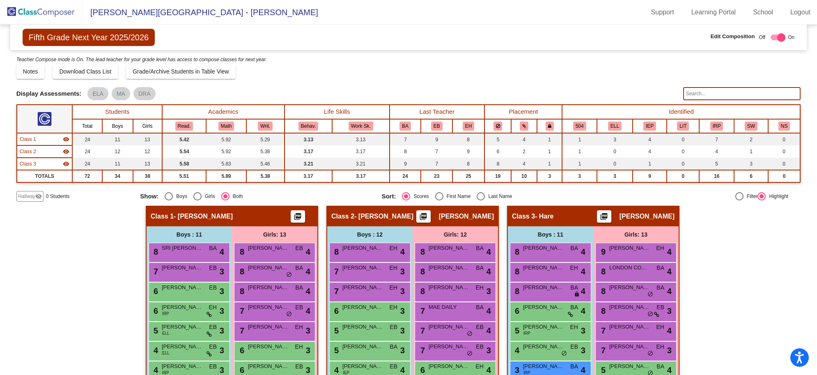
click at [46, 14] on img at bounding box center [41, 12] width 82 height 24
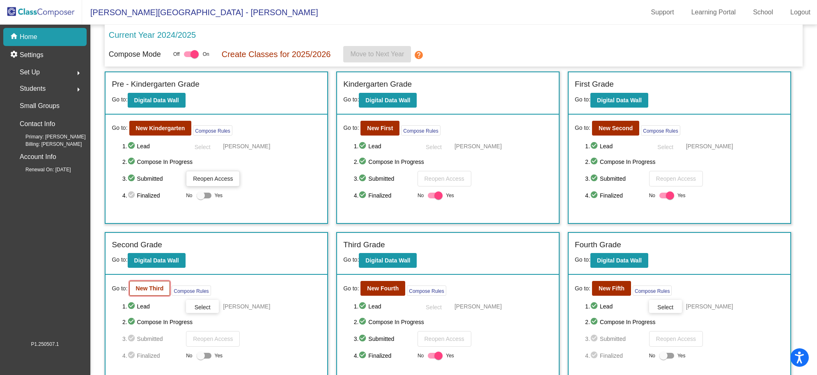
click at [148, 281] on button "New Third" at bounding box center [149, 288] width 41 height 15
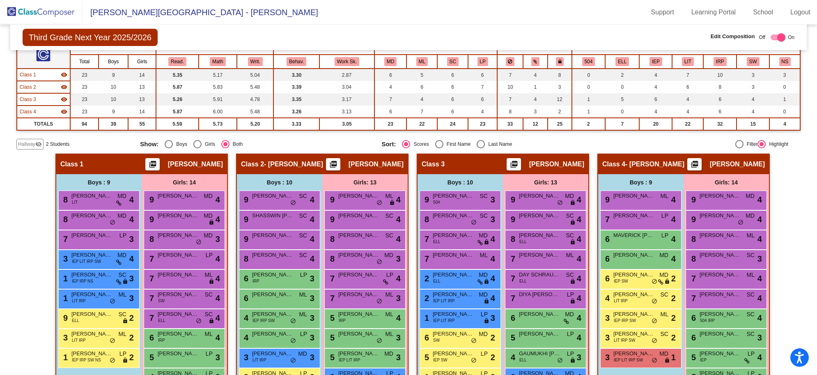
scroll to position [167, 0]
